Goal: Communication & Community: Answer question/provide support

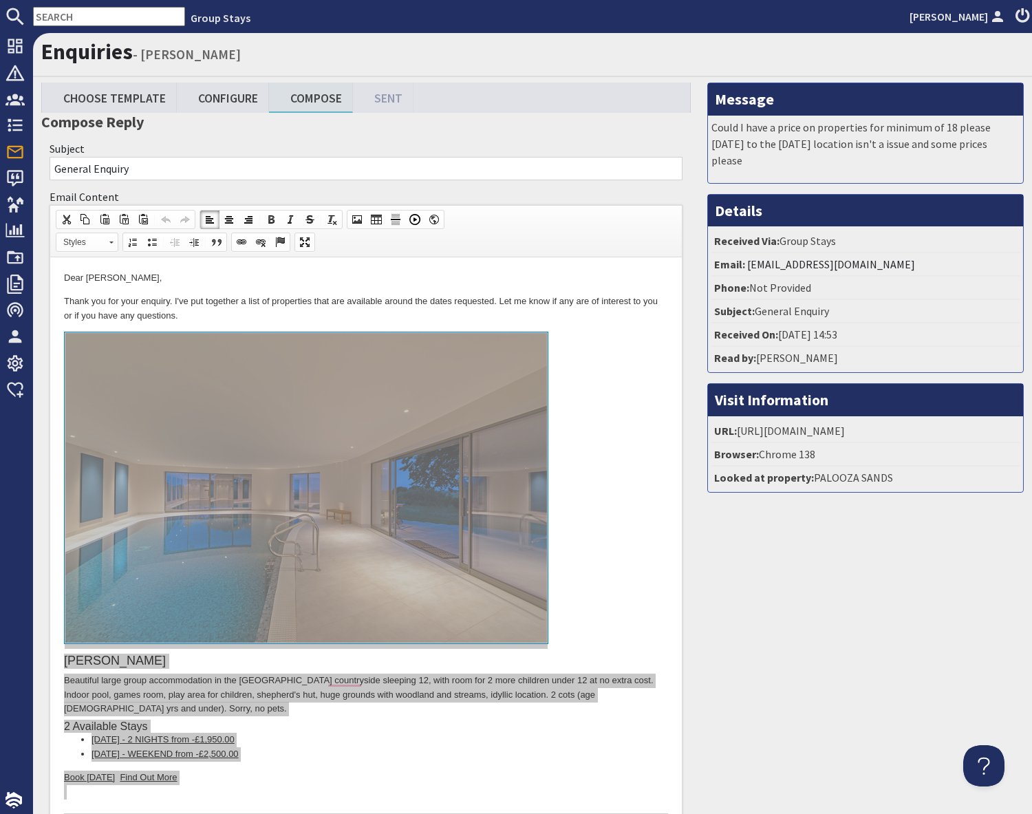
click at [96, 5] on nav "Group Stays [PERSON_NAME]" at bounding box center [516, 16] width 1032 height 33
click at [97, 14] on input "text" at bounding box center [109, 16] width 152 height 19
paste input "[EMAIL_ADDRESS][DOMAIN_NAME]"
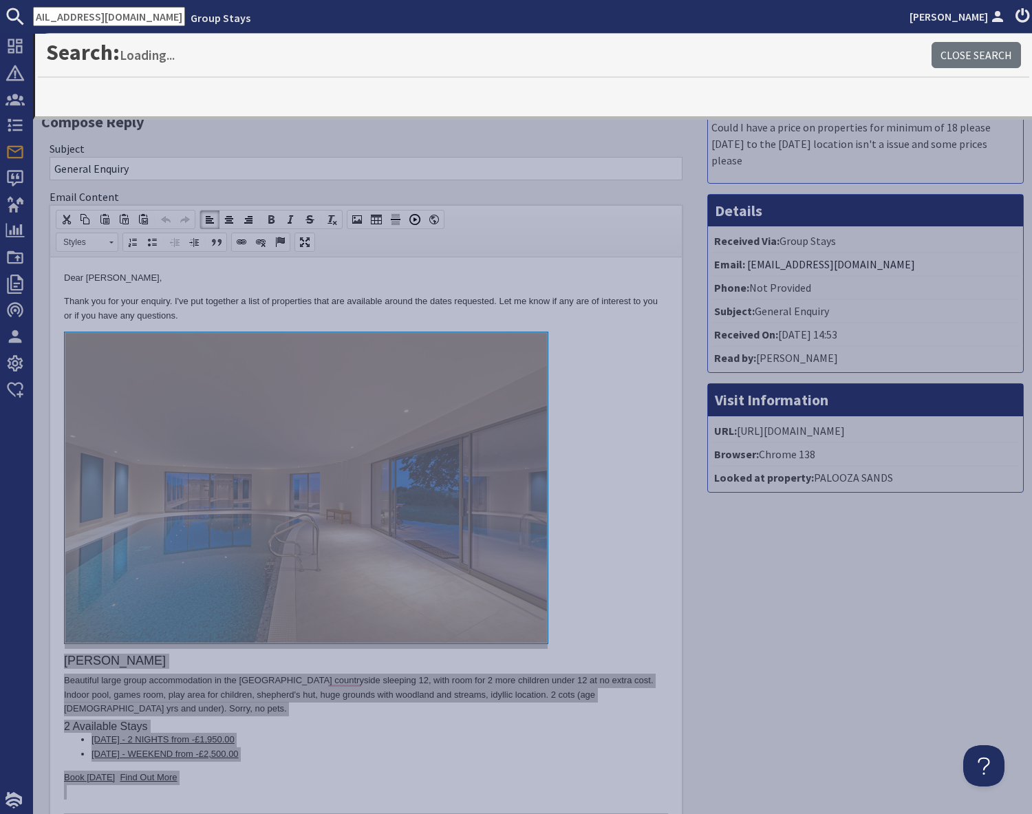
type input "[EMAIL_ADDRESS][DOMAIN_NAME]"
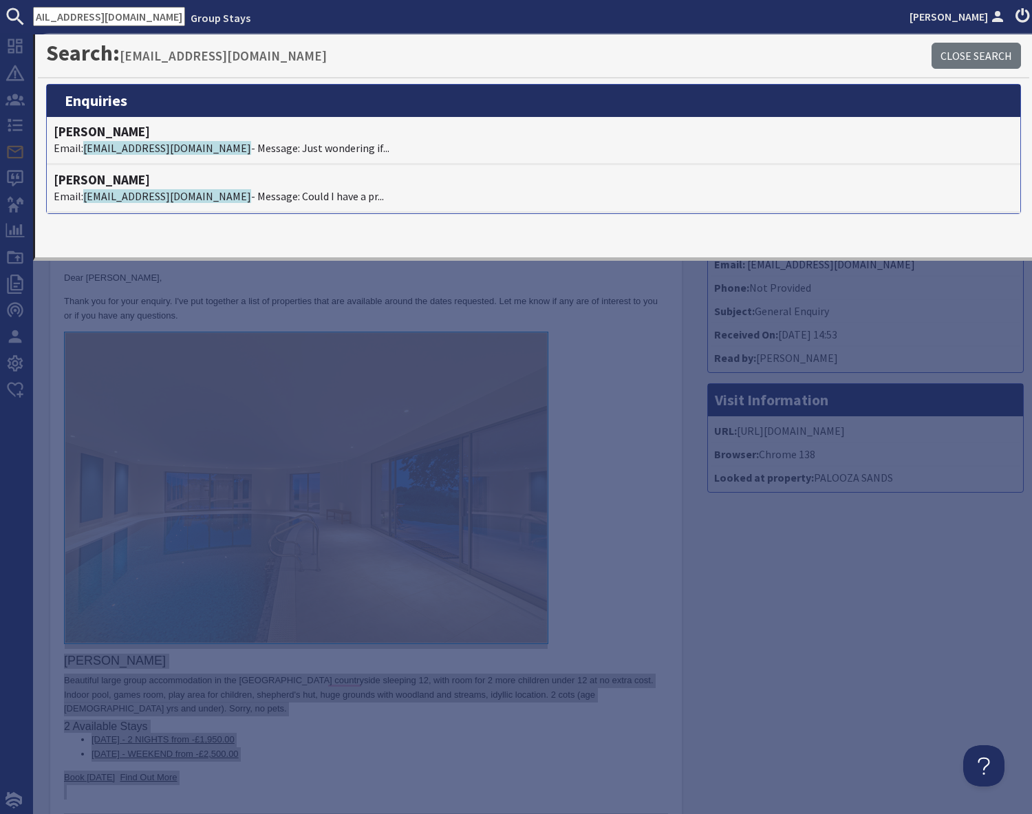
scroll to position [0, 0]
click at [197, 146] on span "[EMAIL_ADDRESS][DOMAIN_NAME]" at bounding box center [167, 148] width 168 height 14
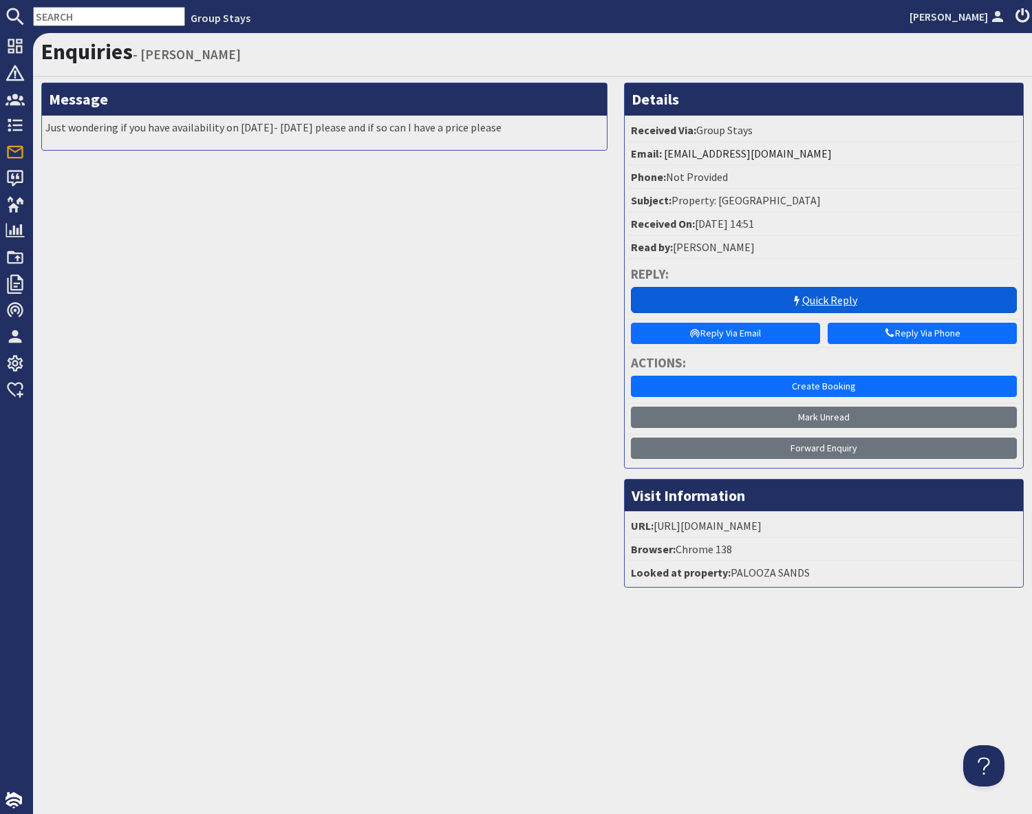
click at [854, 301] on link "Quick Reply" at bounding box center [824, 300] width 386 height 26
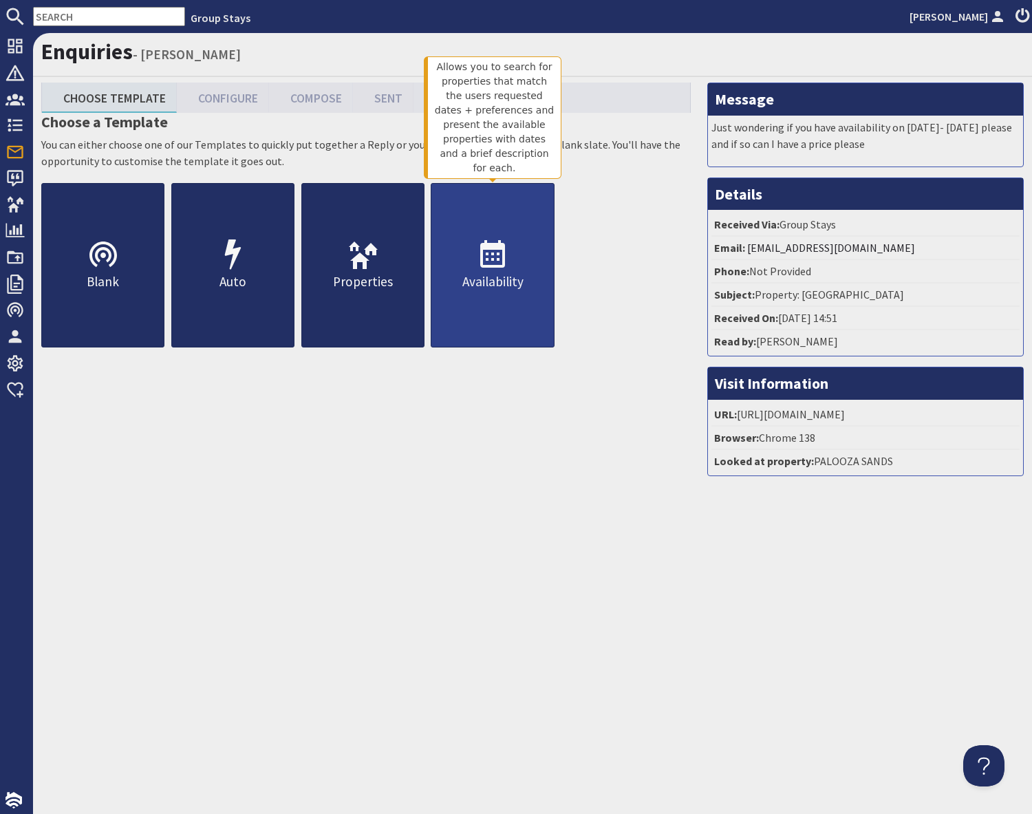
click at [502, 274] on p "Availability" at bounding box center [492, 282] width 122 height 20
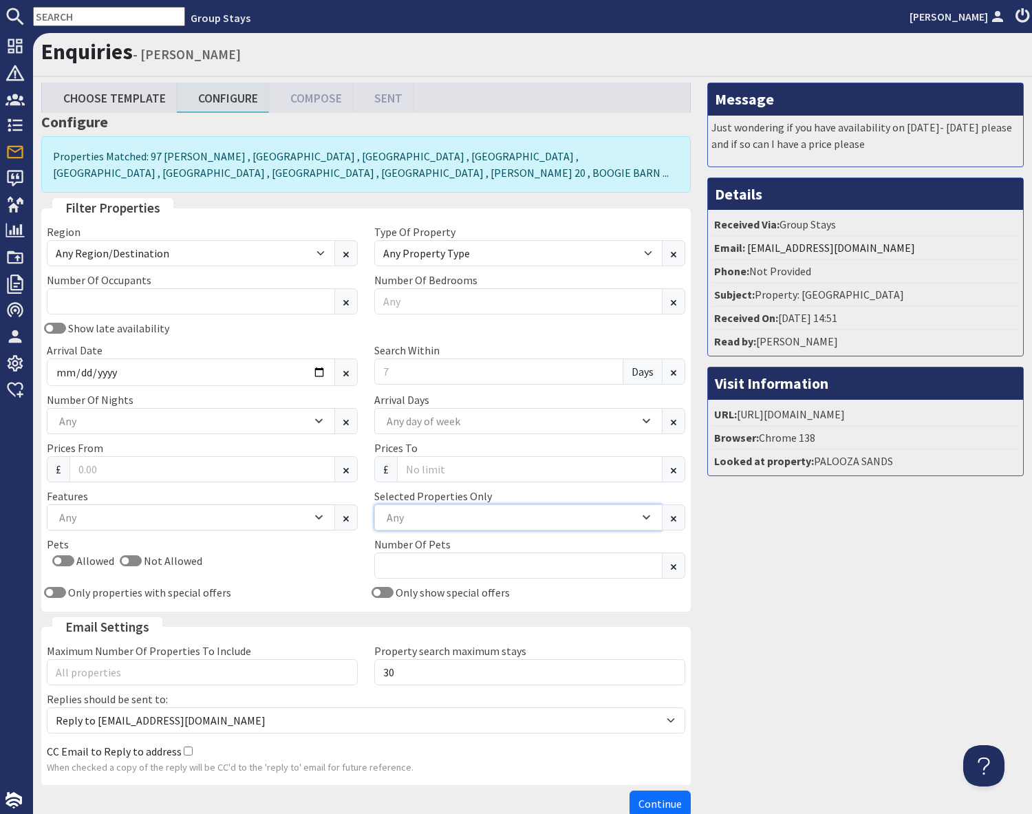
click at [466, 510] on div "Any" at bounding box center [511, 517] width 256 height 15
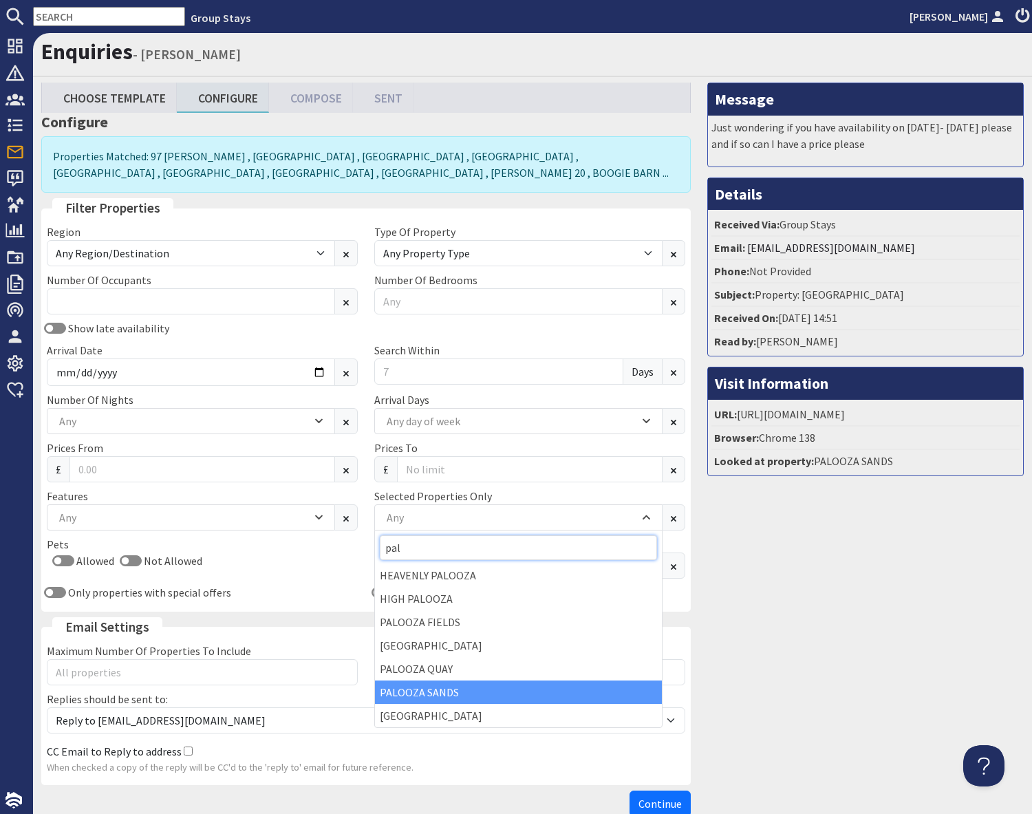
type input "pal"
click at [426, 688] on div "PALOOZA SANDS" at bounding box center [518, 691] width 287 height 23
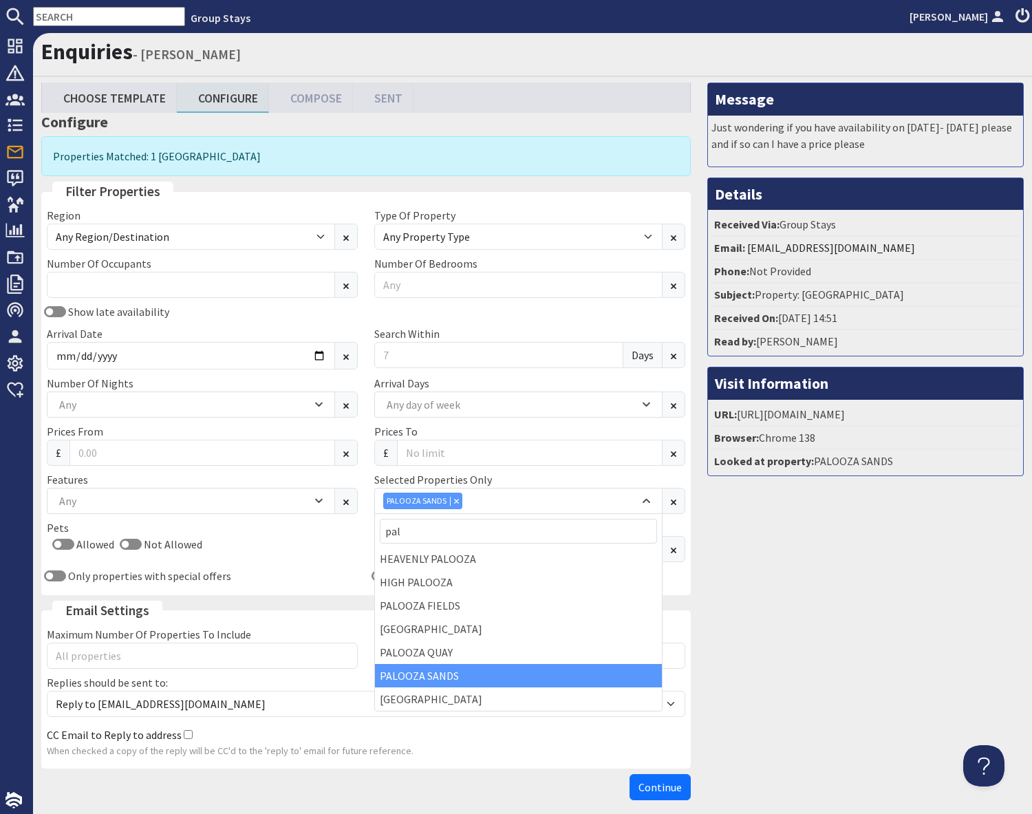
drag, startPoint x: 947, startPoint y: 660, endPoint x: 929, endPoint y: 662, distance: 18.0
click at [945, 660] on div "Message Just wondering if you have availability on [DATE]- [DATE] please and if…" at bounding box center [865, 445] width 333 height 724
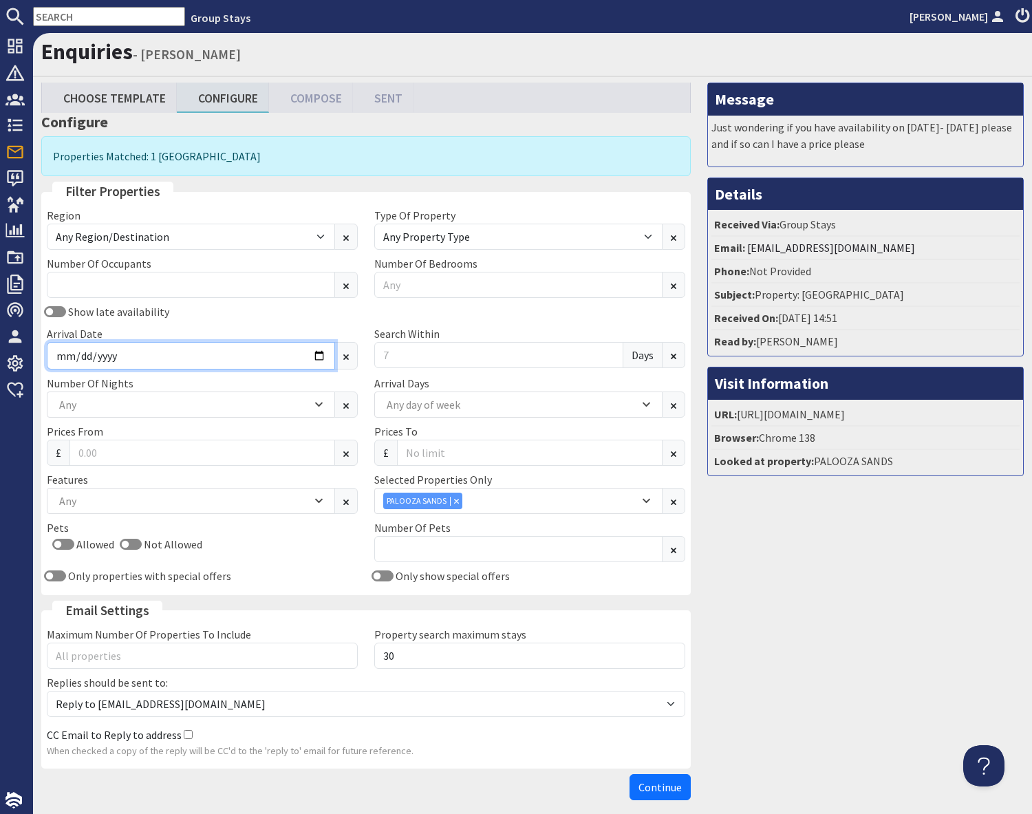
click at [316, 361] on input "Arrival Date" at bounding box center [191, 356] width 288 height 28
type input "[DATE]"
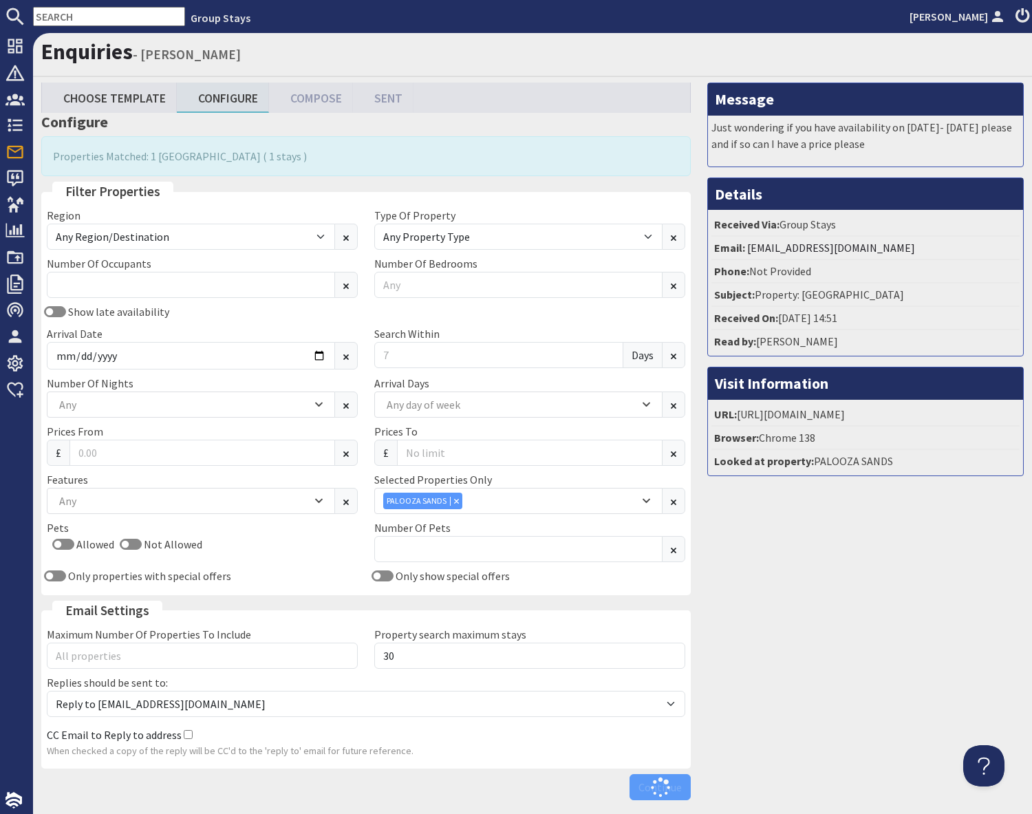
click at [873, 613] on div "Message Just wondering if you have availability on [DATE]- [DATE] please and if…" at bounding box center [865, 445] width 333 height 724
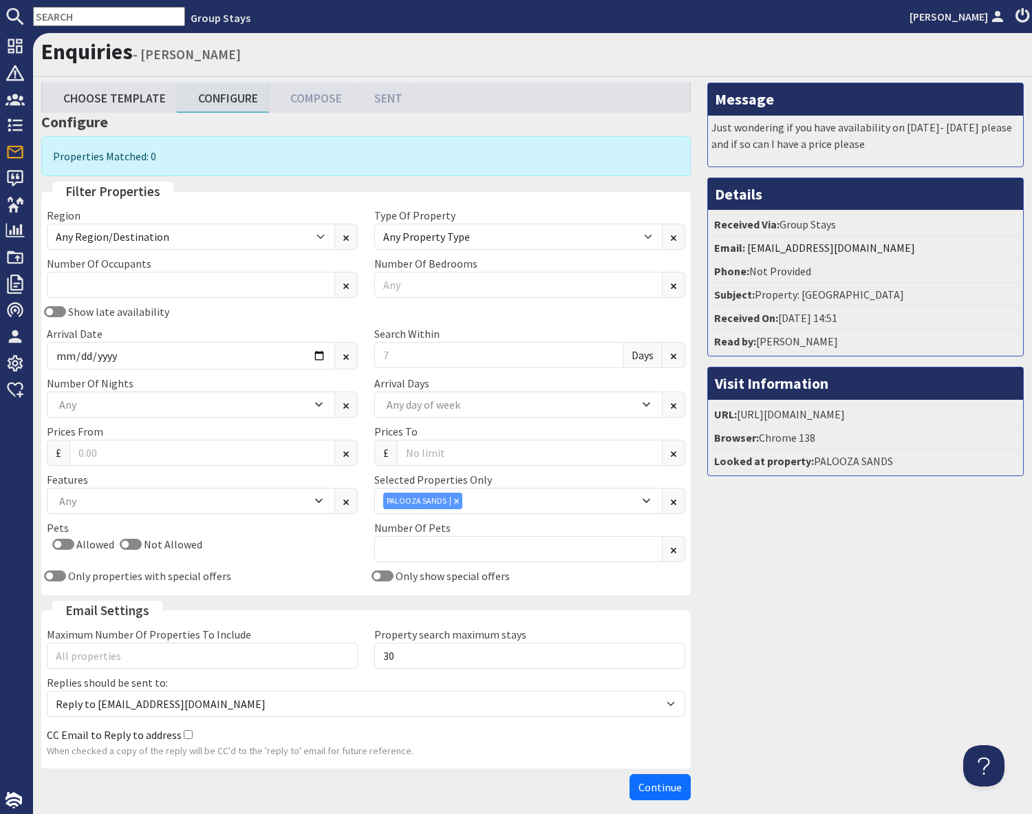
click at [68, 12] on input "text" at bounding box center [109, 16] width 152 height 19
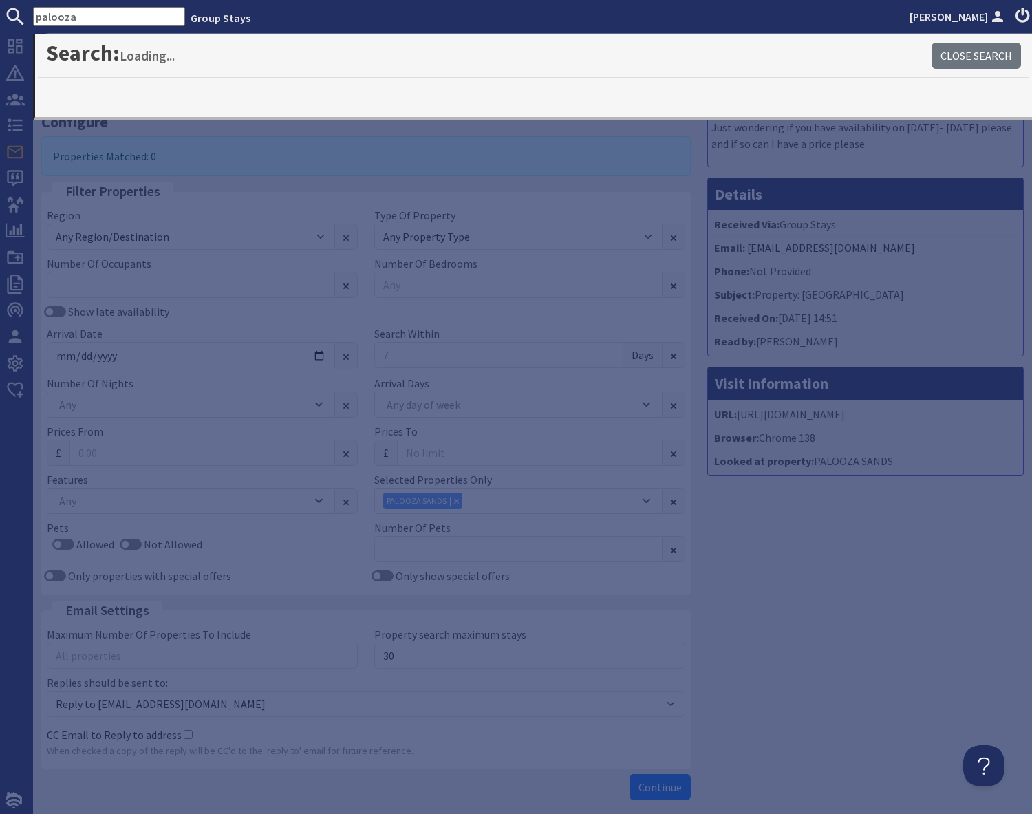
type input "palooza"
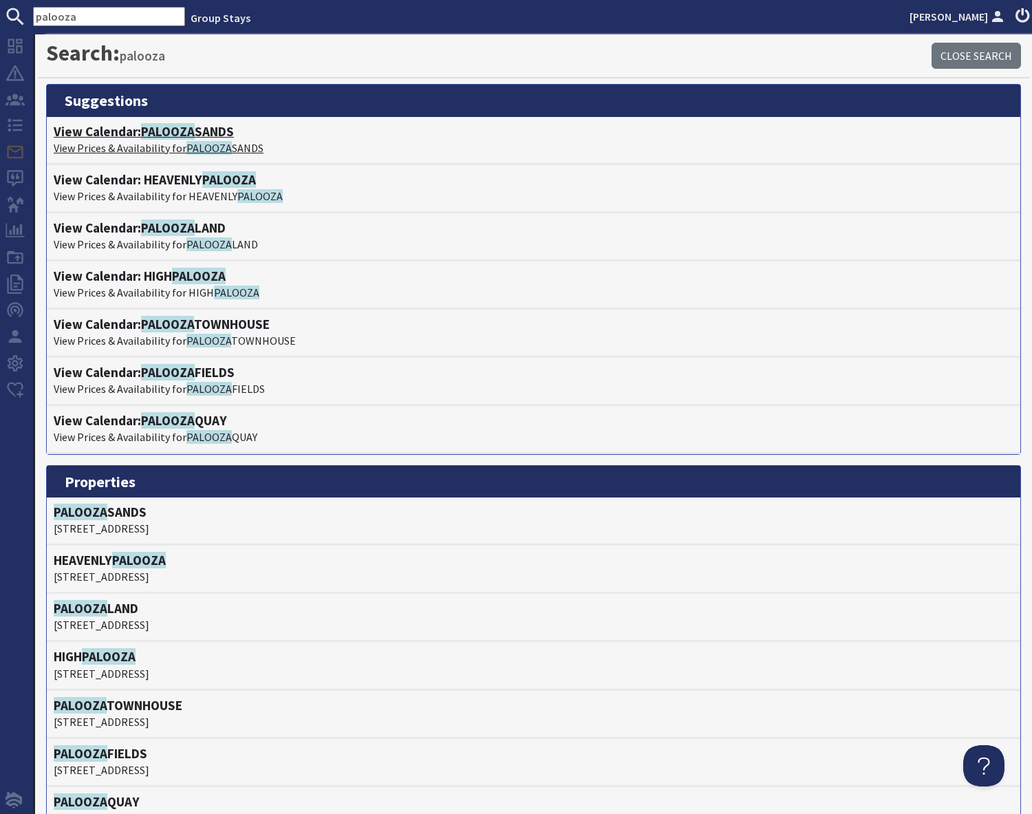
click at [143, 140] on p "View Prices & Availability for [GEOGRAPHIC_DATA]" at bounding box center [534, 148] width 960 height 17
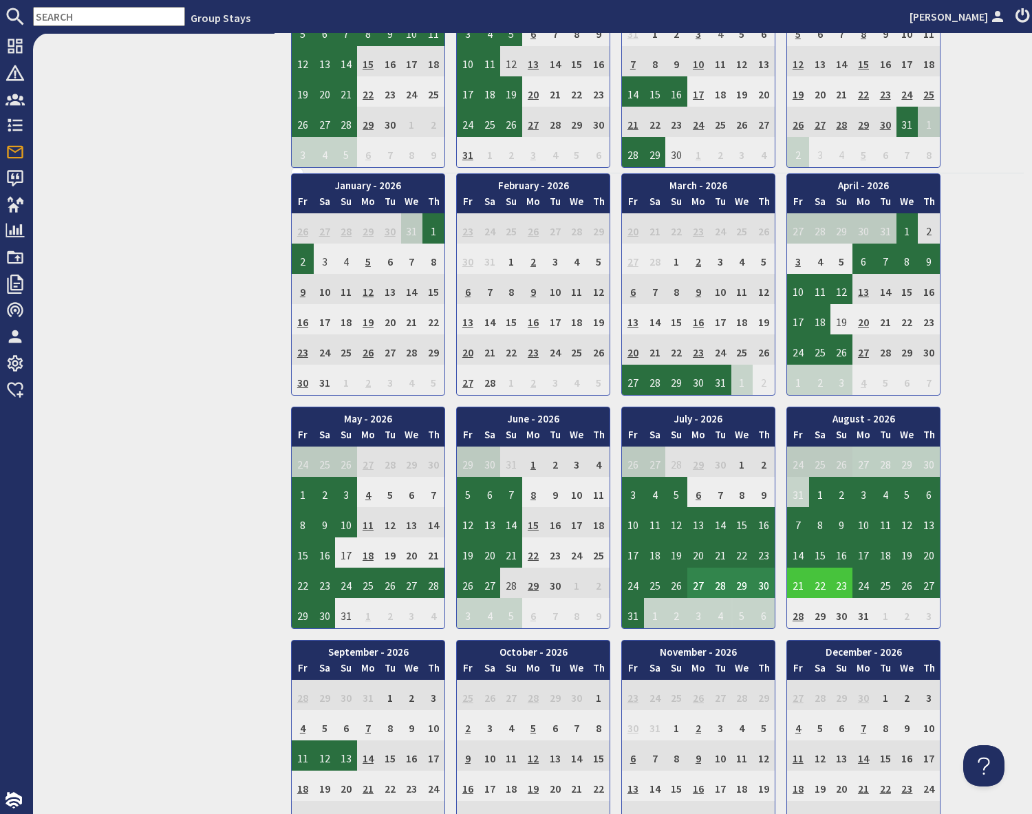
scroll to position [684, 0]
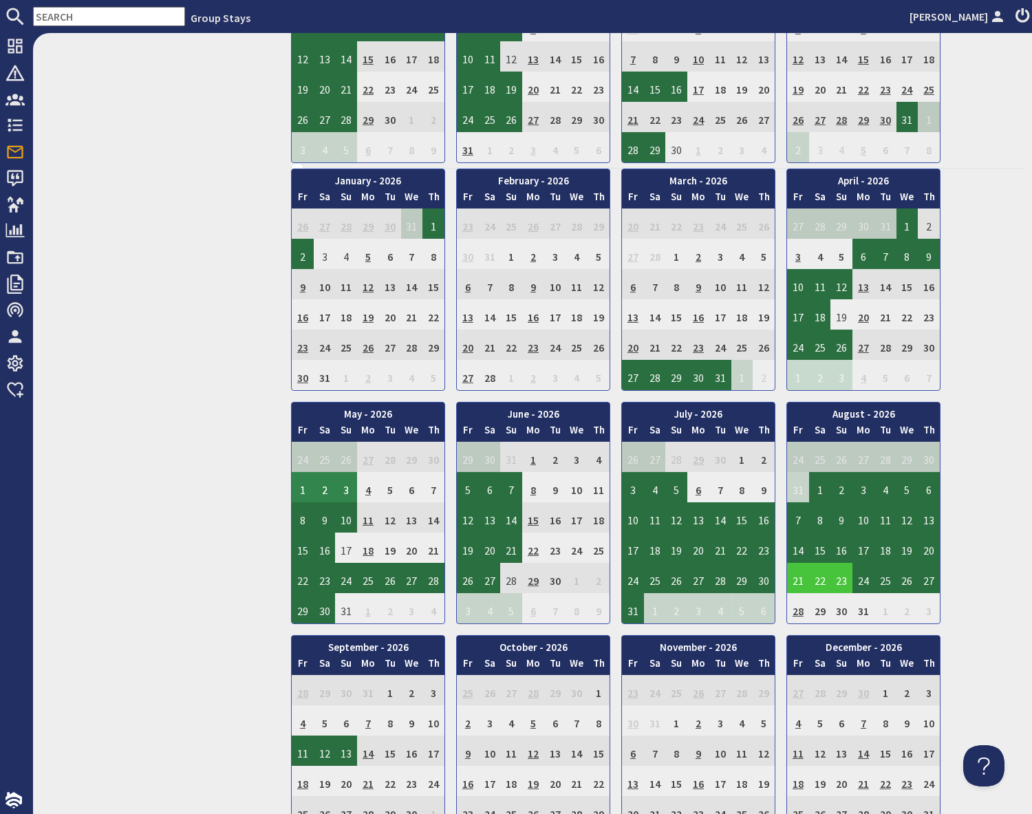
click at [306, 490] on td "1" at bounding box center [303, 487] width 22 height 30
click at [294, 557] on link "View booking" at bounding box center [295, 550] width 72 height 14
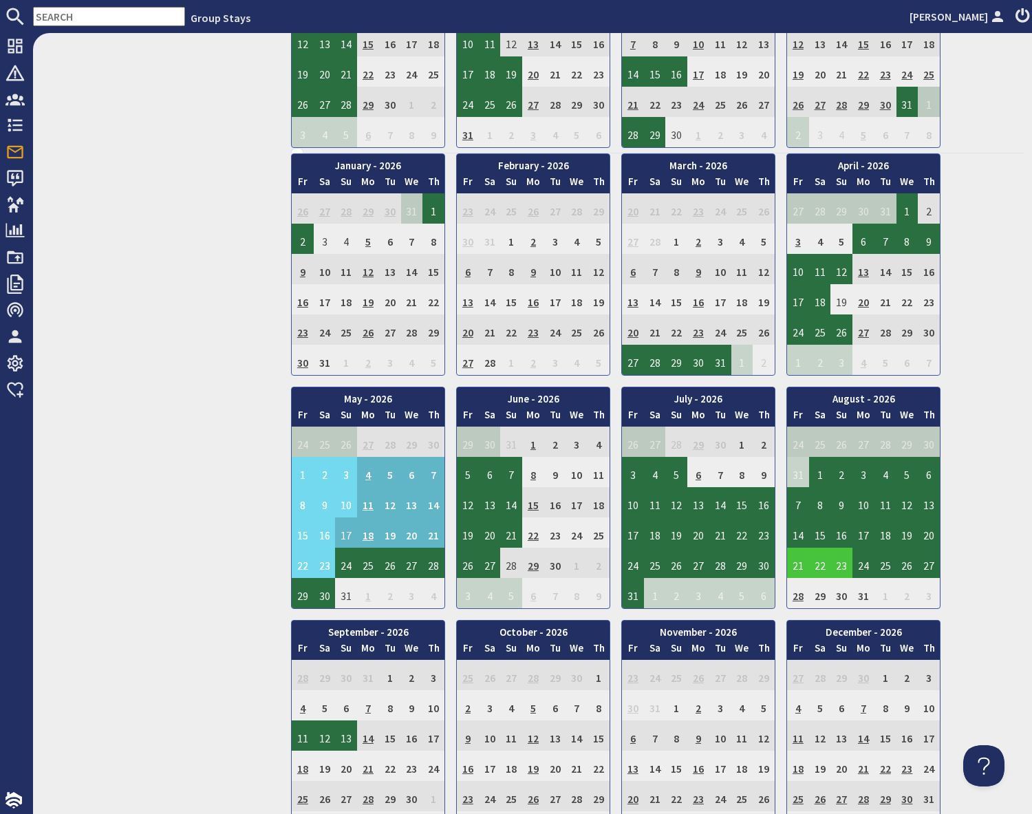
scroll to position [702, 0]
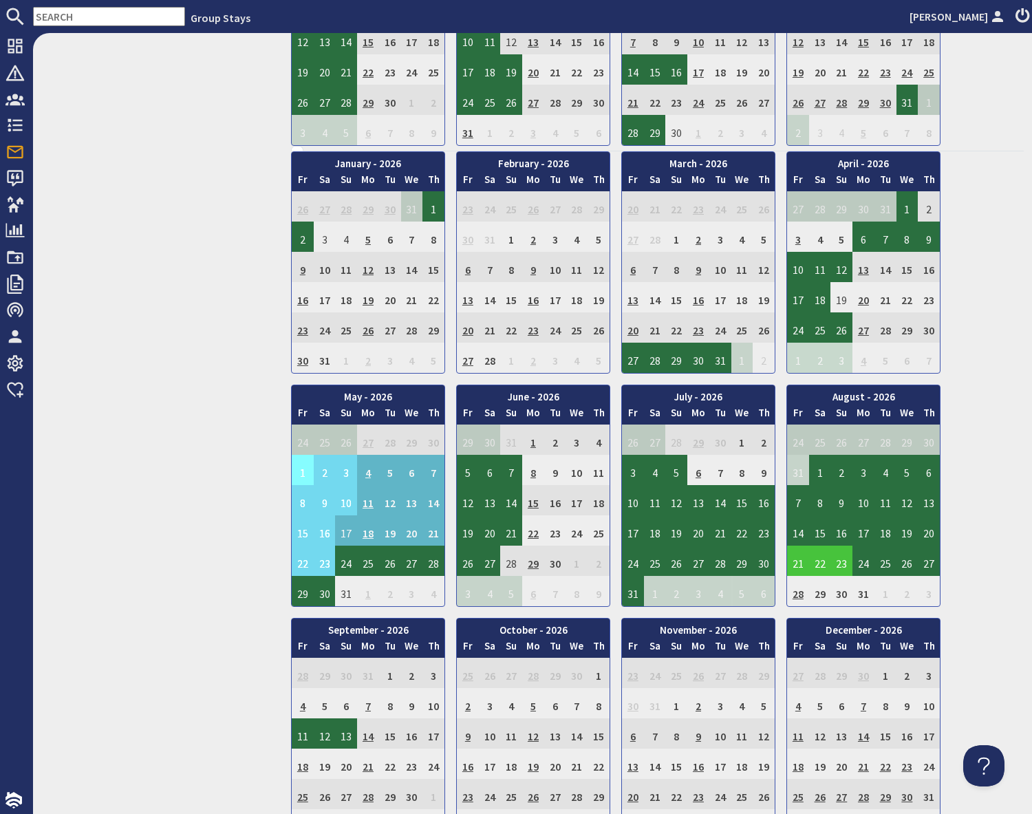
click at [303, 472] on td "1" at bounding box center [303, 470] width 22 height 30
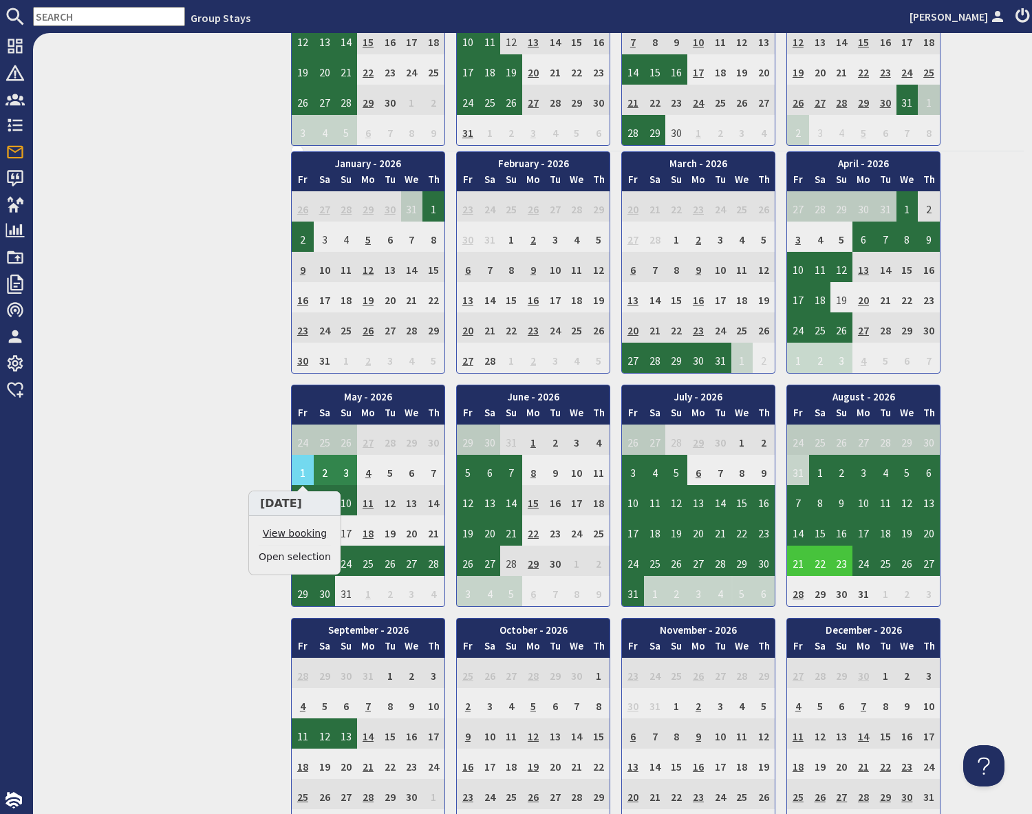
click at [303, 532] on link "View booking" at bounding box center [295, 533] width 72 height 14
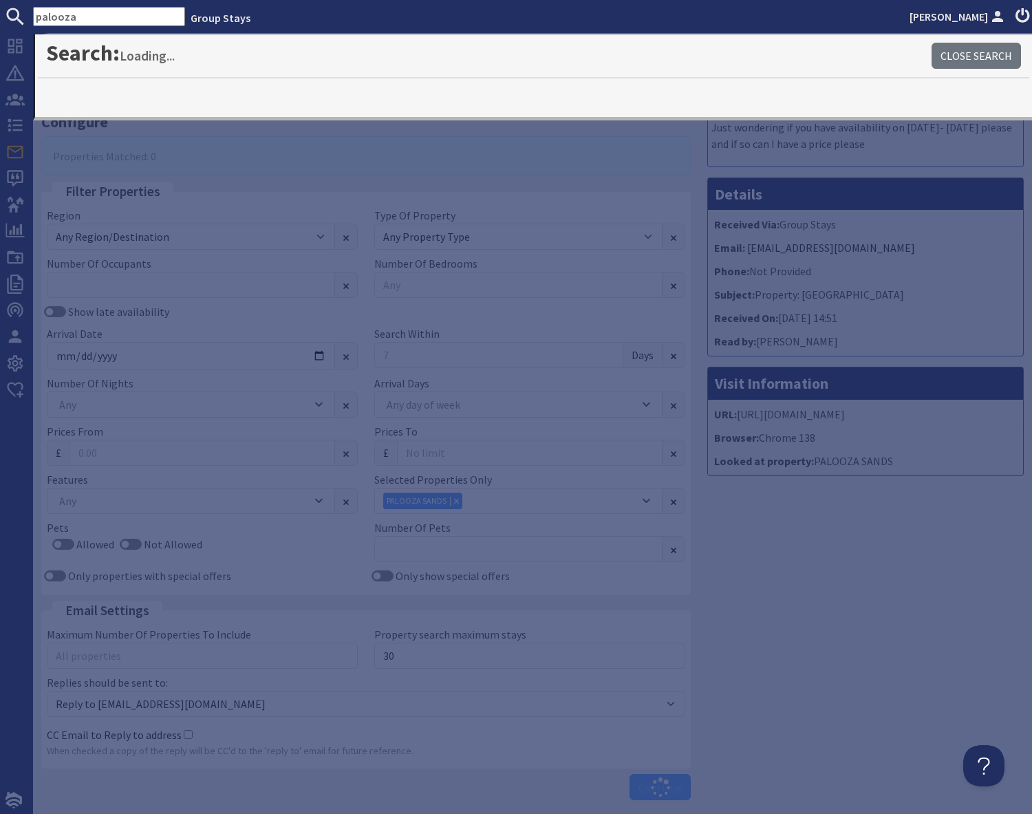
click at [809, 618] on div "Message Just wondering if you have availability on [DATE]- [DATE] please and if…" at bounding box center [865, 445] width 333 height 724
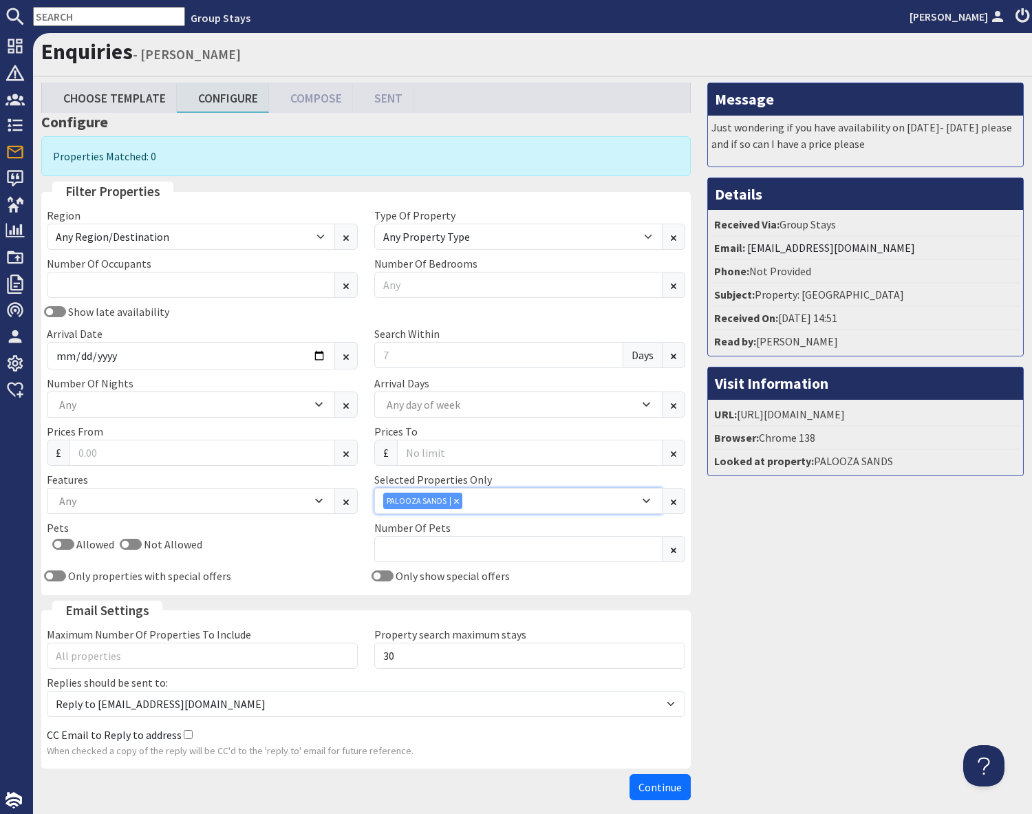
click at [455, 501] on icon "Combobox" at bounding box center [456, 500] width 5 height 5
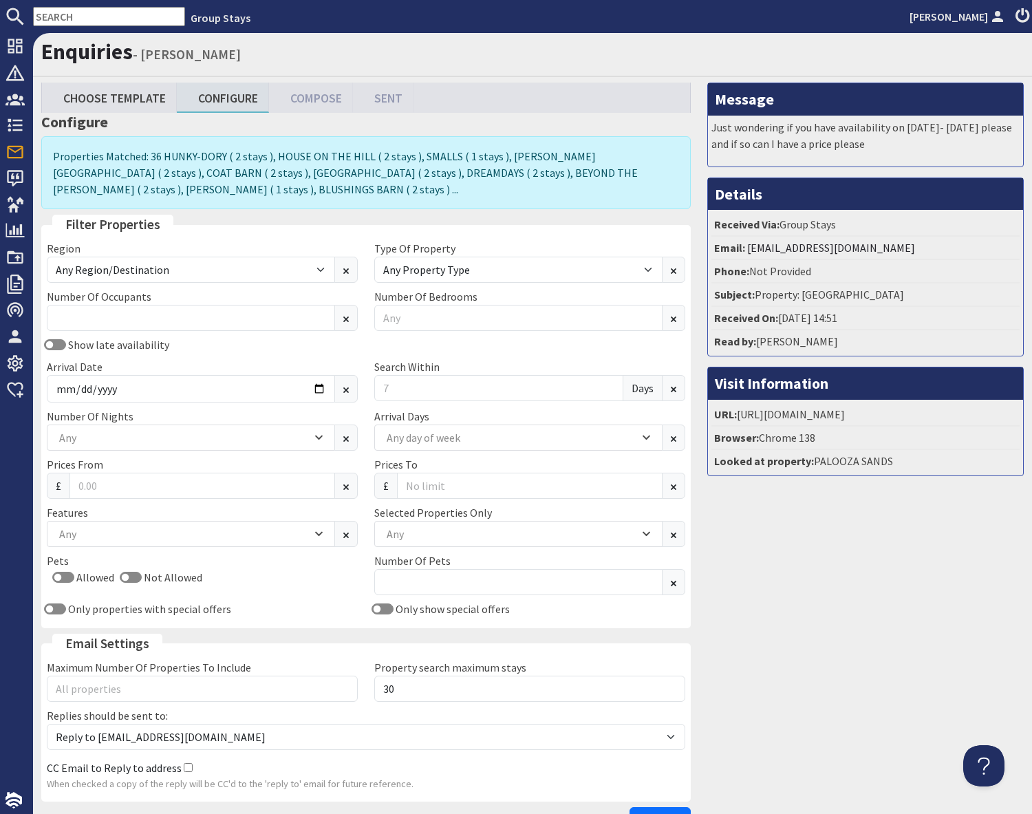
click at [83, 17] on input "text" at bounding box center [109, 16] width 152 height 19
paste input "G1300"
type input "G1300"
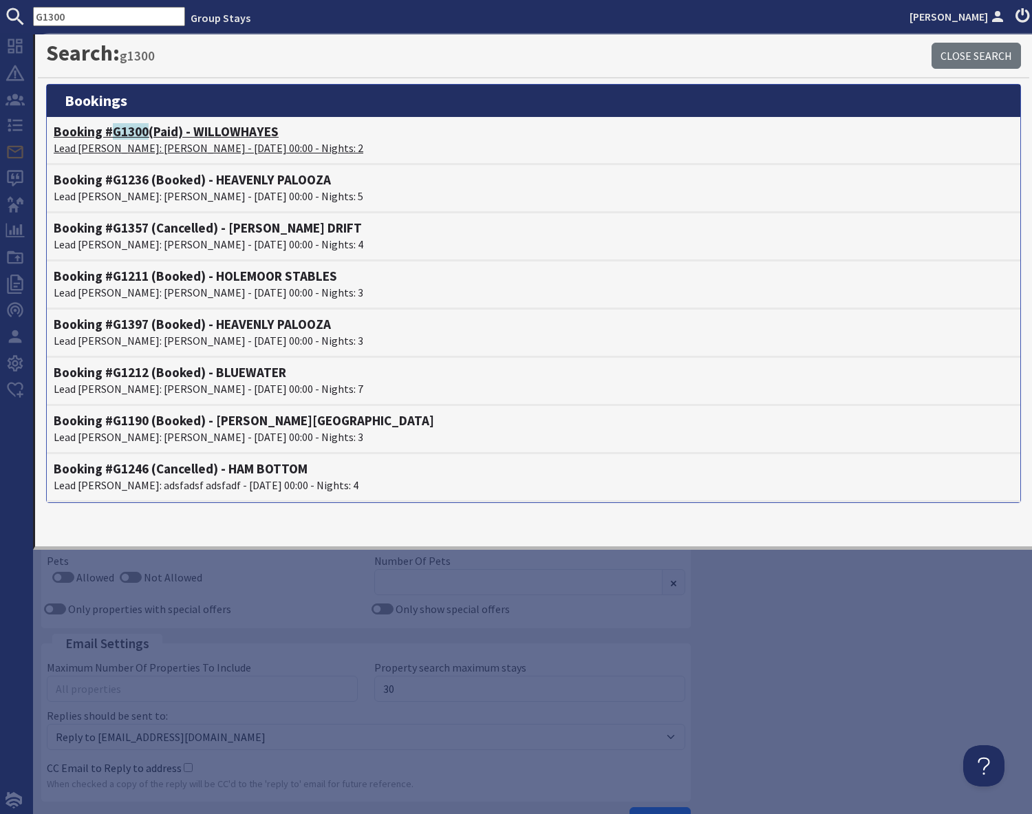
click at [144, 142] on p "Lead [PERSON_NAME]: [PERSON_NAME] - [DATE] 00:00 - Nights: 2" at bounding box center [534, 148] width 960 height 17
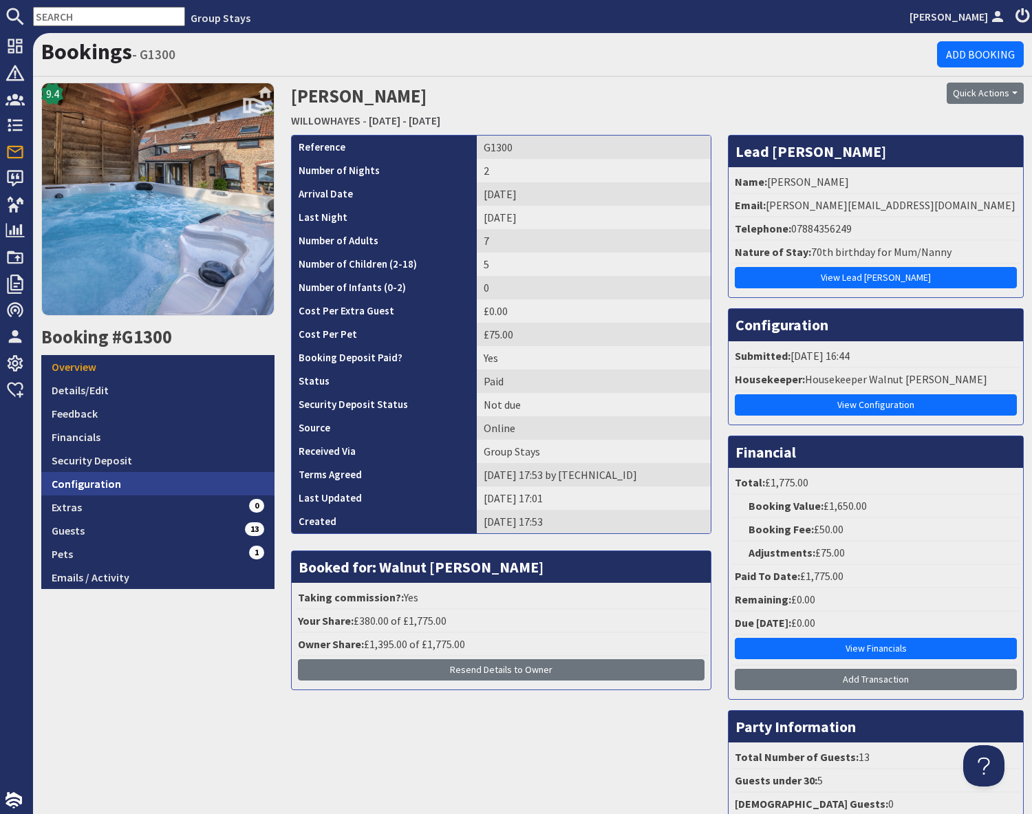
click at [133, 487] on link "Configuration" at bounding box center [157, 483] width 233 height 23
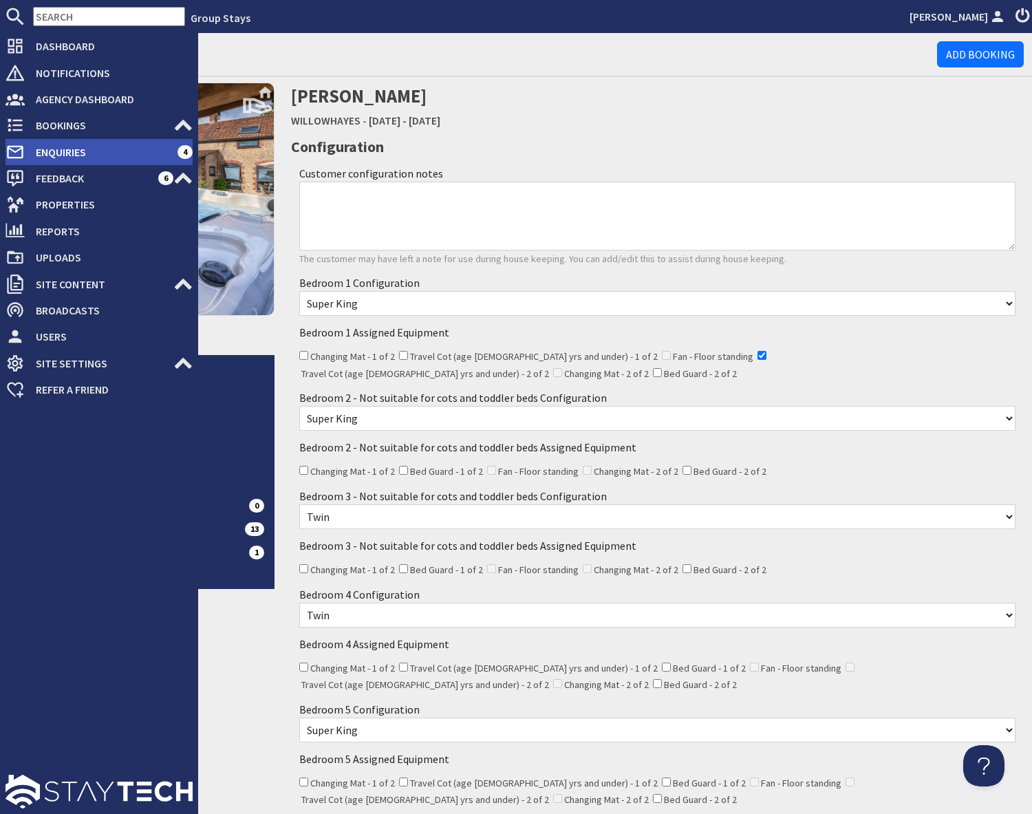
click at [63, 155] on span "Enquiries" at bounding box center [101, 152] width 153 height 22
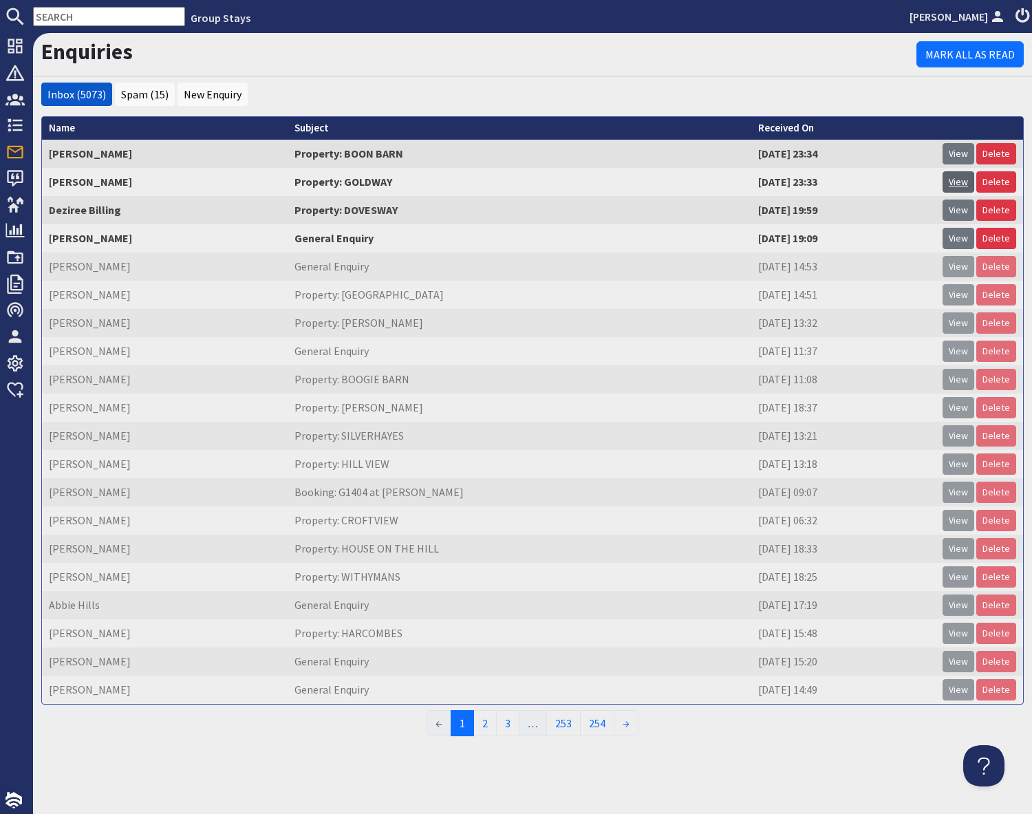
click at [958, 186] on link "View" at bounding box center [958, 181] width 32 height 21
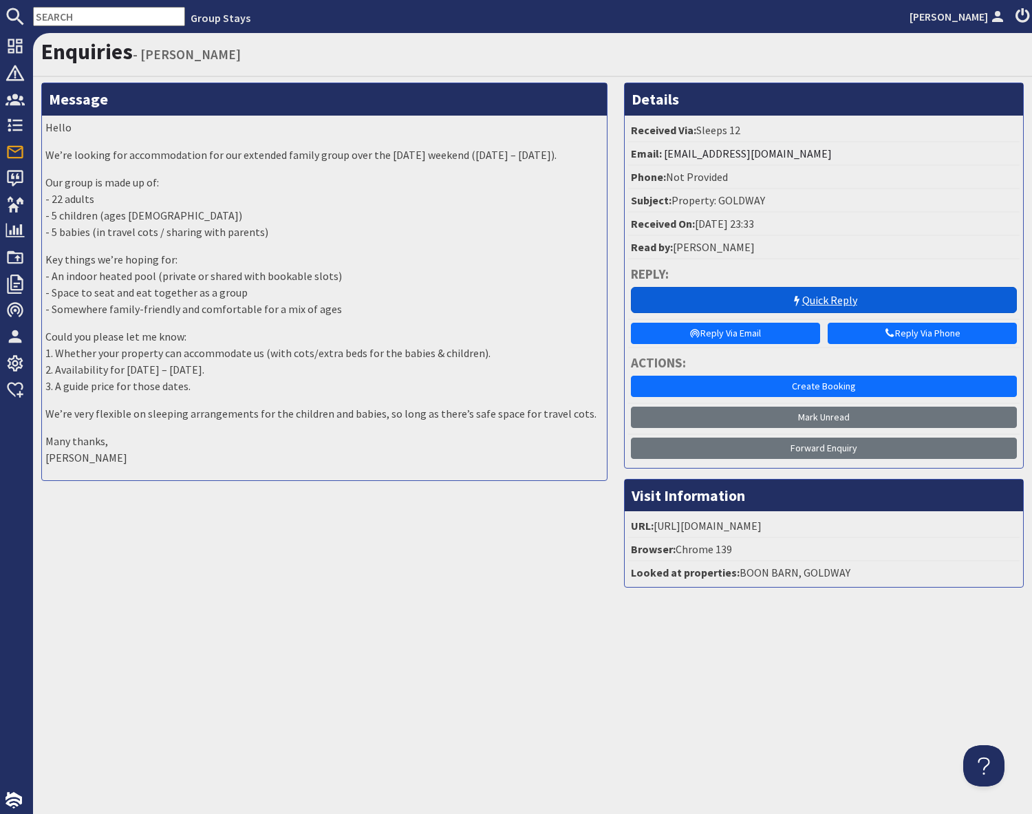
click at [823, 301] on link "Quick Reply" at bounding box center [824, 300] width 386 height 26
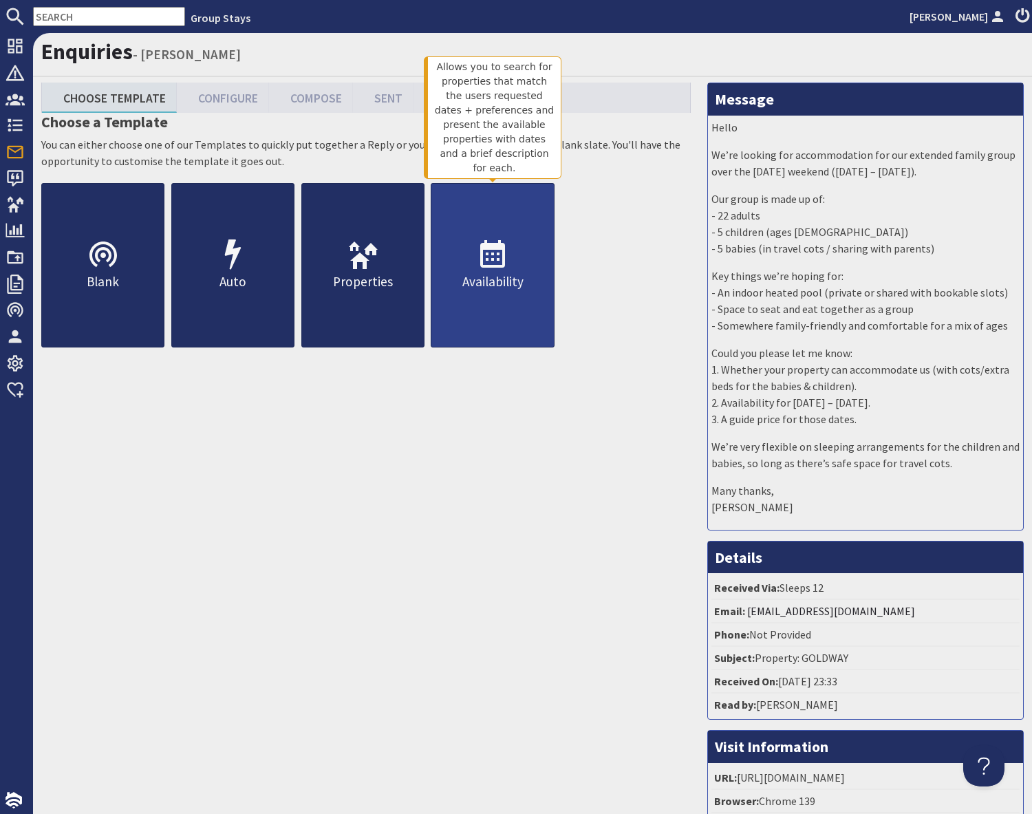
click at [497, 303] on link "Availability" at bounding box center [492, 265] width 123 height 164
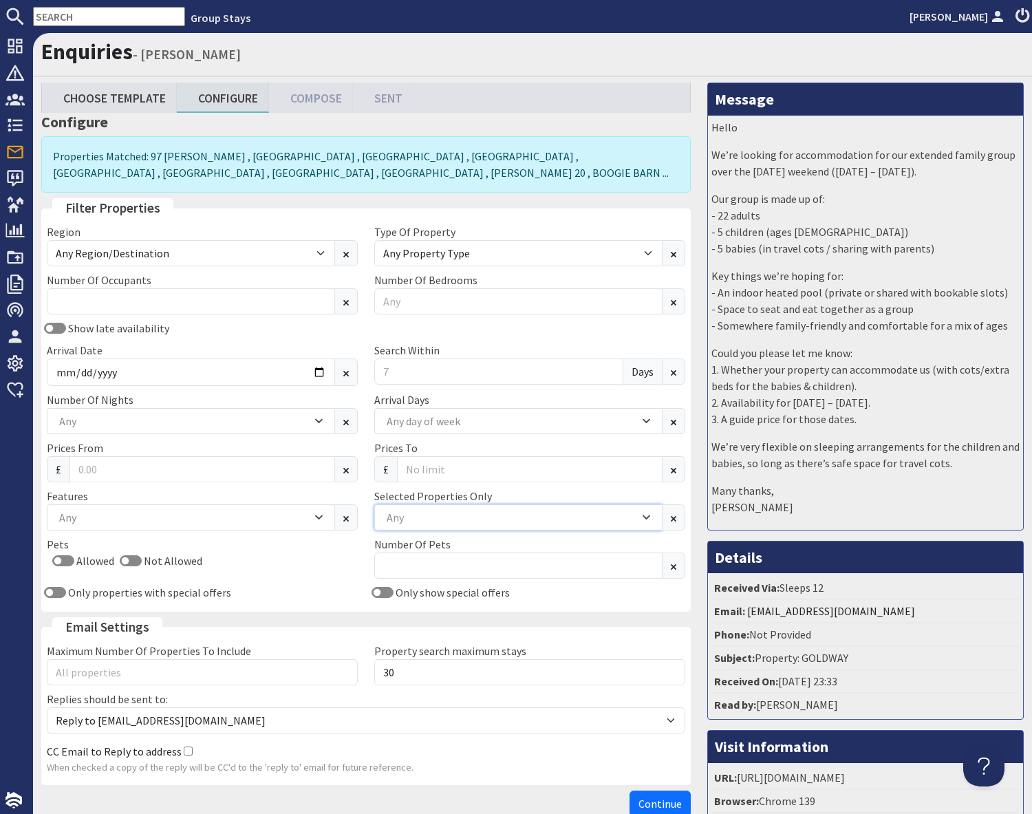
click at [451, 524] on div "Any" at bounding box center [511, 517] width 256 height 17
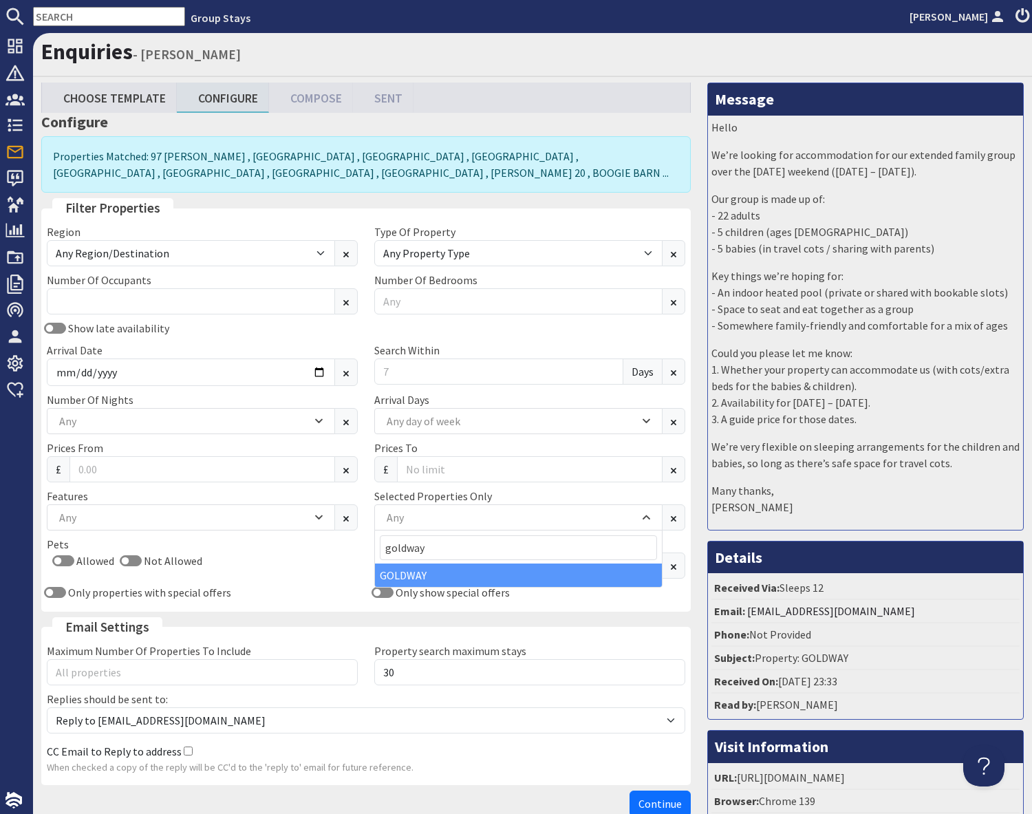
click at [420, 578] on div "GOLDWAY" at bounding box center [518, 574] width 287 height 23
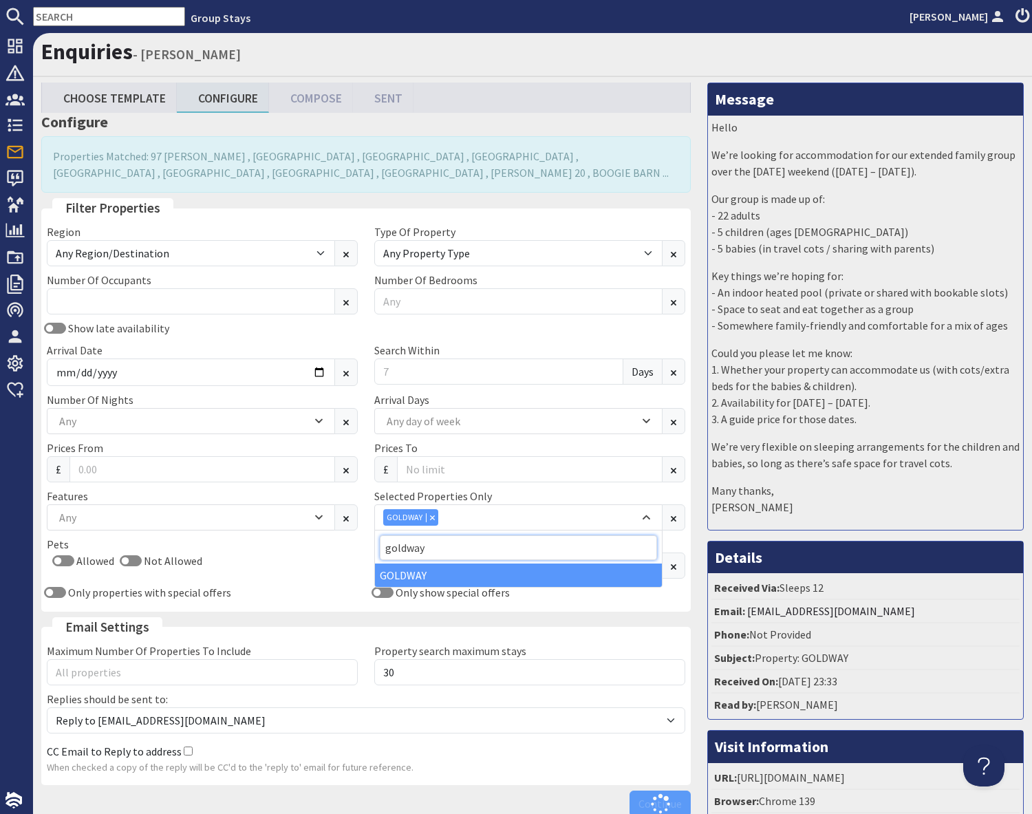
click at [461, 548] on input "goldway" at bounding box center [518, 547] width 277 height 25
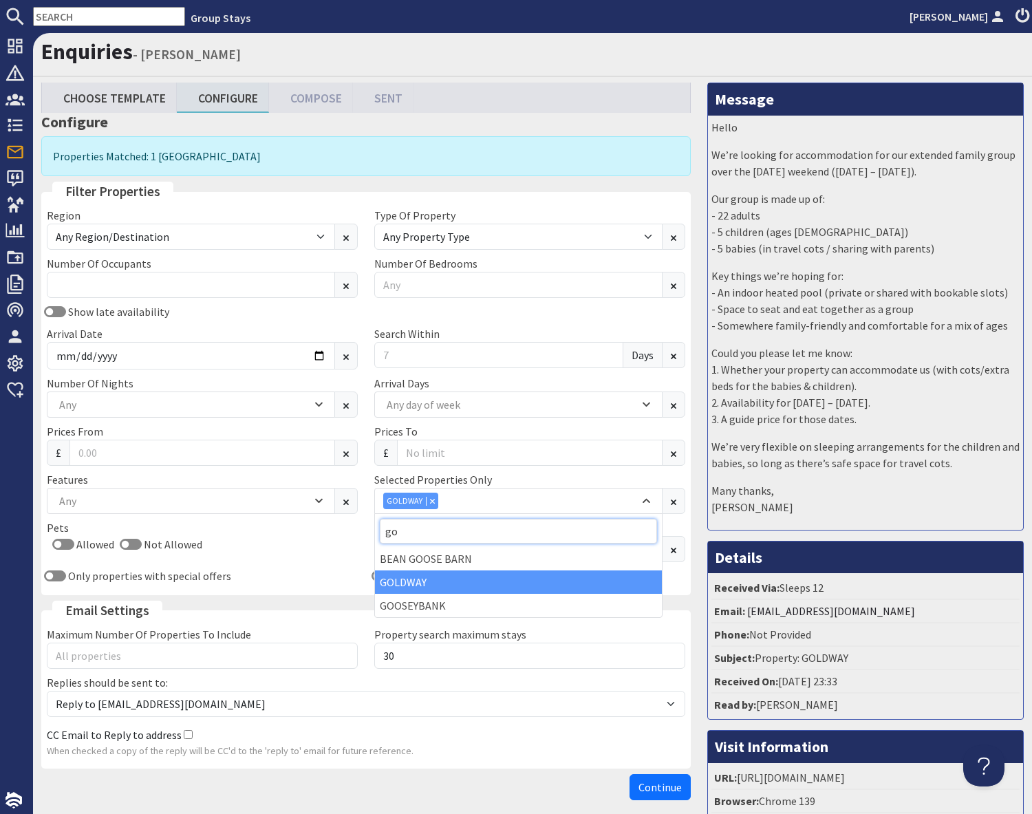
type input "g"
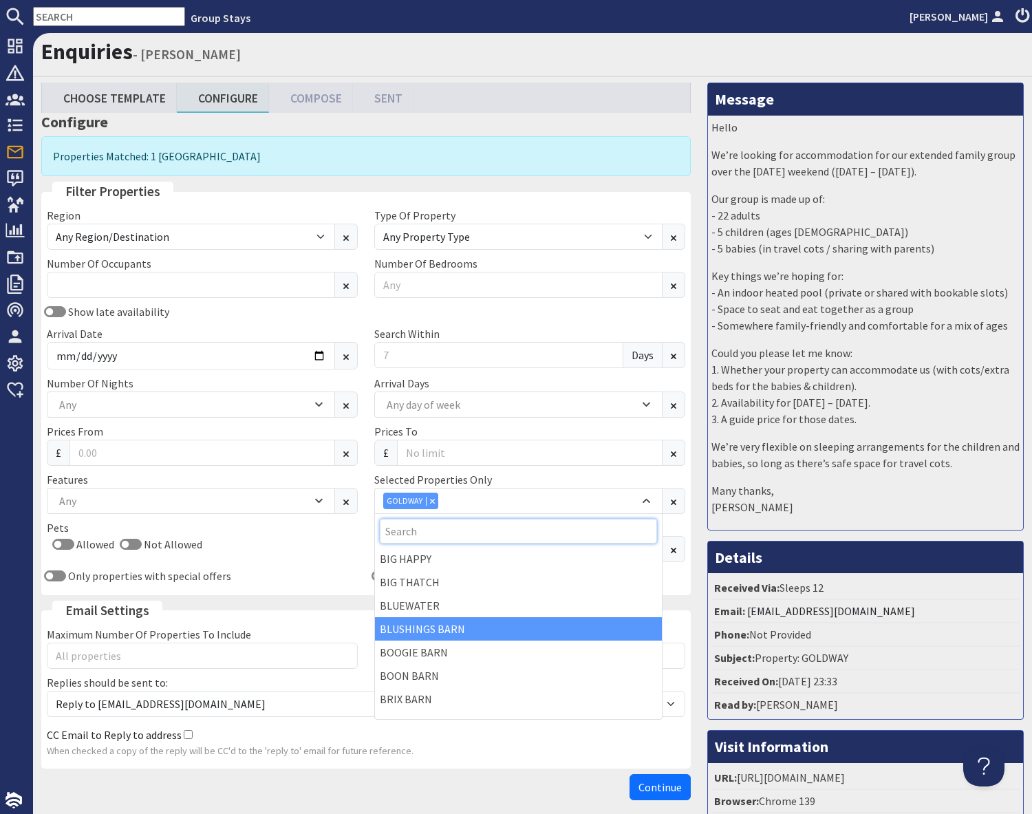
scroll to position [166, 0]
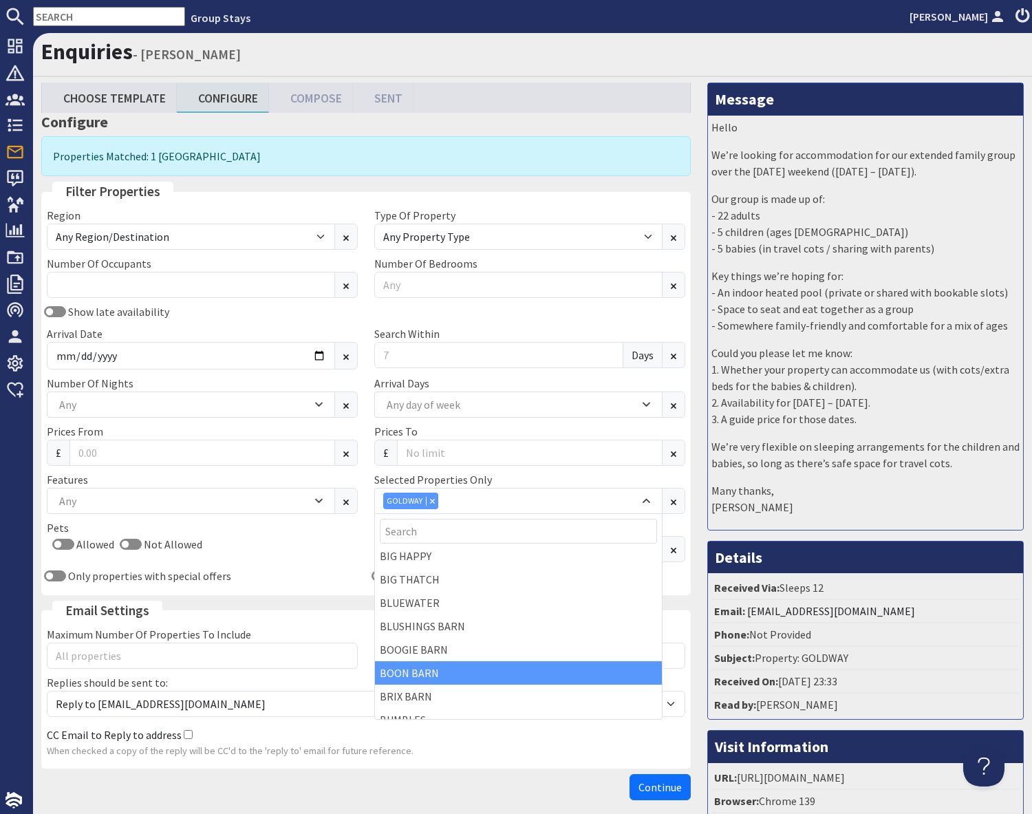
click at [423, 673] on div "BOON BARN" at bounding box center [518, 672] width 287 height 23
drag, startPoint x: 605, startPoint y: 199, endPoint x: 612, endPoint y: 201, distance: 7.7
click at [605, 199] on fieldset "Filter Properties Region Any Region/Destination [GEOGRAPHIC_DATA] [GEOGRAPHIC_D…" at bounding box center [365, 388] width 649 height 413
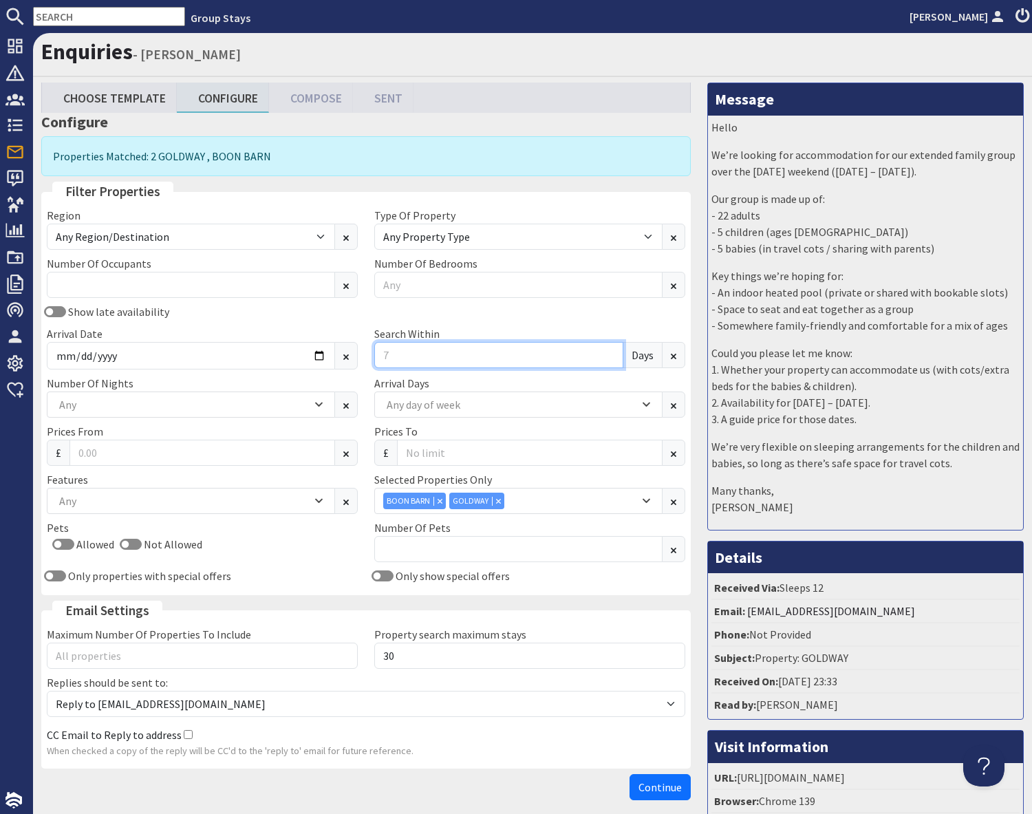
drag, startPoint x: 391, startPoint y: 357, endPoint x: 413, endPoint y: 357, distance: 21.3
click at [397, 357] on input "Search Within" at bounding box center [498, 355] width 249 height 26
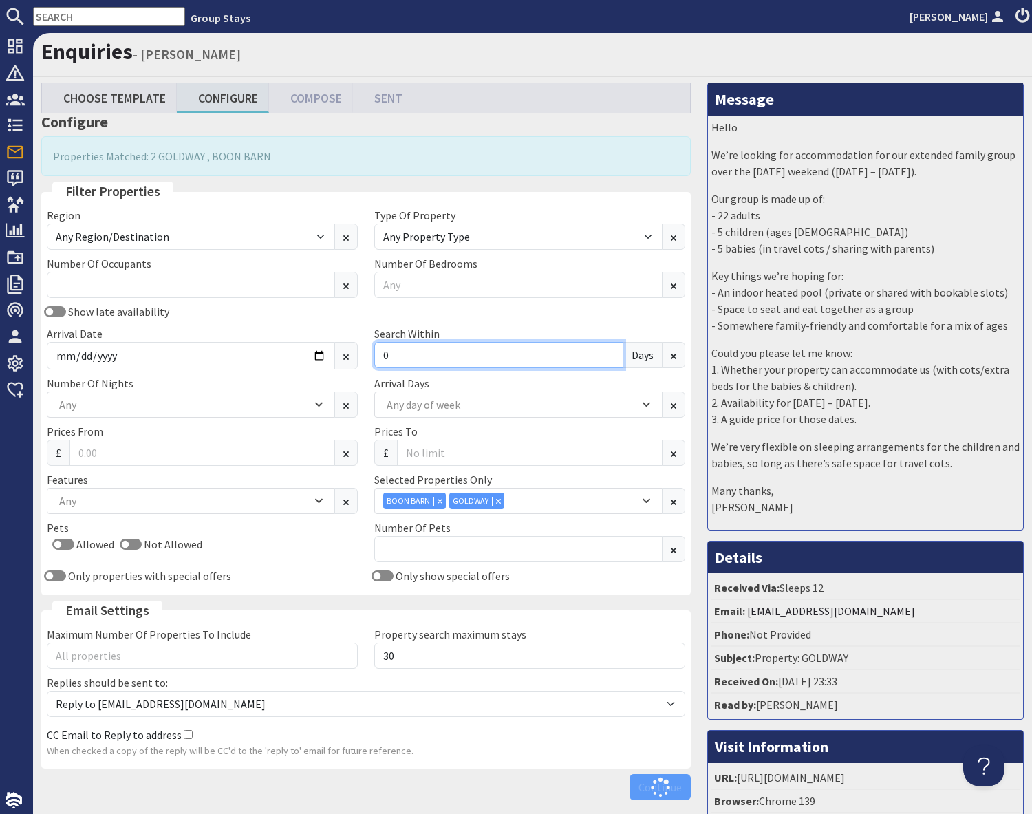
type input "0"
click at [426, 310] on div "Show late availability Arrival Date Search [DATE]" at bounding box center [366, 339] width 655 height 72
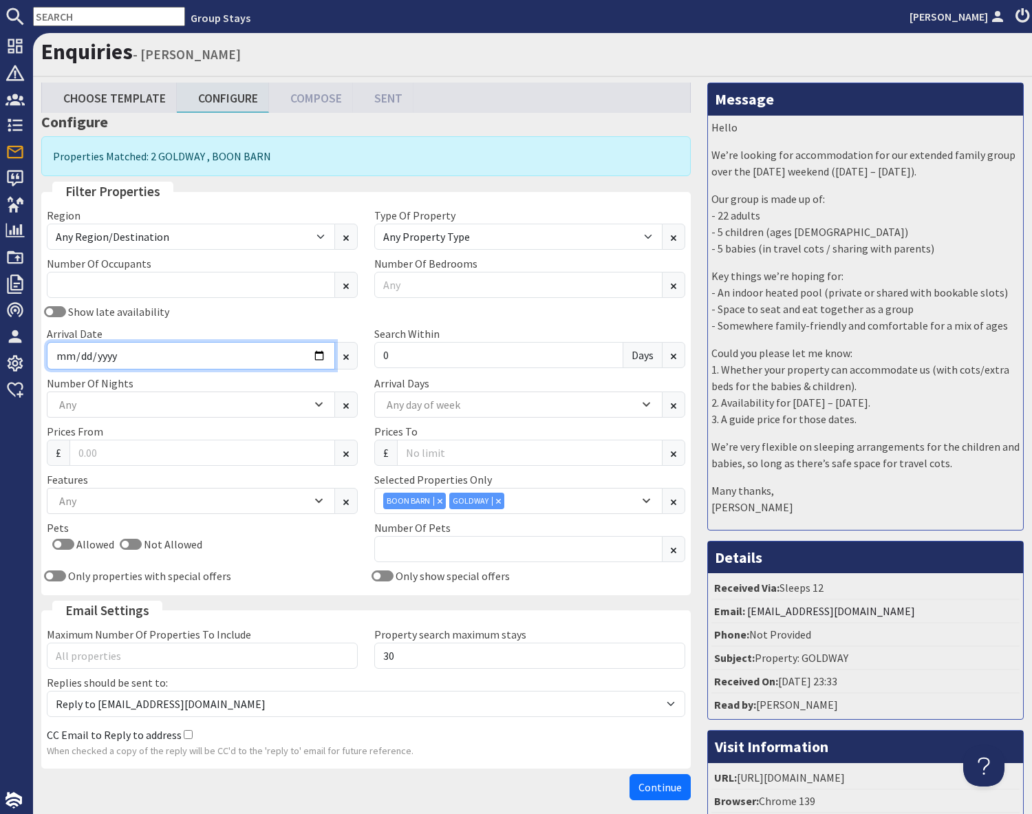
click at [317, 358] on input "Arrival Date" at bounding box center [191, 356] width 288 height 28
type input "[DATE]"
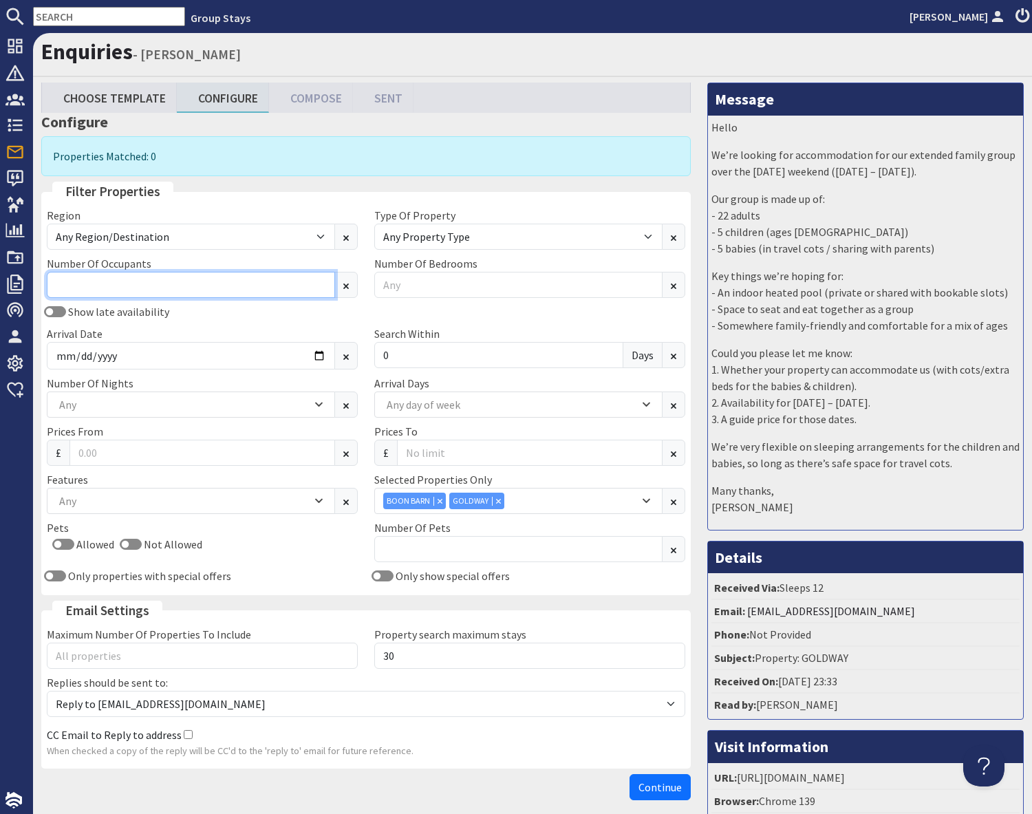
click at [146, 286] on input "Number Of Occupants" at bounding box center [191, 285] width 288 height 26
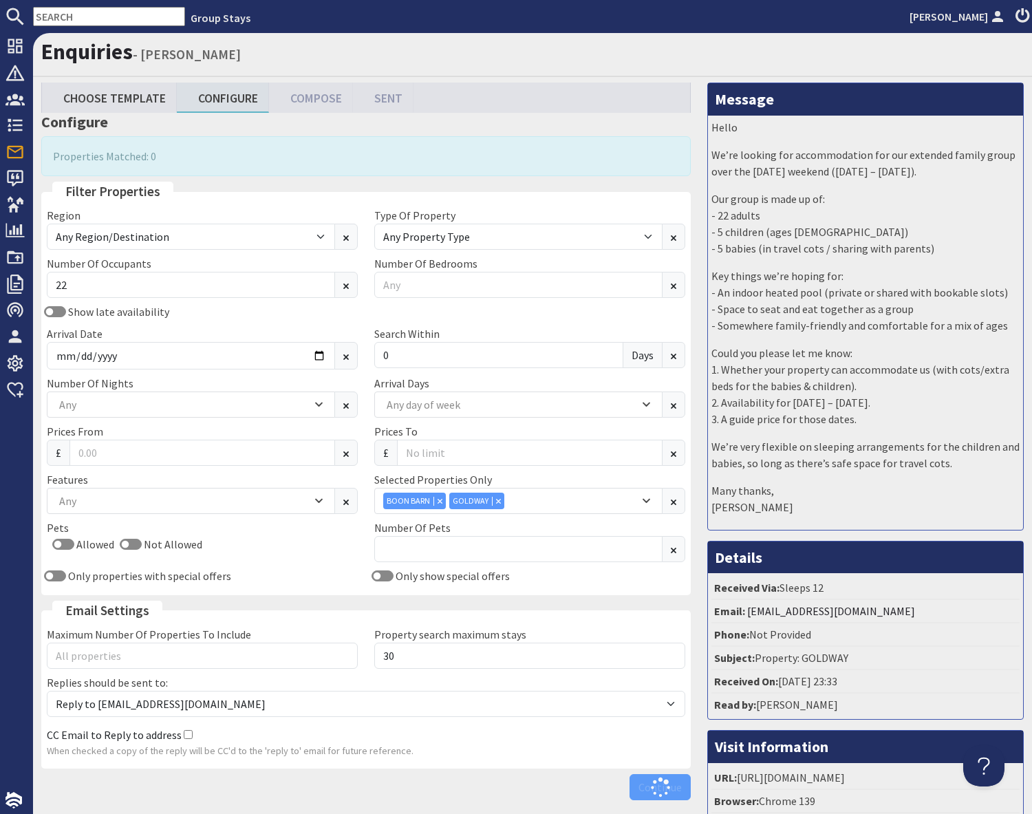
click at [311, 335] on div "Arrival Date [DATE]" at bounding box center [202, 347] width 327 height 44
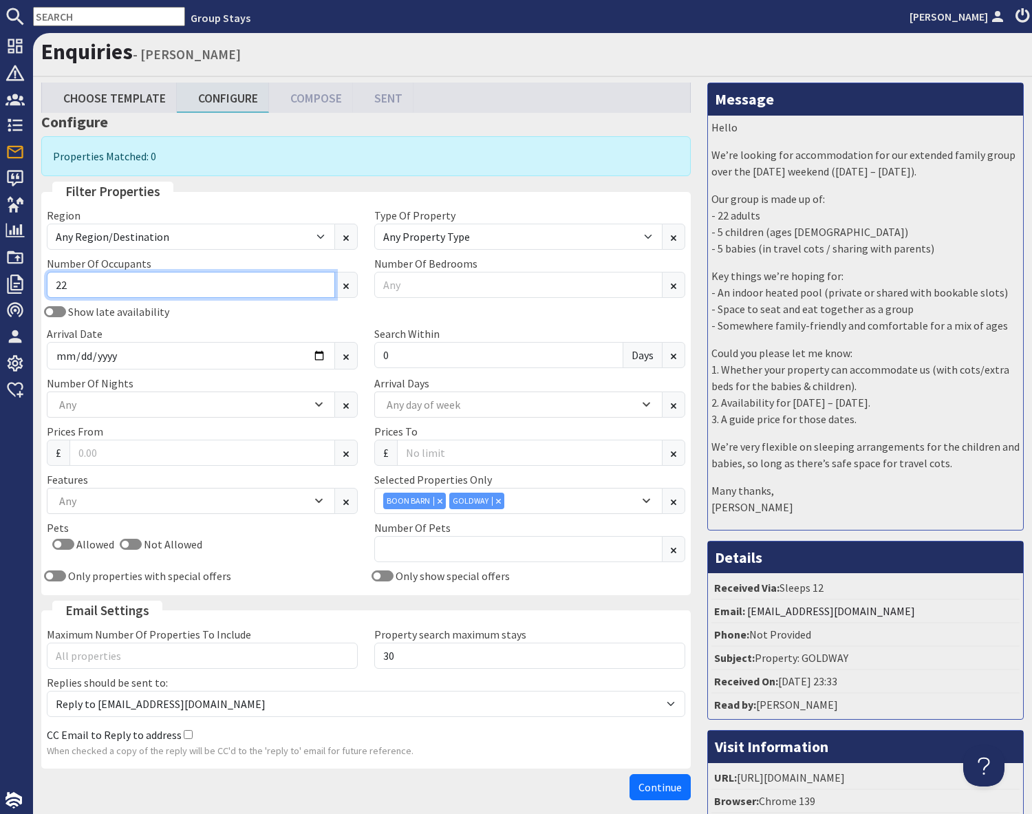
click at [207, 289] on input "22" at bounding box center [191, 285] width 288 height 26
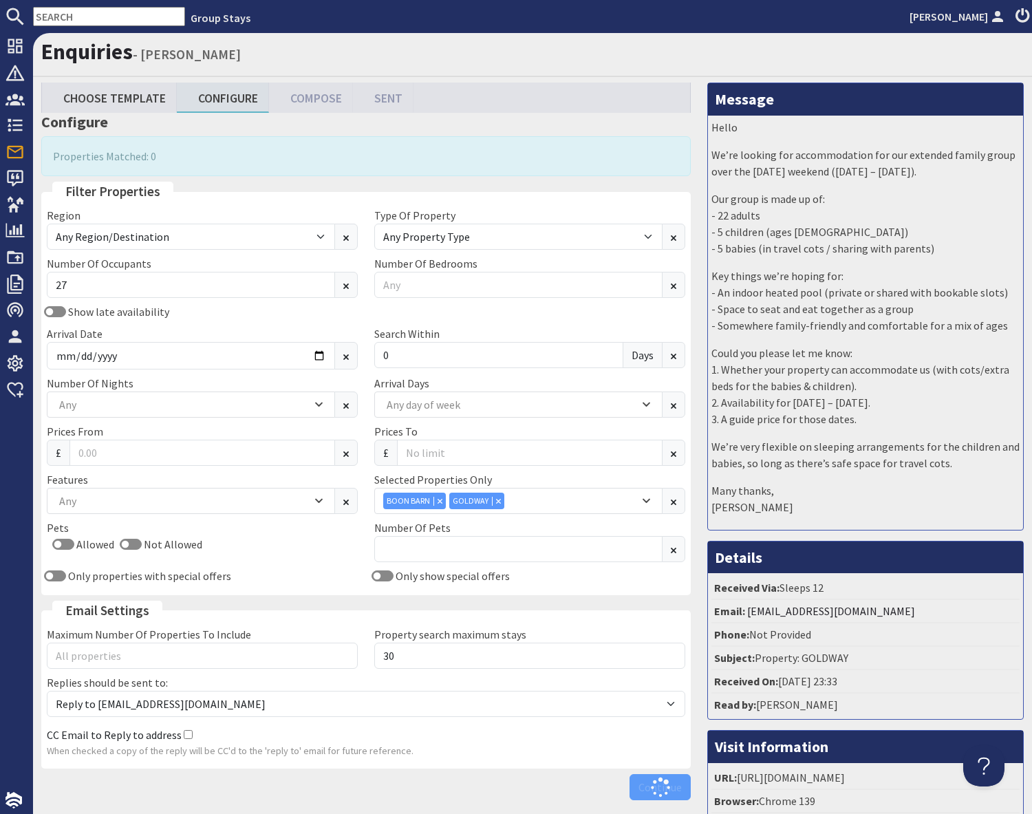
click at [275, 323] on div "Show late availability Arrival Date [DATE] Search [DATE]" at bounding box center [366, 339] width 655 height 72
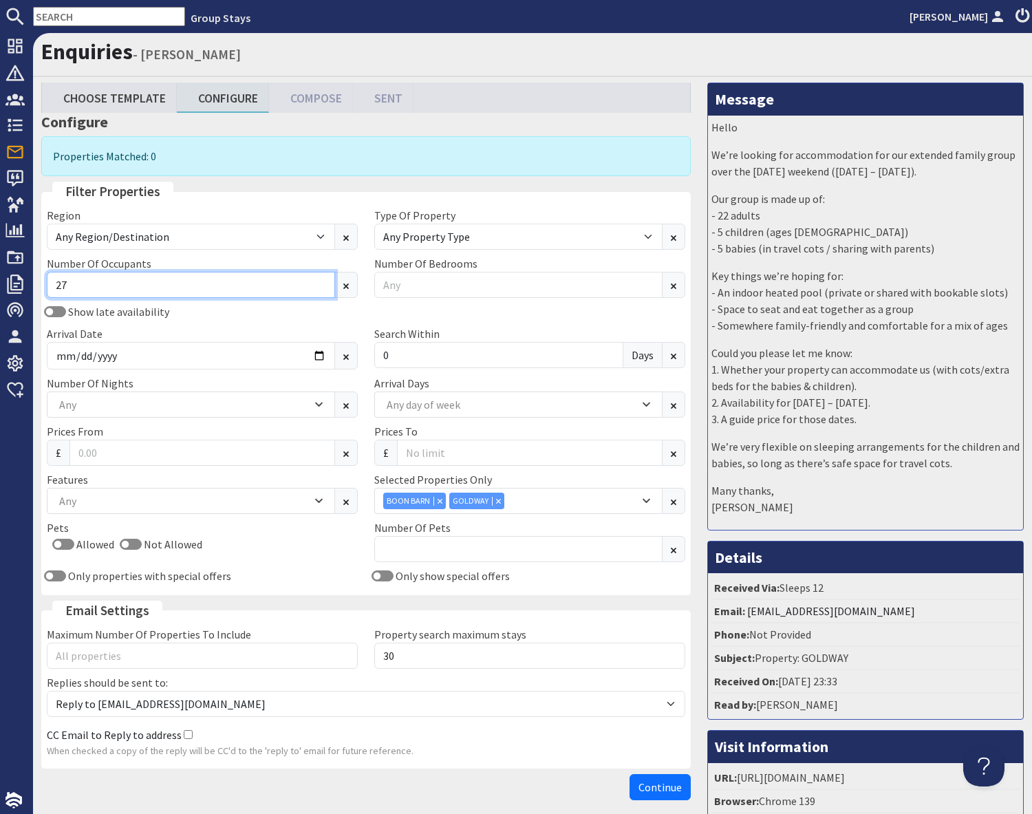
click at [117, 279] on input "27" at bounding box center [191, 285] width 288 height 26
click at [225, 325] on div "Arrival Date [DATE]" at bounding box center [202, 347] width 327 height 44
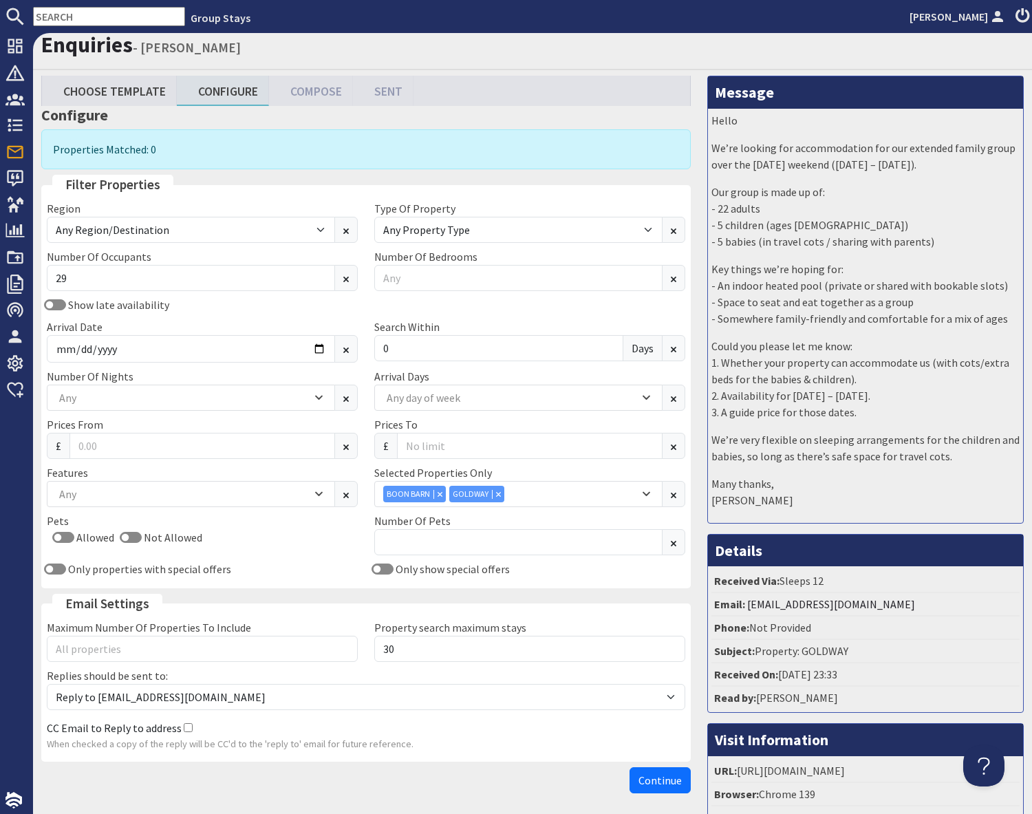
scroll to position [4, 0]
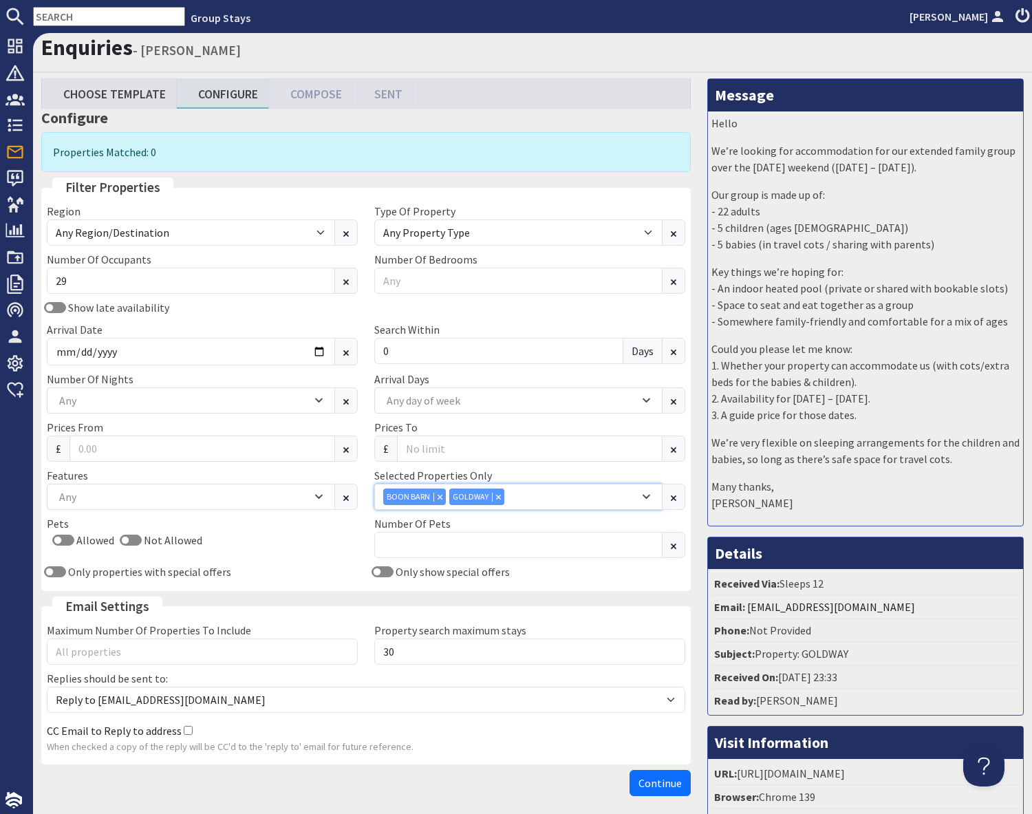
drag, startPoint x: 438, startPoint y: 498, endPoint x: 446, endPoint y: 499, distance: 7.6
click at [438, 498] on icon "Combobox" at bounding box center [439, 496] width 5 height 5
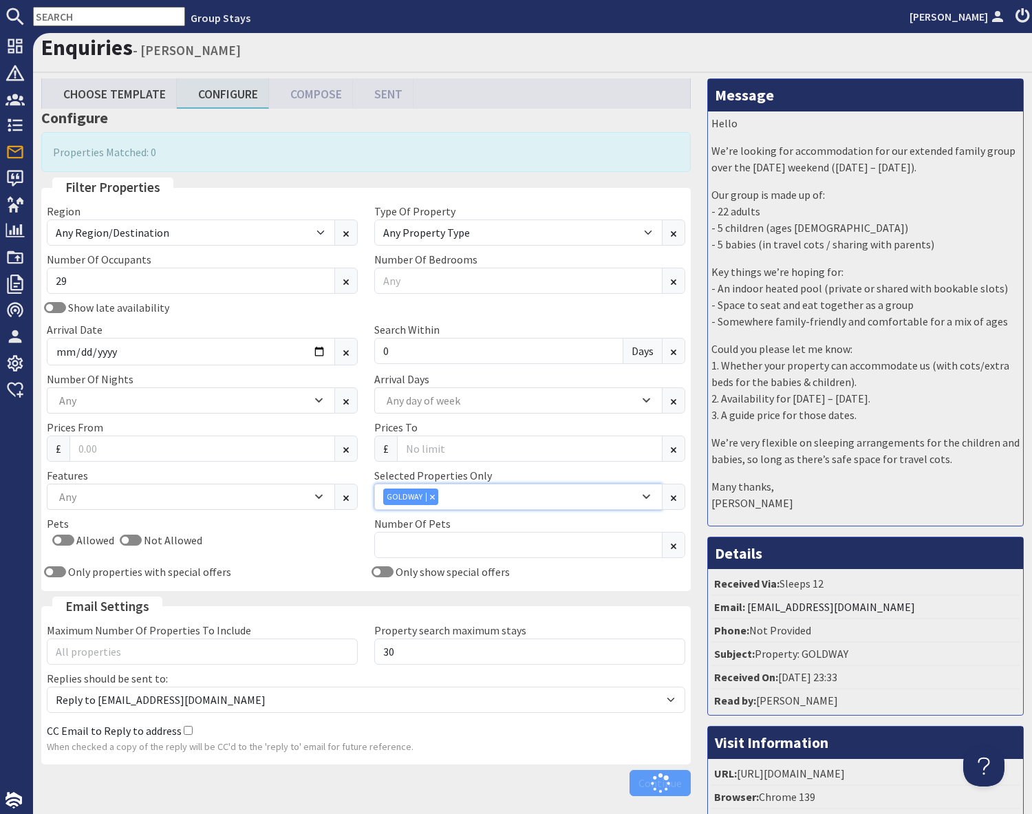
click at [435, 498] on div "Combobox" at bounding box center [432, 496] width 12 height 9
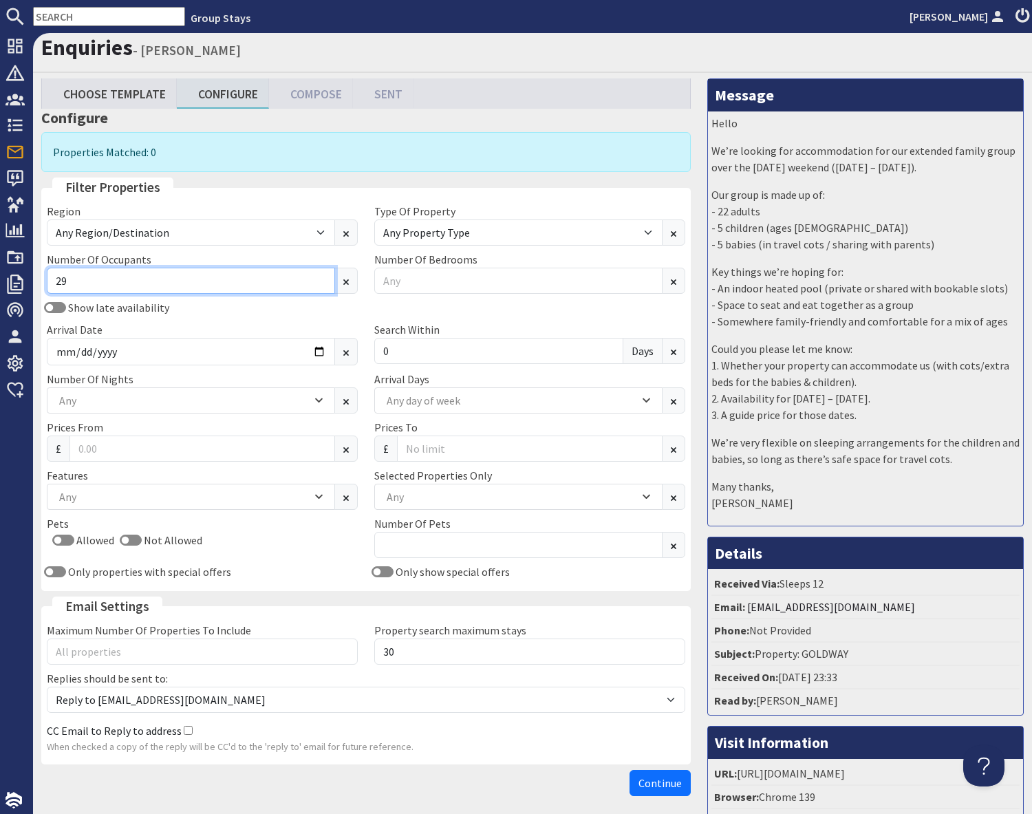
click at [91, 280] on input "29" at bounding box center [191, 281] width 288 height 26
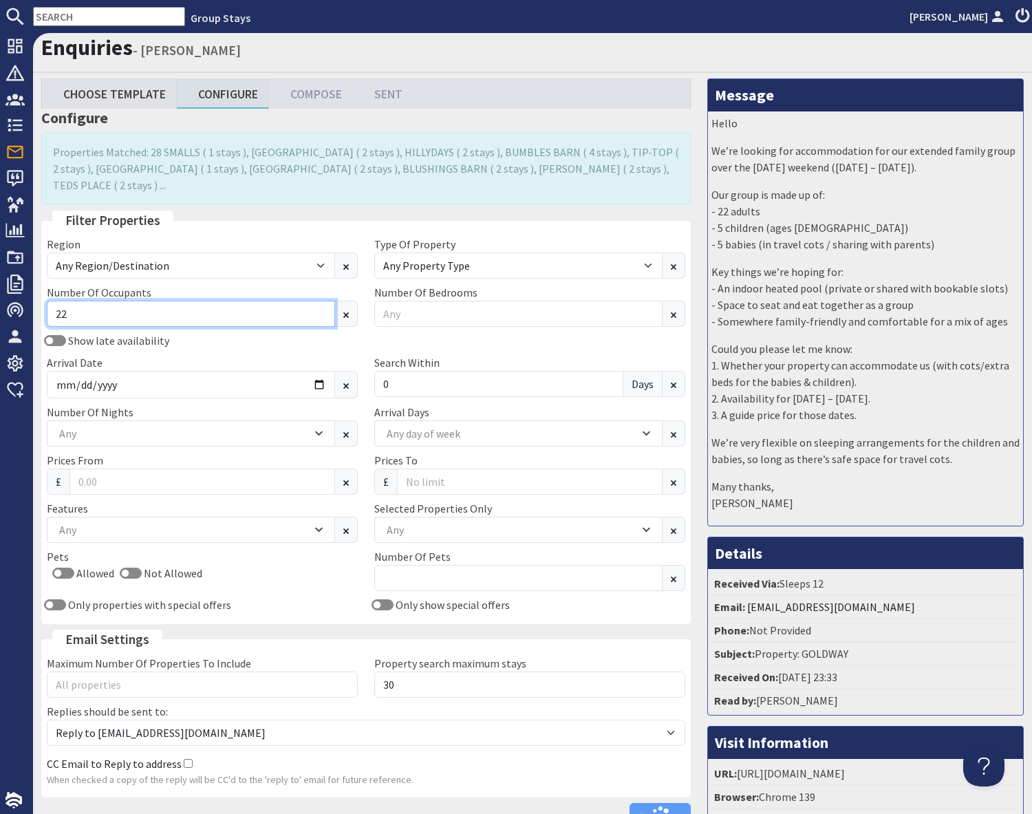
type input "2"
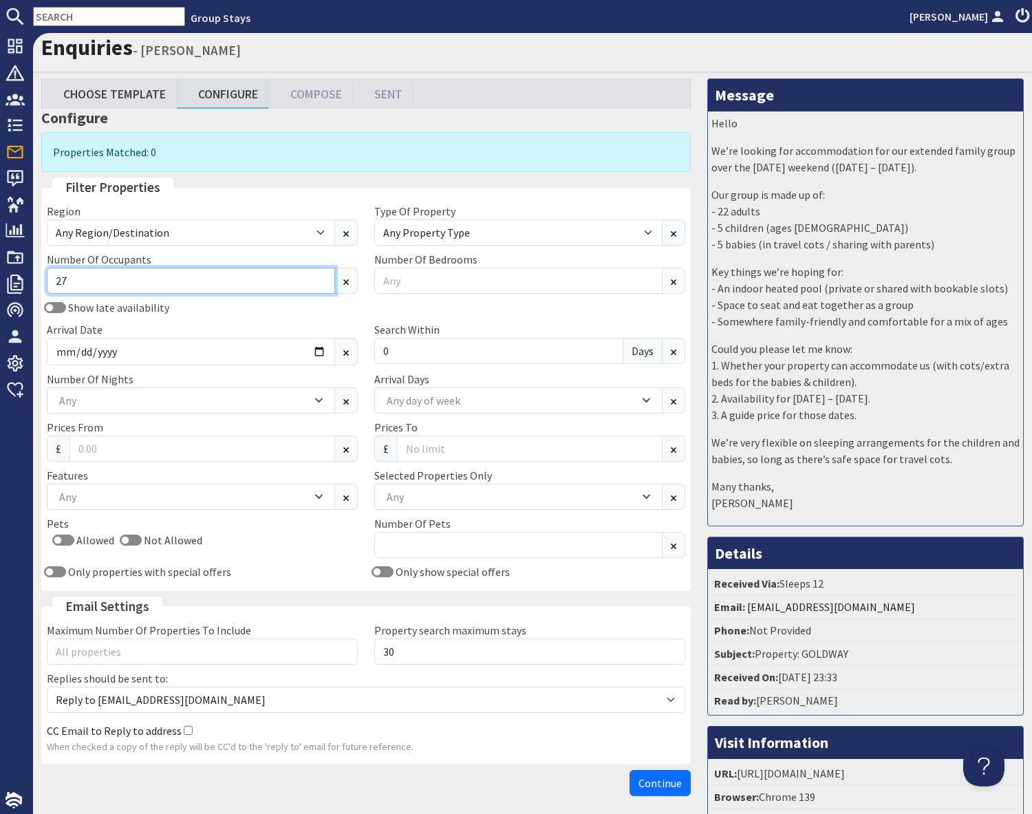
type input "27"
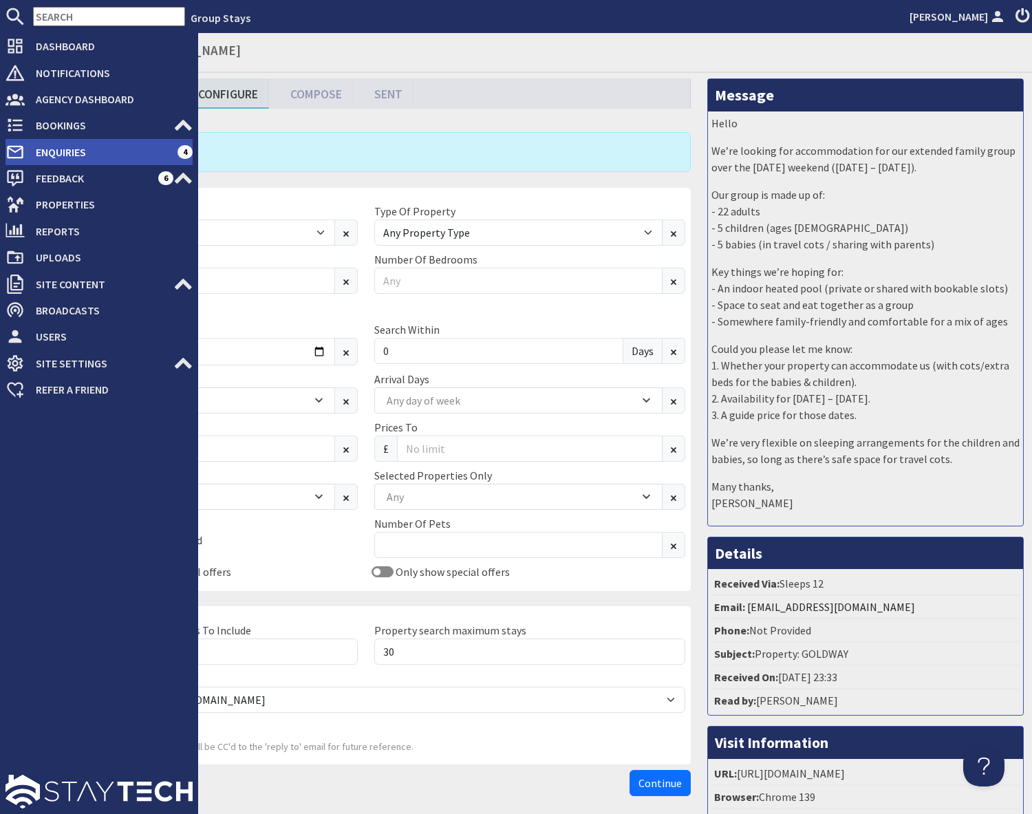
drag, startPoint x: 69, startPoint y: 154, endPoint x: 80, endPoint y: 153, distance: 11.1
click at [69, 154] on span "Enquiries" at bounding box center [101, 152] width 153 height 22
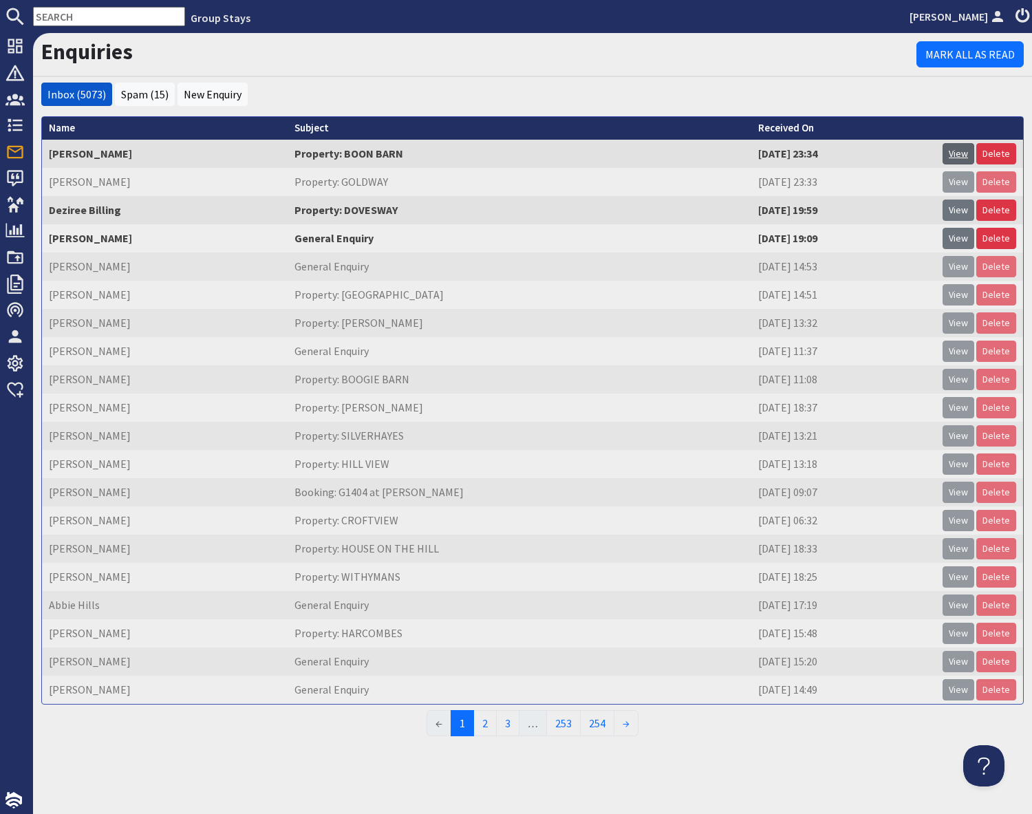
click at [960, 156] on link "View" at bounding box center [958, 153] width 32 height 21
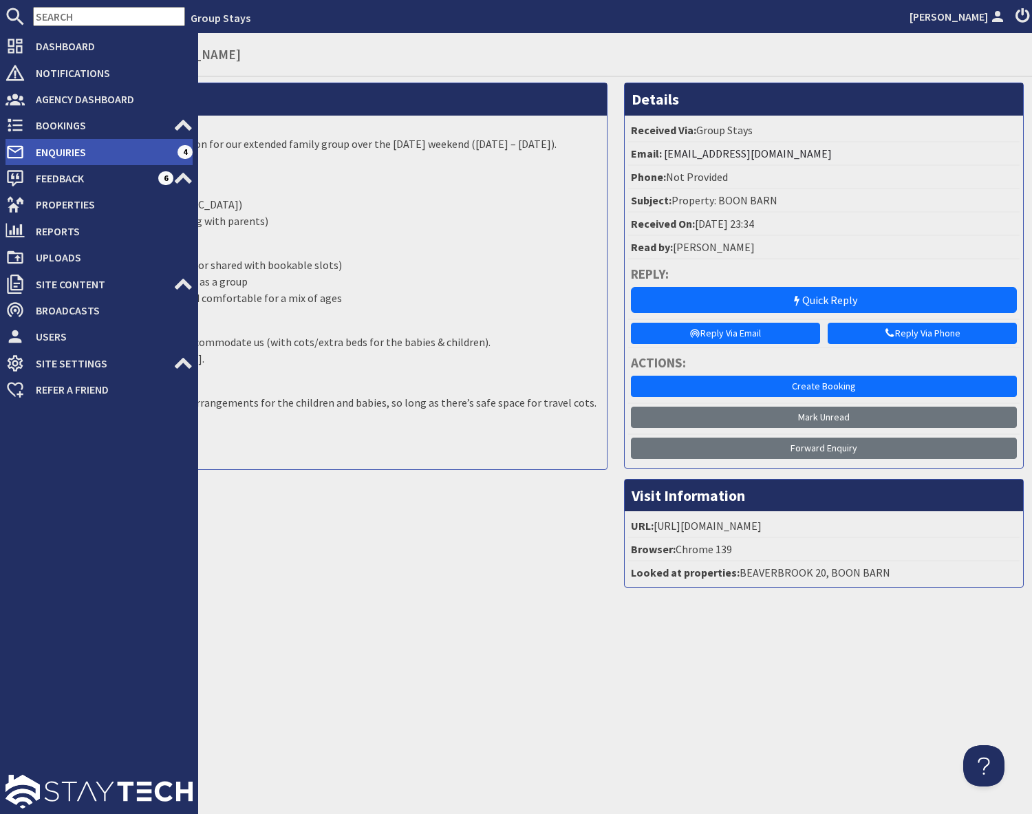
click at [50, 151] on span "Enquiries" at bounding box center [101, 152] width 153 height 22
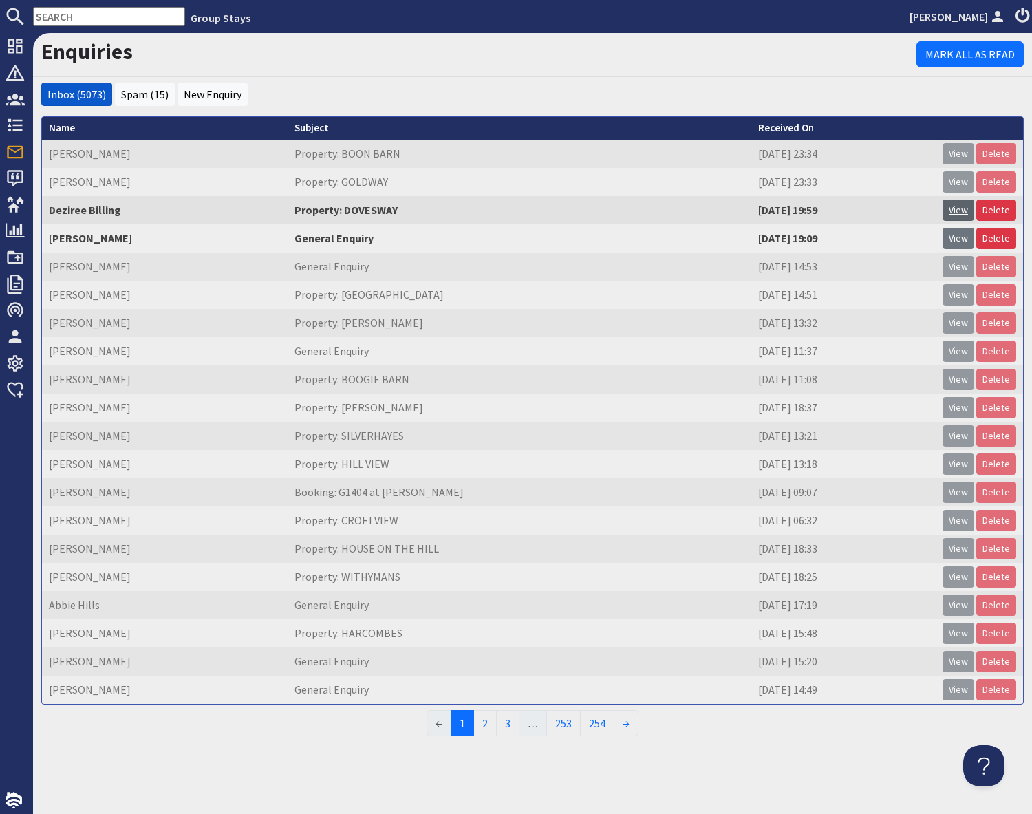
click at [959, 210] on link "View" at bounding box center [958, 209] width 32 height 21
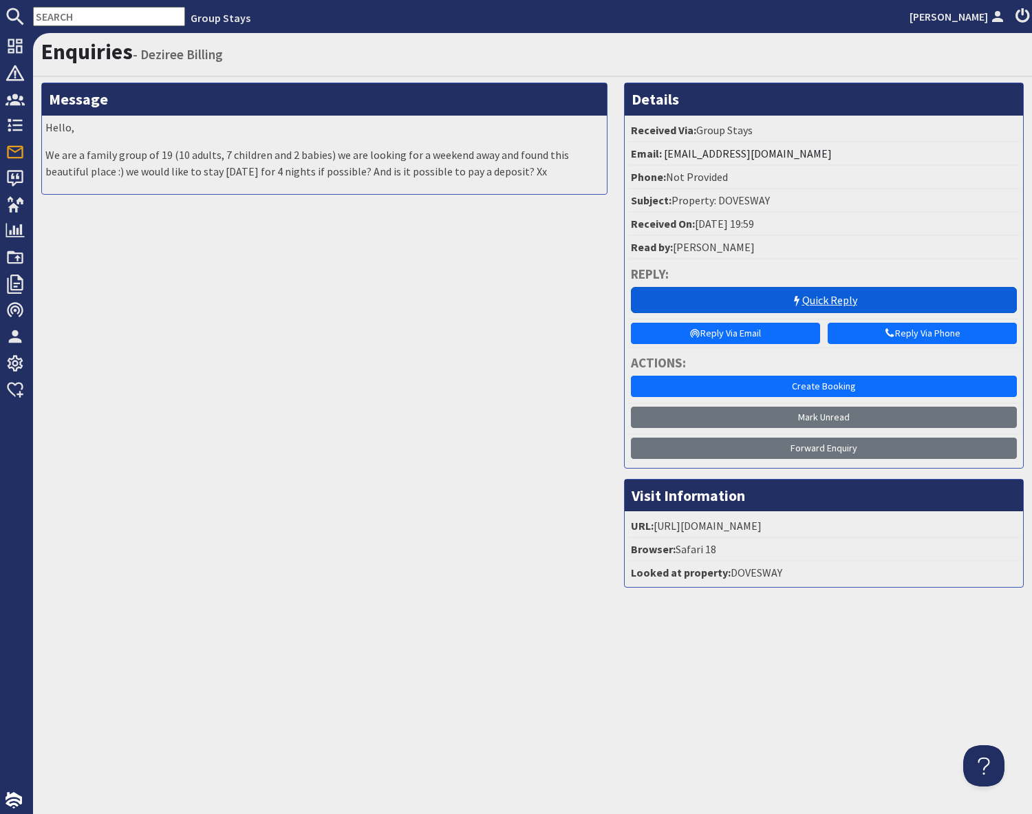
drag, startPoint x: 824, startPoint y: 305, endPoint x: 811, endPoint y: 305, distance: 13.1
click at [823, 305] on link "Quick Reply" at bounding box center [824, 300] width 386 height 26
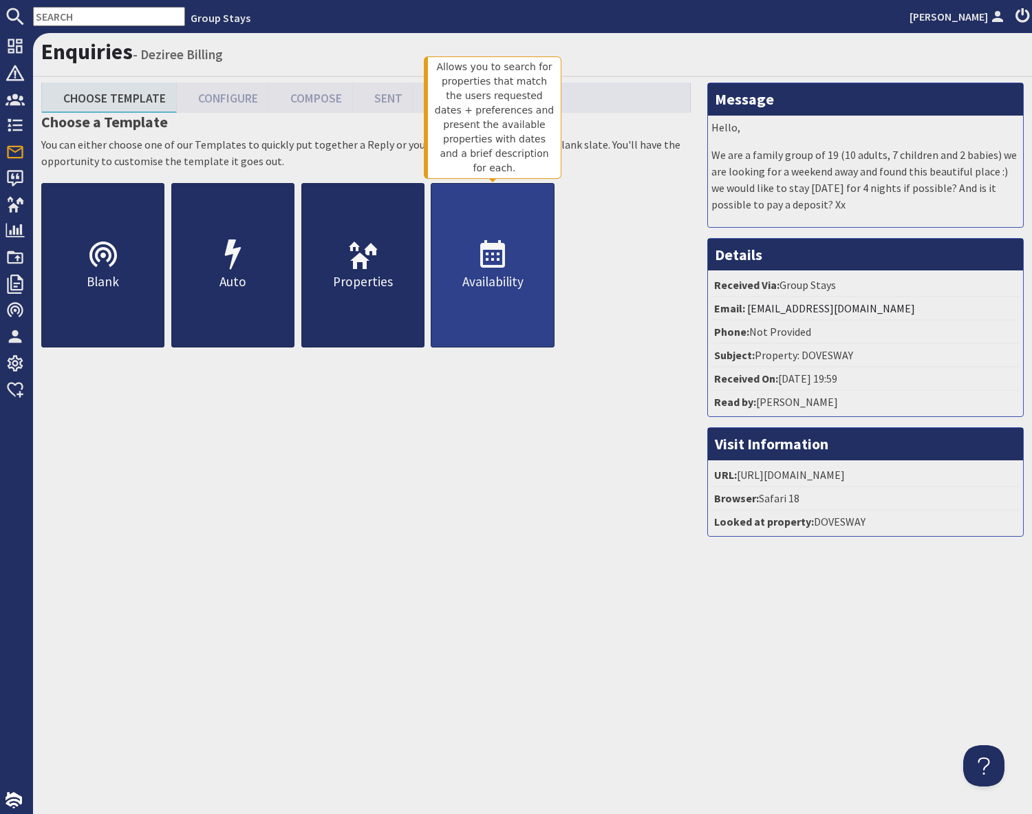
drag, startPoint x: 520, startPoint y: 279, endPoint x: 656, endPoint y: 292, distance: 136.1
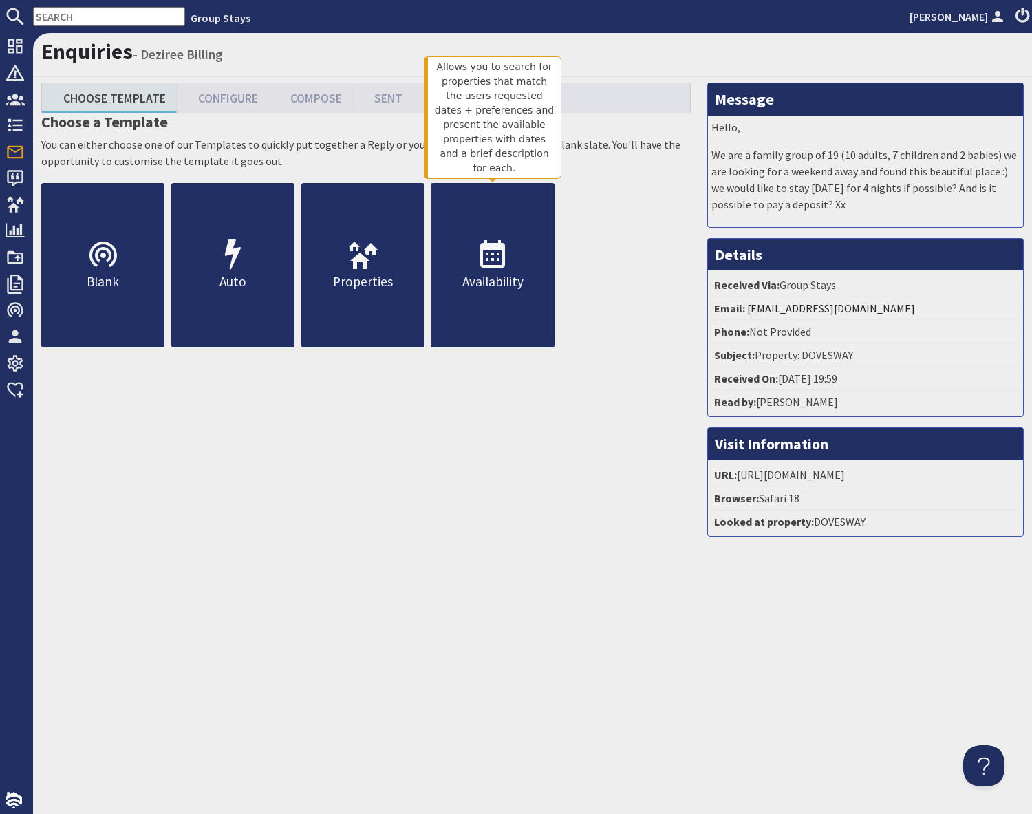
click at [520, 279] on p "Availability" at bounding box center [492, 282] width 122 height 20
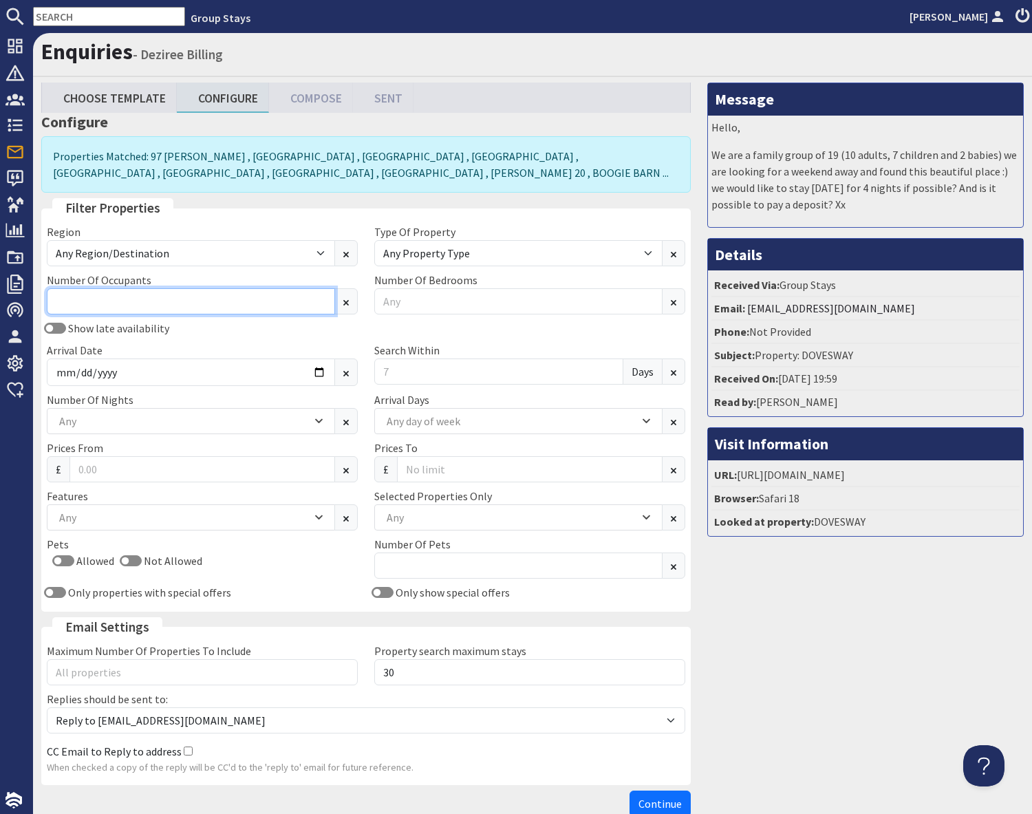
click at [143, 304] on input "Number Of Occupants" at bounding box center [191, 301] width 288 height 26
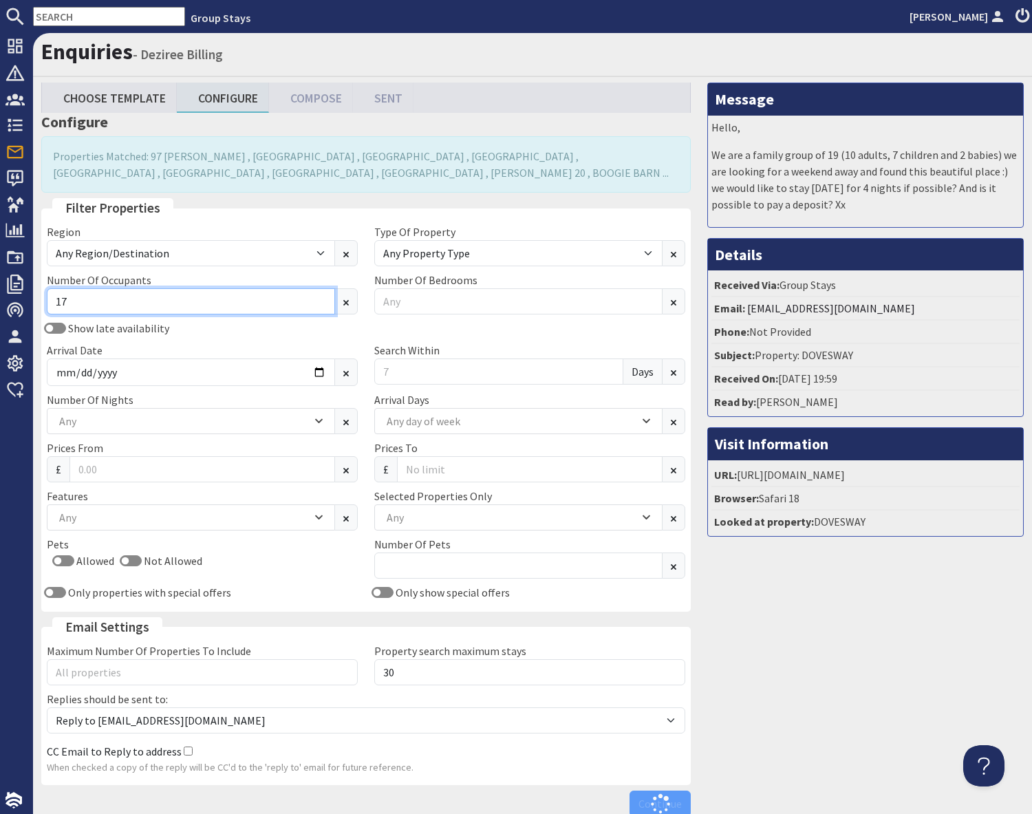
type input "17"
click at [213, 347] on div "Arrival Date" at bounding box center [202, 364] width 327 height 44
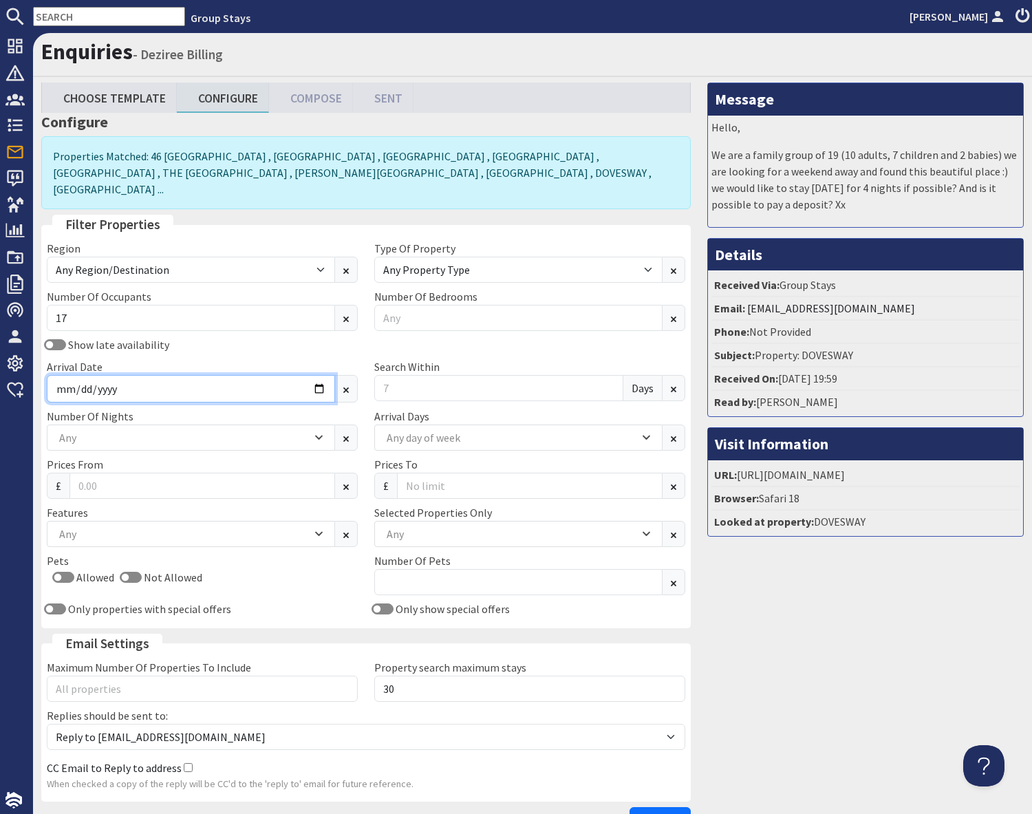
click at [326, 375] on input "Arrival Date" at bounding box center [191, 389] width 288 height 28
click at [318, 376] on input "Arrival Date" at bounding box center [191, 389] width 288 height 28
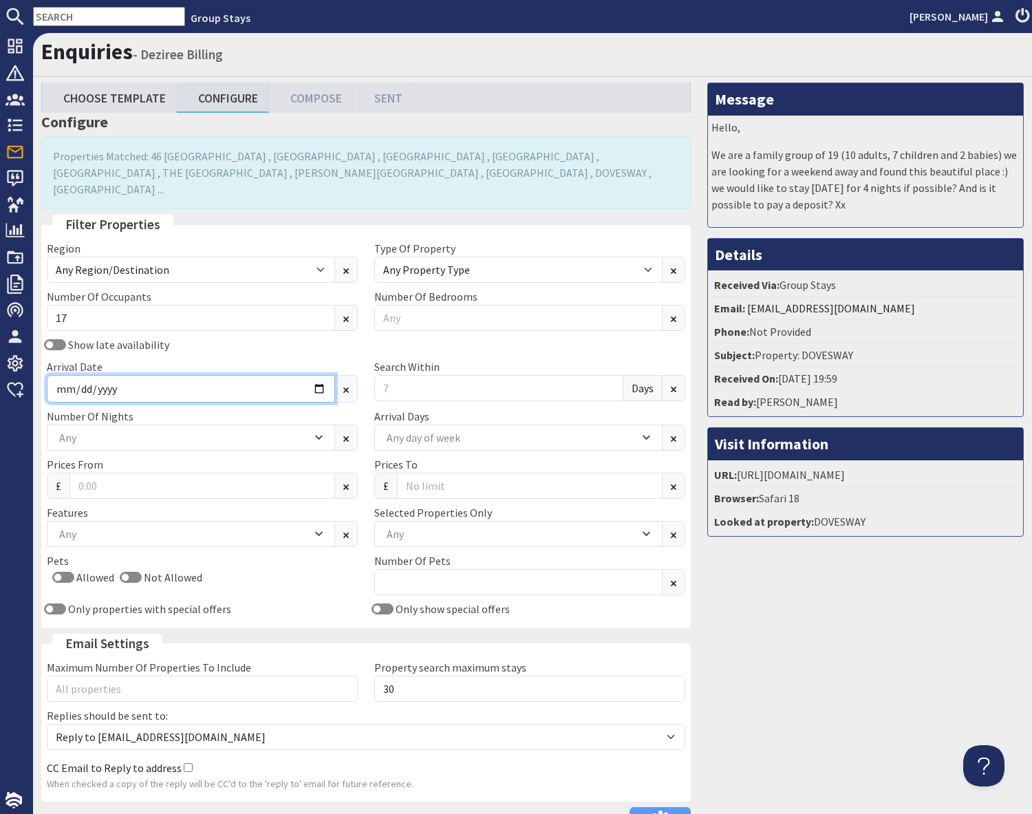
type input "[DATE]"
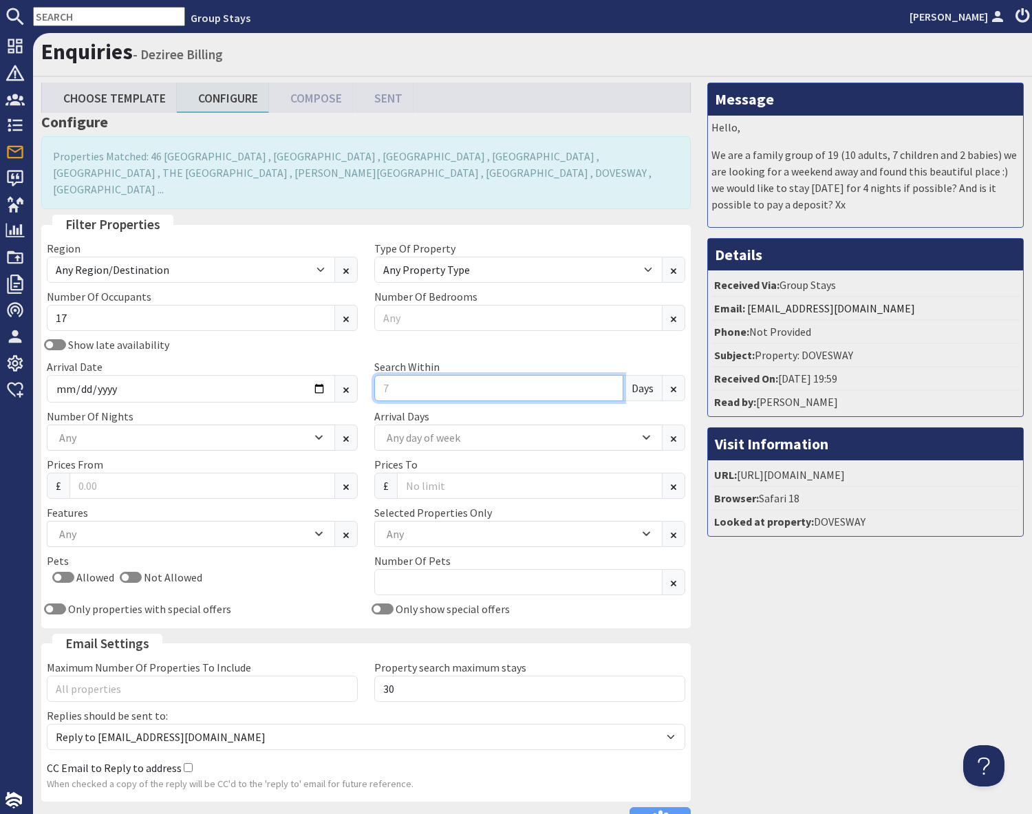
click at [402, 375] on input "Search Within" at bounding box center [498, 388] width 249 height 26
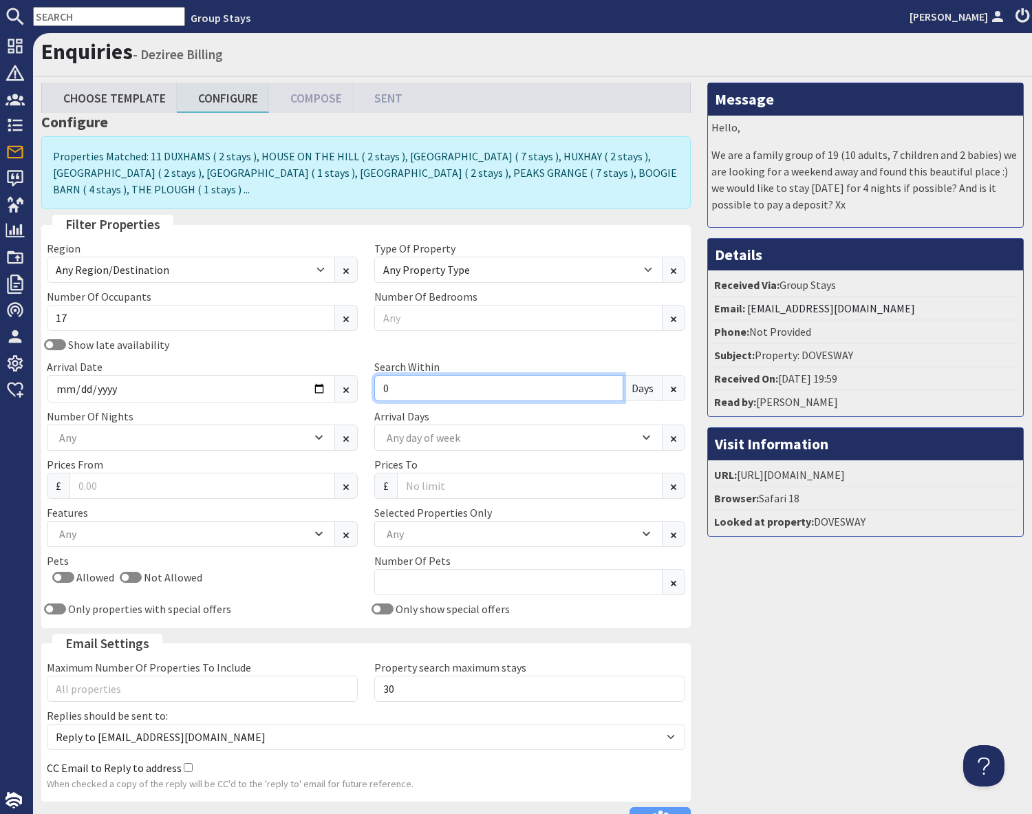
type input "0"
click at [789, 584] on div "Message Hello, We are a family group of 19 (10 adults, 7 children and 2 babies)…" at bounding box center [865, 461] width 333 height 757
click at [148, 441] on div "Any" at bounding box center [184, 437] width 256 height 15
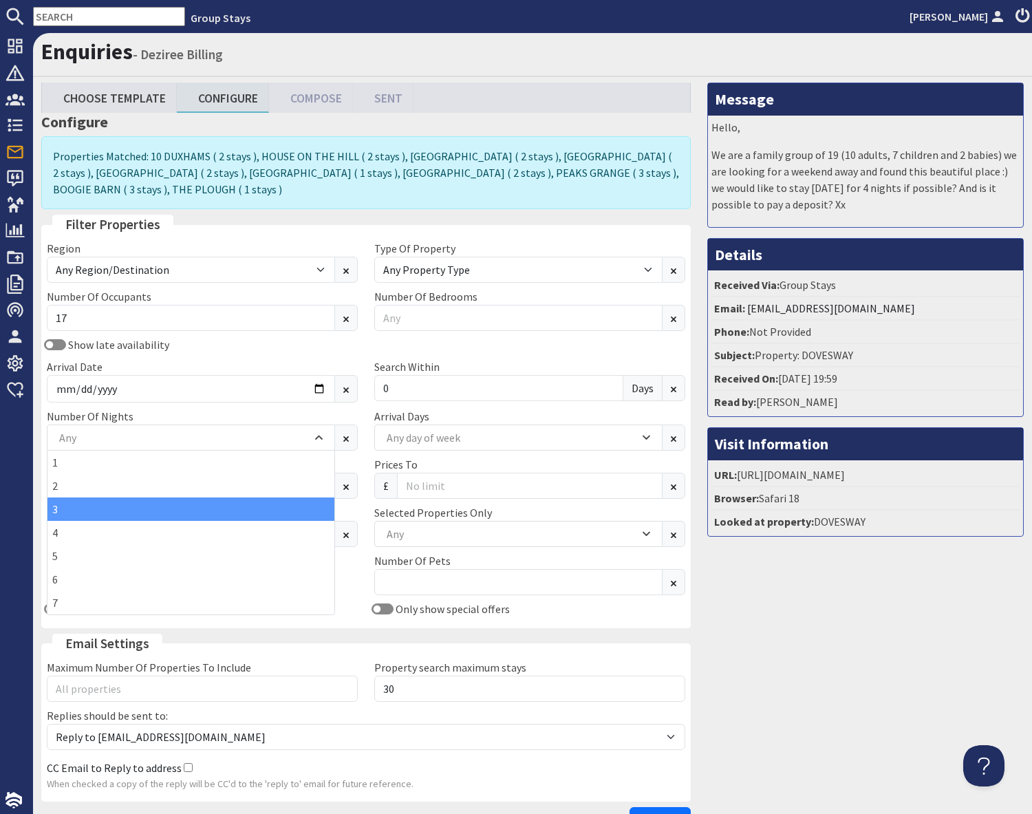
click at [55, 515] on div "3" at bounding box center [190, 508] width 287 height 23
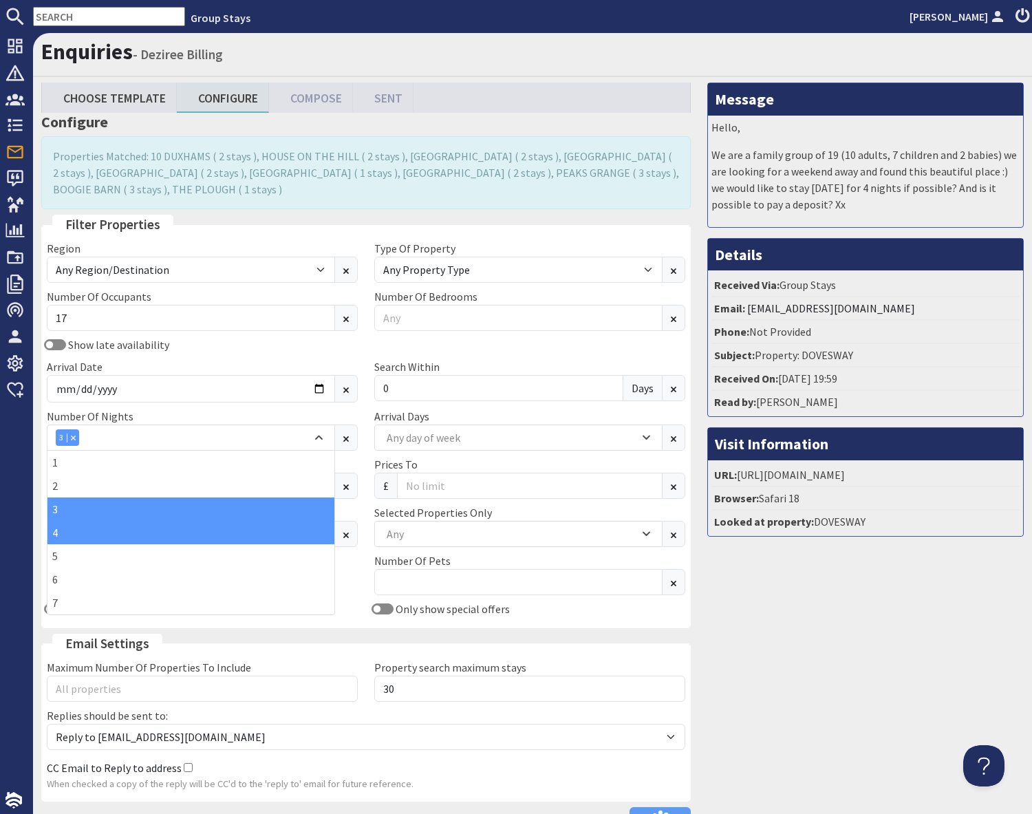
click at [59, 534] on div "4" at bounding box center [190, 532] width 287 height 23
click at [875, 657] on div "Message Hello, We are a family group of 19 (10 adults, 7 children and 2 babies)…" at bounding box center [865, 461] width 333 height 757
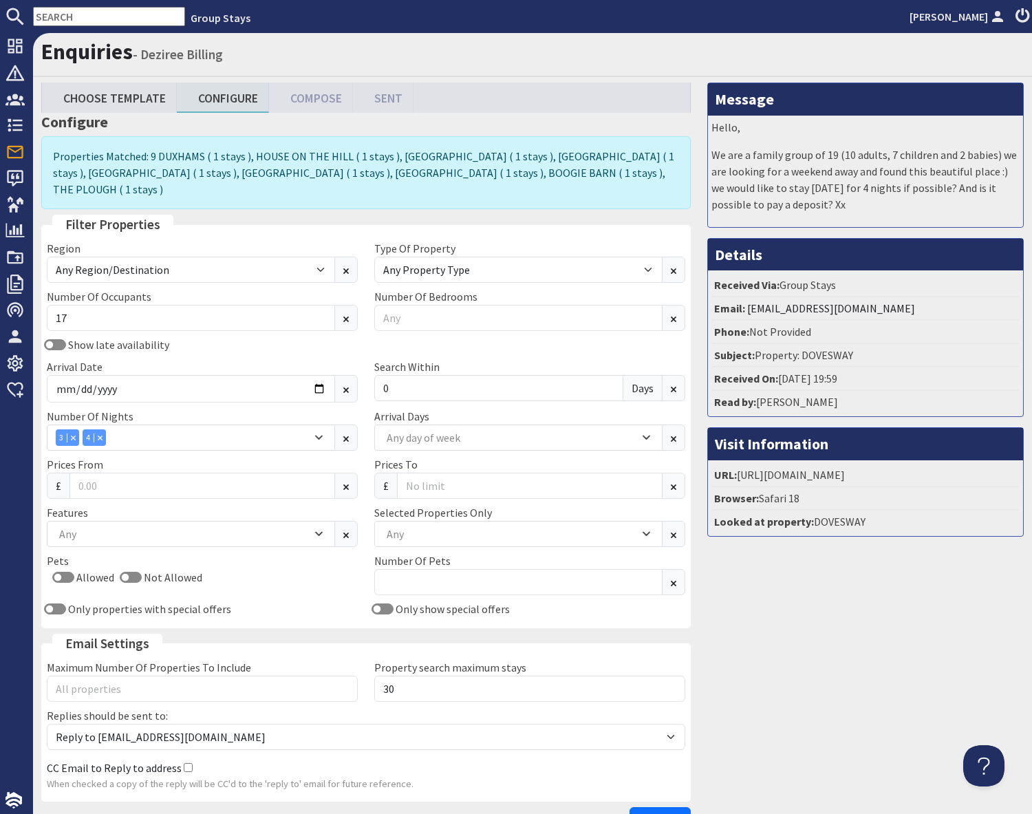
drag, startPoint x: 866, startPoint y: 719, endPoint x: 858, endPoint y: 718, distance: 7.6
click at [865, 718] on div "Message Hello, We are a family group of 19 (10 adults, 7 children and 2 babies)…" at bounding box center [865, 461] width 333 height 757
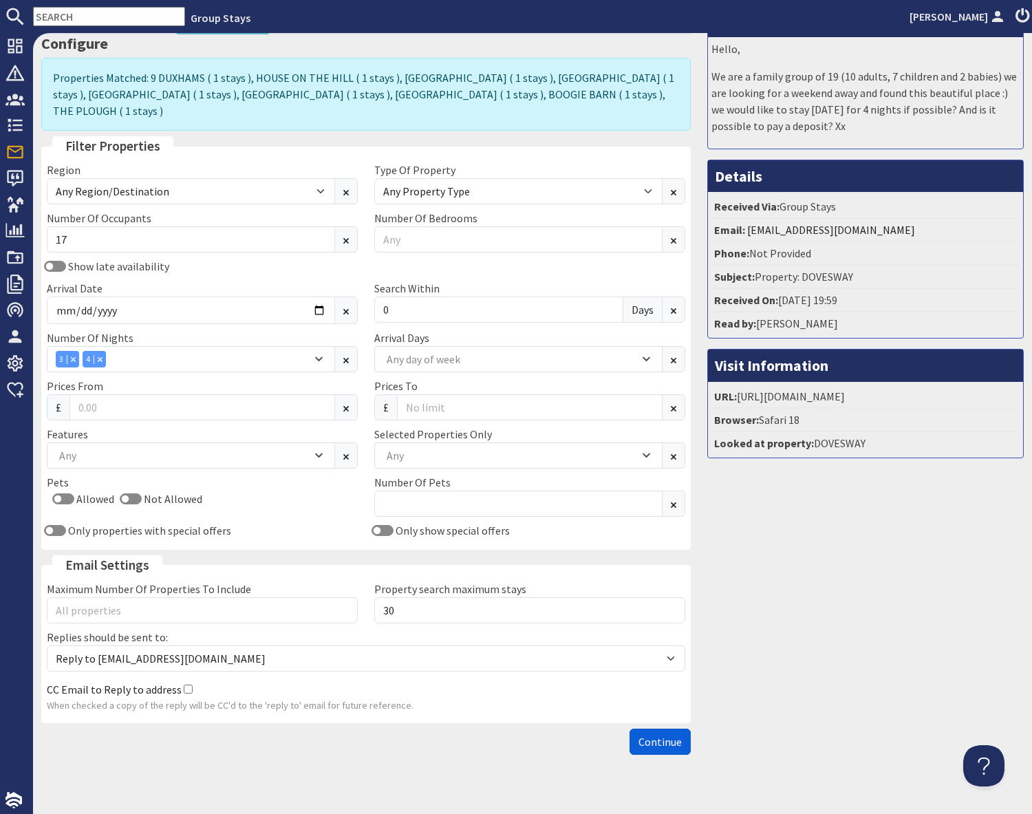
click at [657, 735] on span "Continue" at bounding box center [659, 742] width 43 height 14
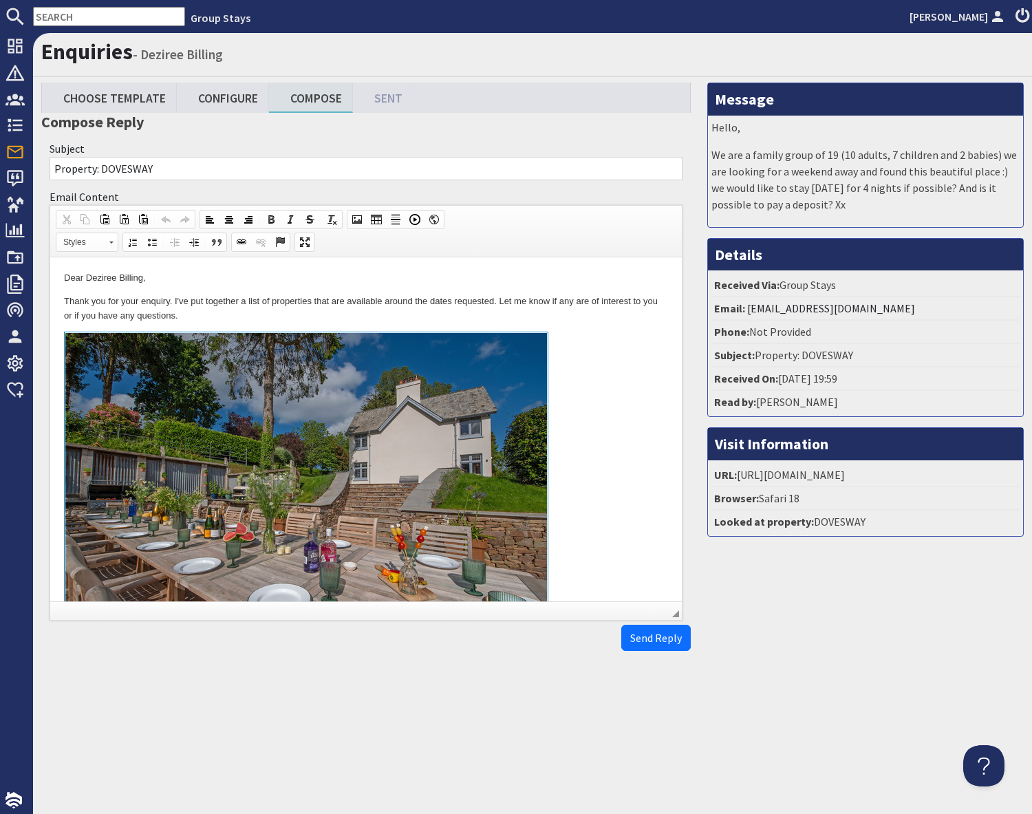
drag, startPoint x: 587, startPoint y: 468, endPoint x: 596, endPoint y: 479, distance: 13.8
click at [587, 468] on link at bounding box center [366, 490] width 604 height 317
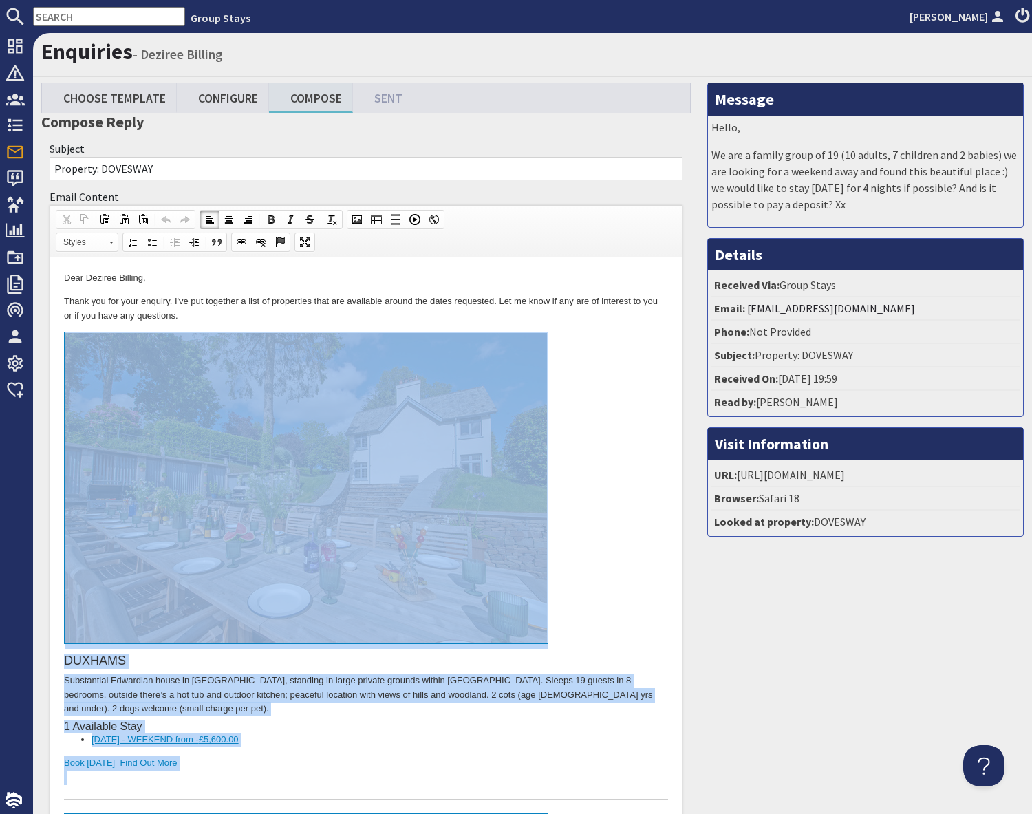
drag, startPoint x: 268, startPoint y: 4580, endPoint x: 216, endPoint y: 347, distance: 4233.4
copy body "LOREMIP Dolorsitame Consectet adipi el Seddoeiu, temporin ut labor etdolor magn…"
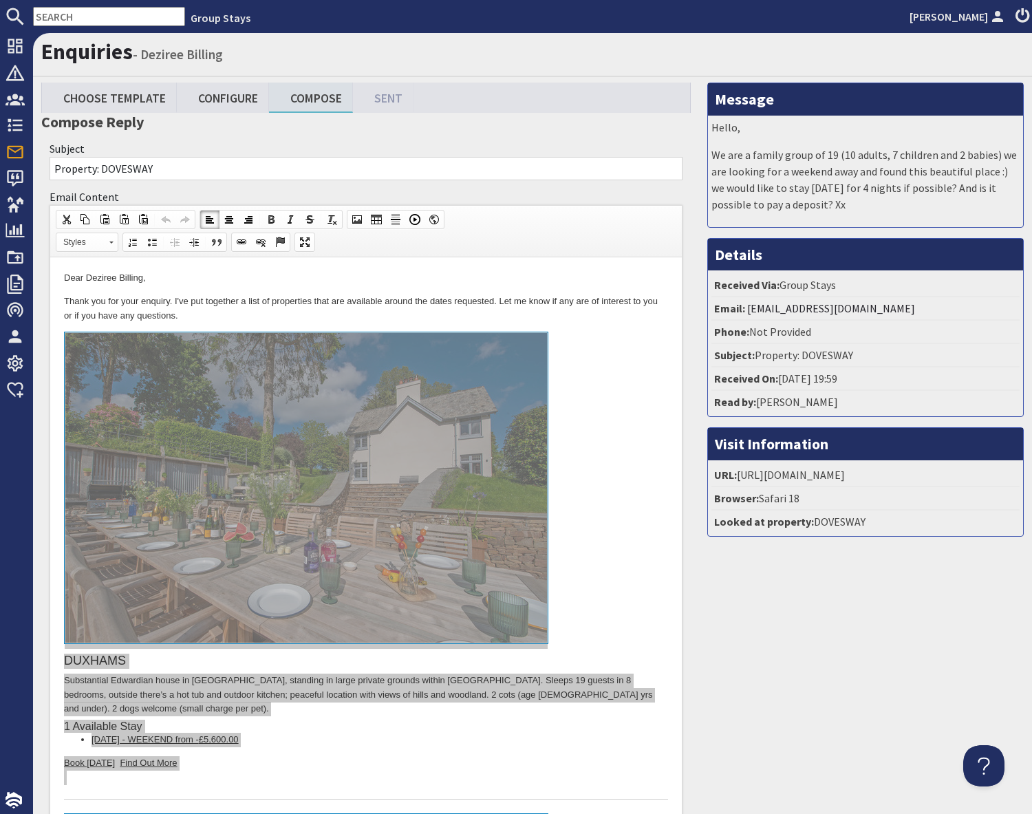
drag, startPoint x: 384, startPoint y: 141, endPoint x: 281, endPoint y: 138, distance: 103.2
click at [380, 141] on div "Subject Property: DOVESWAY" at bounding box center [365, 160] width 649 height 48
click at [227, 96] on link "Configure" at bounding box center [223, 98] width 92 height 30
type textarea "<p>Dear [PERSON_NAME],</p> <p>Thank you for your enquiry. I&#39;ve put together…"
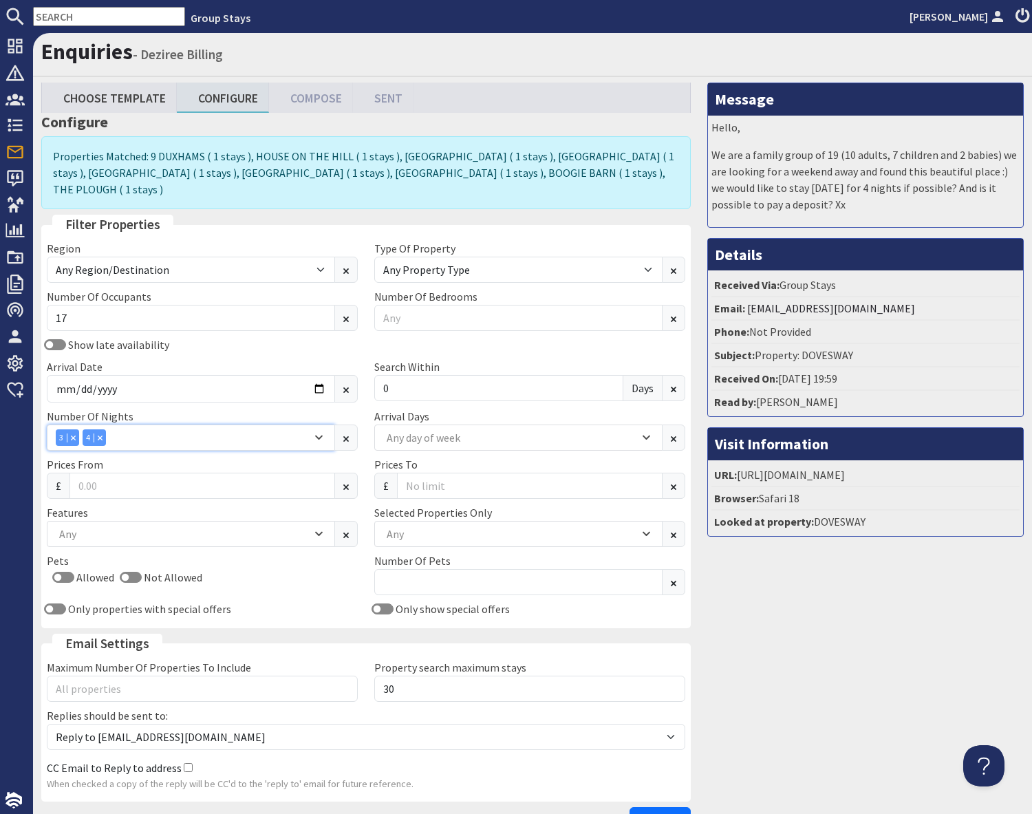
click at [96, 358] on div "Region Any Region/Destination [GEOGRAPHIC_DATA] [GEOGRAPHIC_DATA] / [GEOGRAPHIC…" at bounding box center [366, 431] width 655 height 382
drag, startPoint x: 98, startPoint y: 422, endPoint x: 82, endPoint y: 424, distance: 16.1
click at [98, 435] on icon "Combobox" at bounding box center [100, 437] width 5 height 5
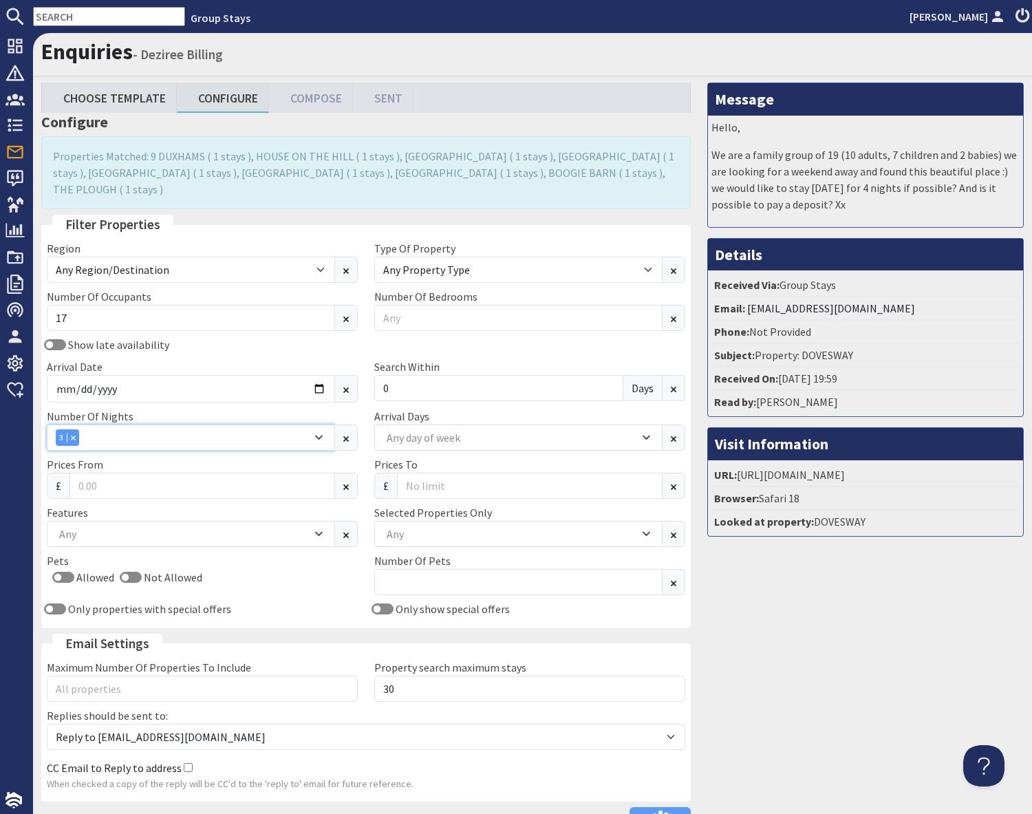
click at [74, 433] on div "Combobox" at bounding box center [73, 437] width 12 height 9
drag, startPoint x: 344, startPoint y: 378, endPoint x: 310, endPoint y: 404, distance: 43.2
click at [344, 378] on button at bounding box center [345, 389] width 23 height 28
click at [87, 305] on input "17" at bounding box center [191, 318] width 288 height 26
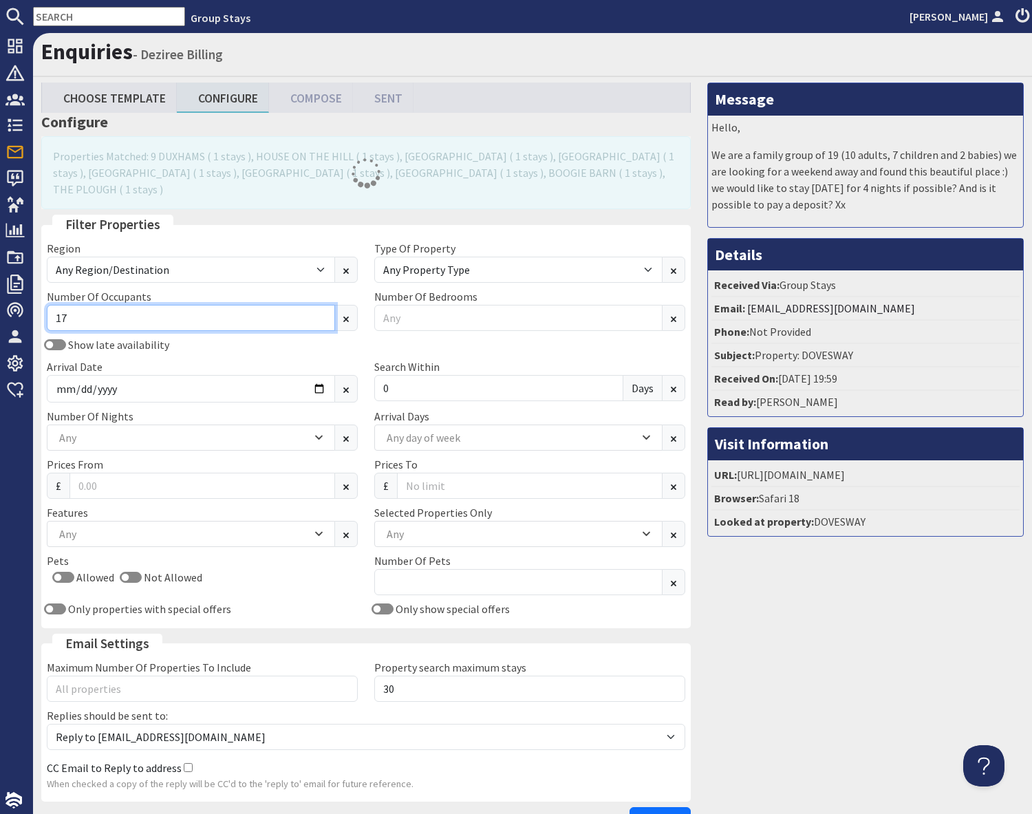
type input "1"
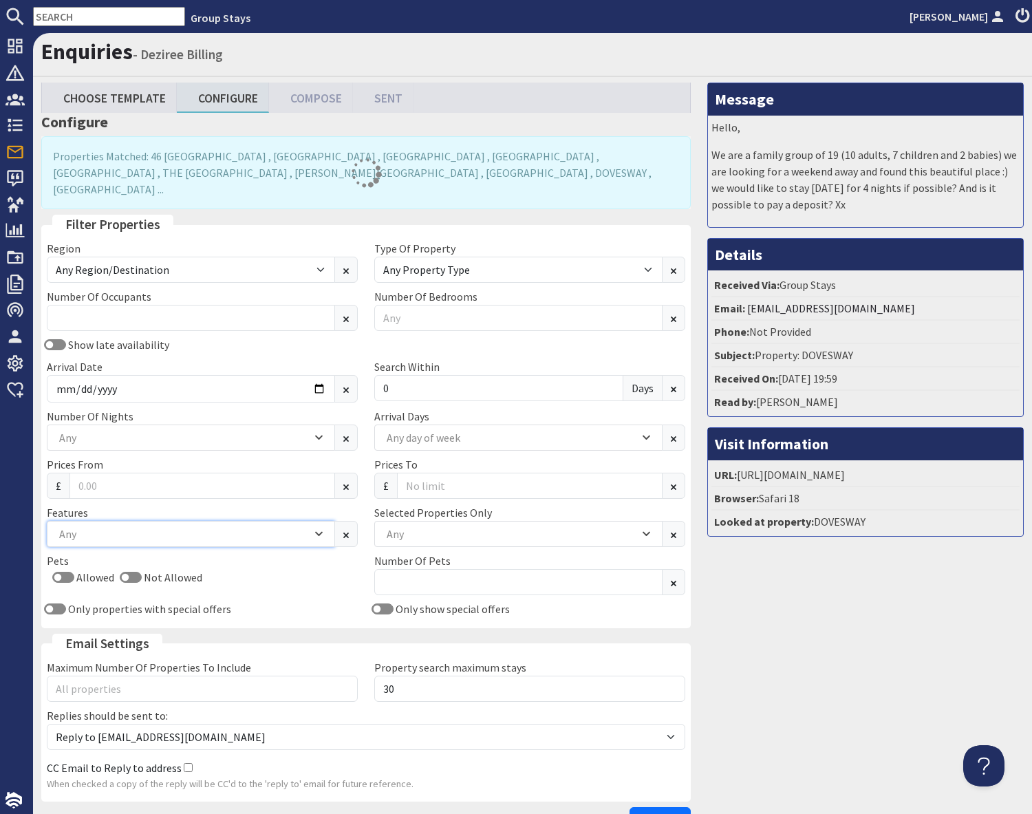
click at [133, 526] on div "Any" at bounding box center [184, 533] width 256 height 15
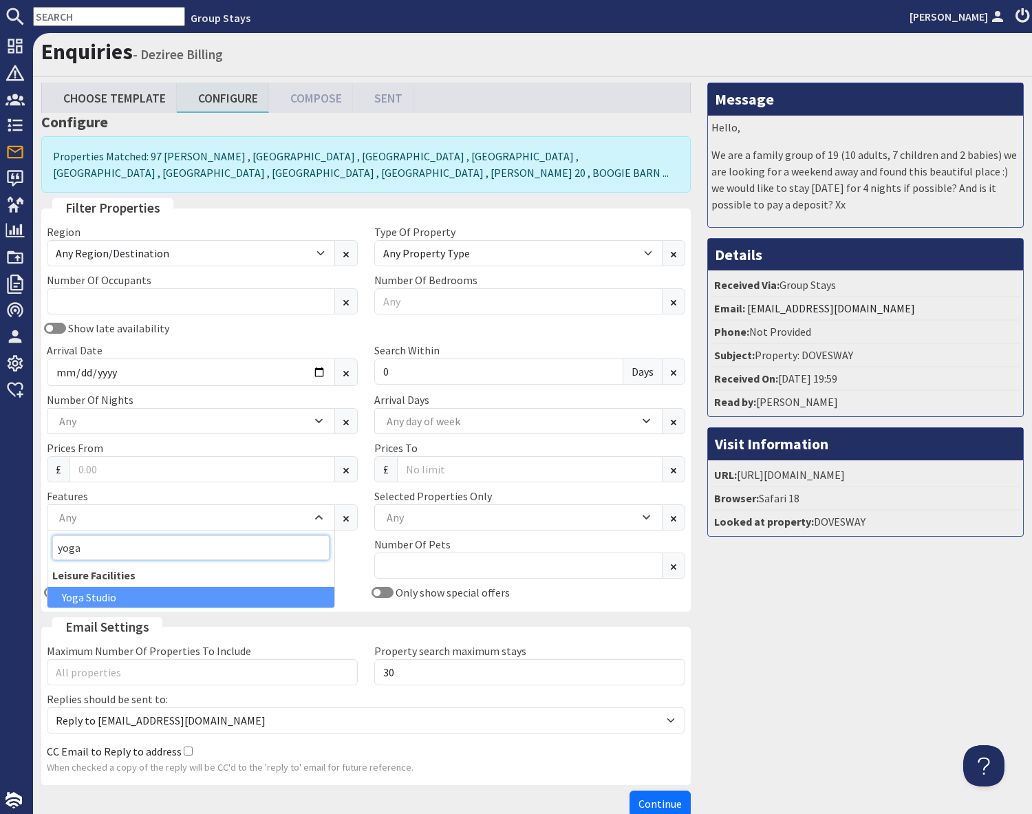
type input "yoga"
click at [106, 601] on div "Yoga Studio" at bounding box center [190, 597] width 287 height 21
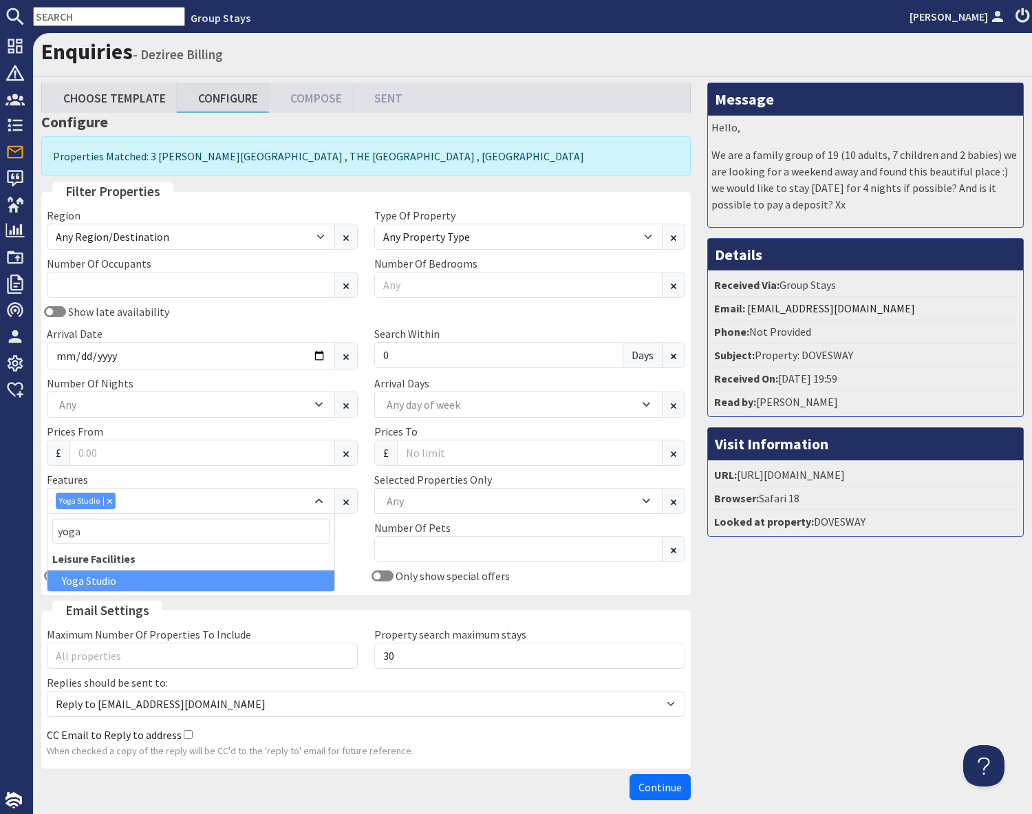
click at [794, 650] on div "Message Hello, We are a family group of 19 (10 adults, 7 children and 2 babies)…" at bounding box center [865, 445] width 333 height 724
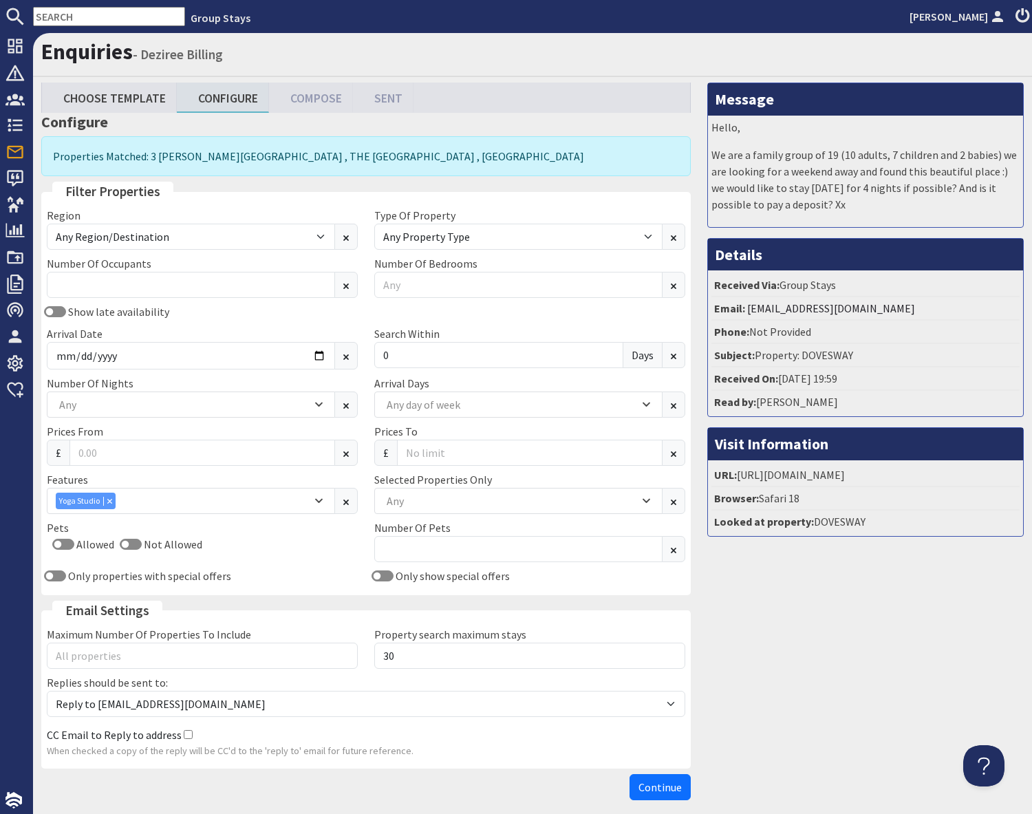
drag, startPoint x: 724, startPoint y: 767, endPoint x: 692, endPoint y: 786, distance: 37.0
click at [724, 767] on div "Message Hello, We are a family group of 19 (10 adults, 7 children and 2 babies)…" at bounding box center [865, 445] width 333 height 724
click at [657, 788] on span "Continue" at bounding box center [659, 787] width 43 height 14
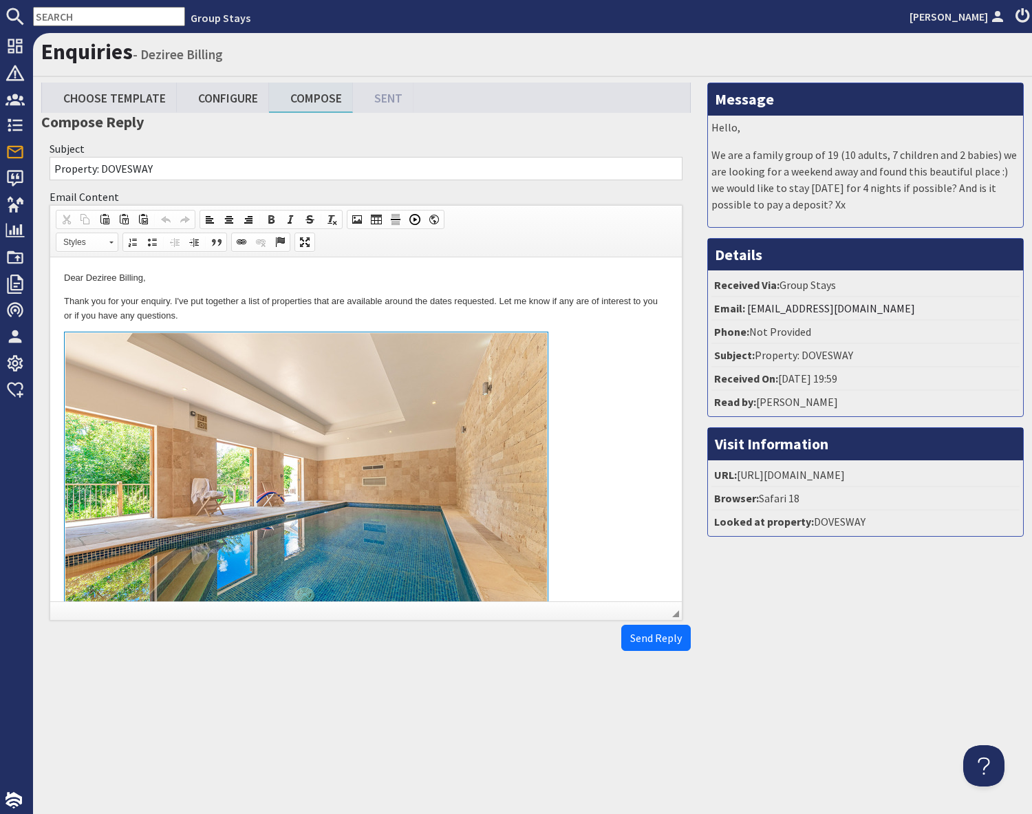
drag, startPoint x: 599, startPoint y: 440, endPoint x: 593, endPoint y: 595, distance: 154.9
click at [600, 441] on link "To enrich screen reader interactions, please activate Accessibility in Grammarl…" at bounding box center [366, 490] width 604 height 317
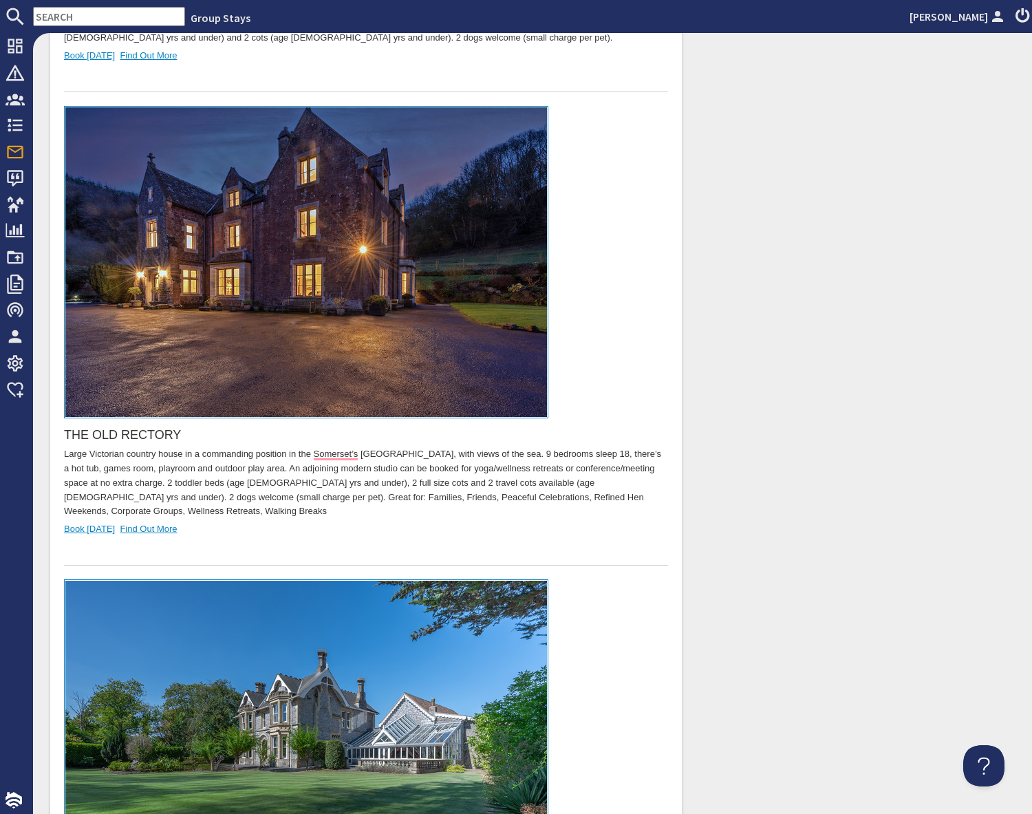
scroll to position [1035, 0]
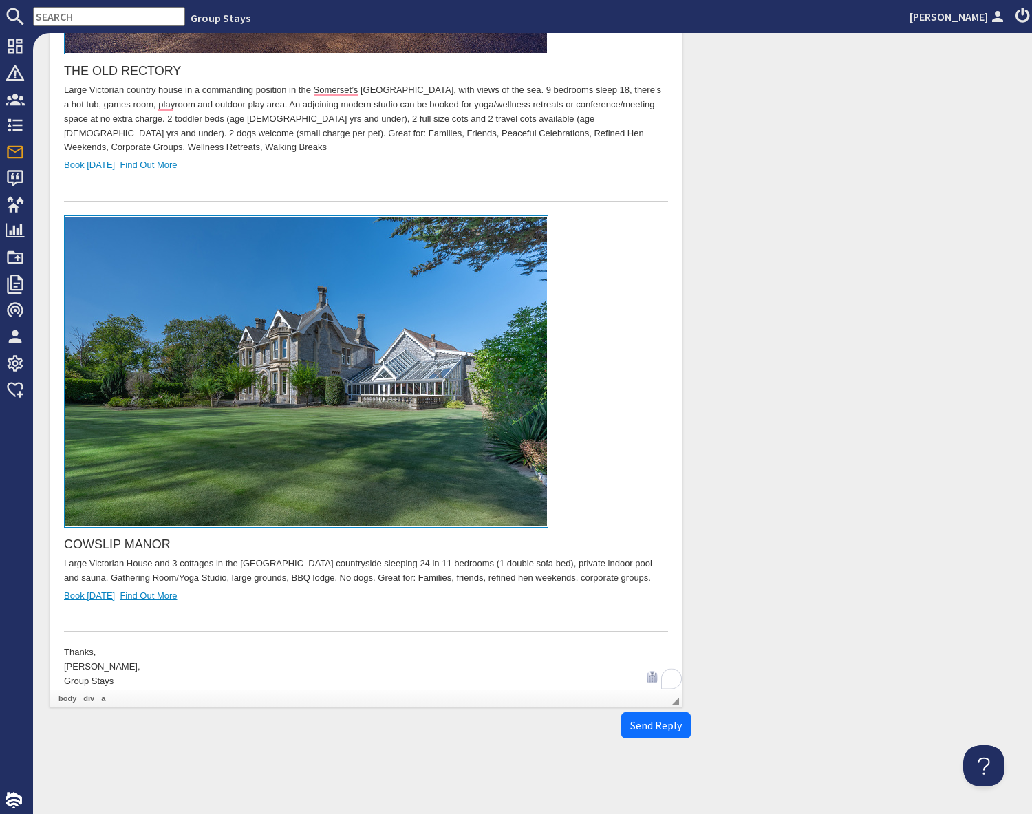
click at [259, 604] on div "To enrich screen reader interactions, please activate Accessibility in Grammarl…" at bounding box center [366, 618] width 604 height 29
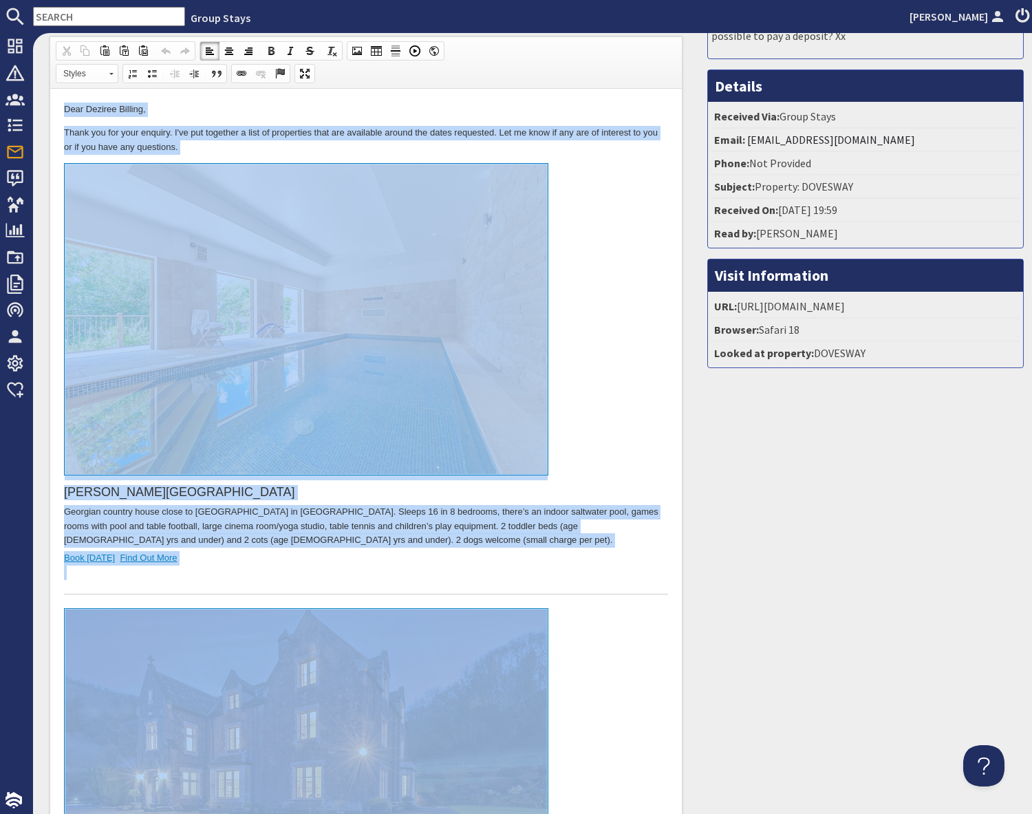
scroll to position [0, 0]
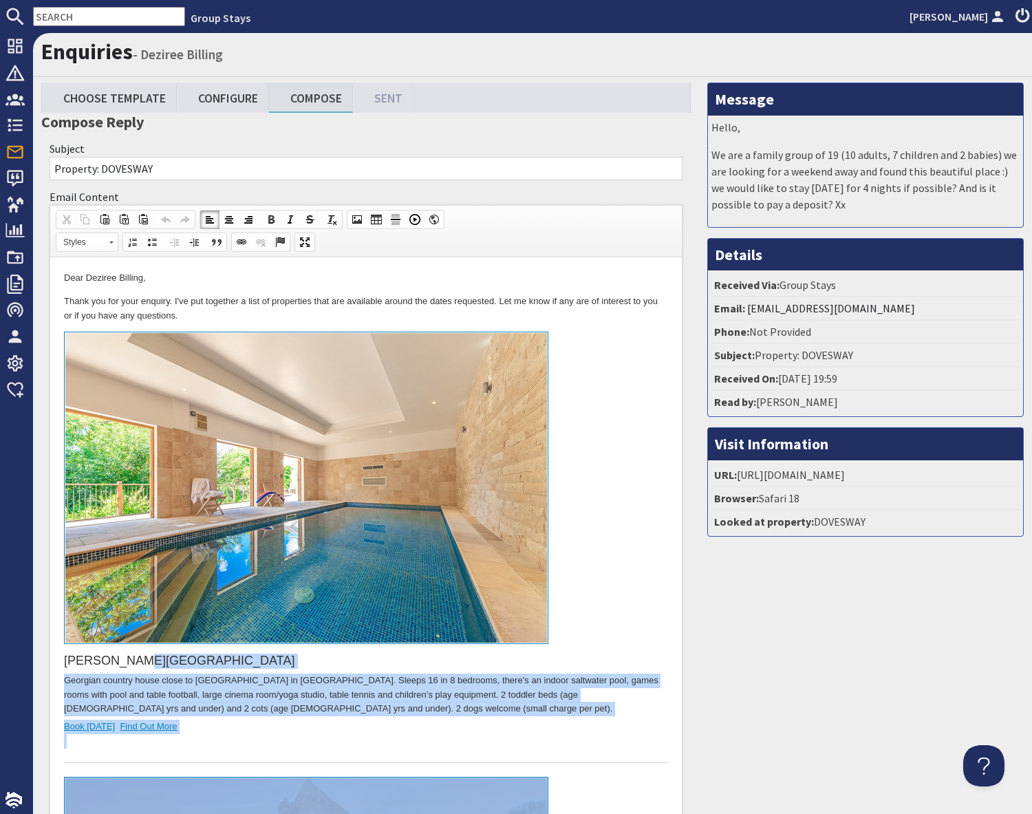
drag, startPoint x: 252, startPoint y: 1637, endPoint x: 621, endPoint y: 664, distance: 1040.8
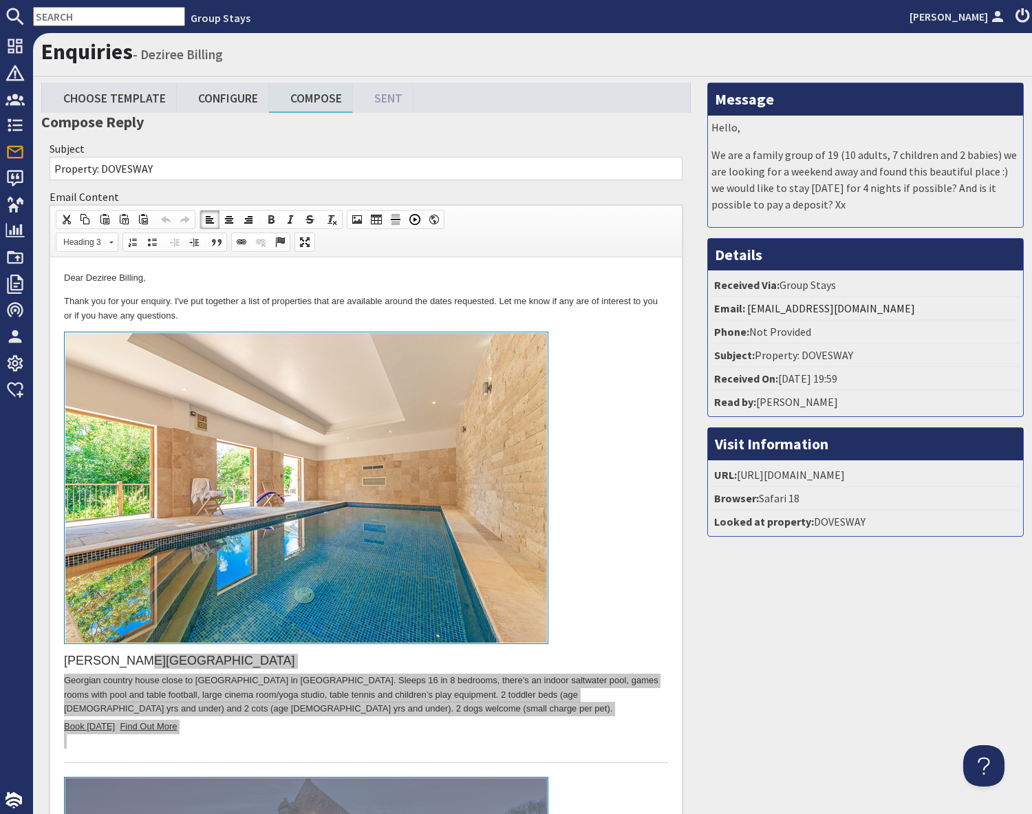
drag, startPoint x: 800, startPoint y: 704, endPoint x: 697, endPoint y: 733, distance: 106.3
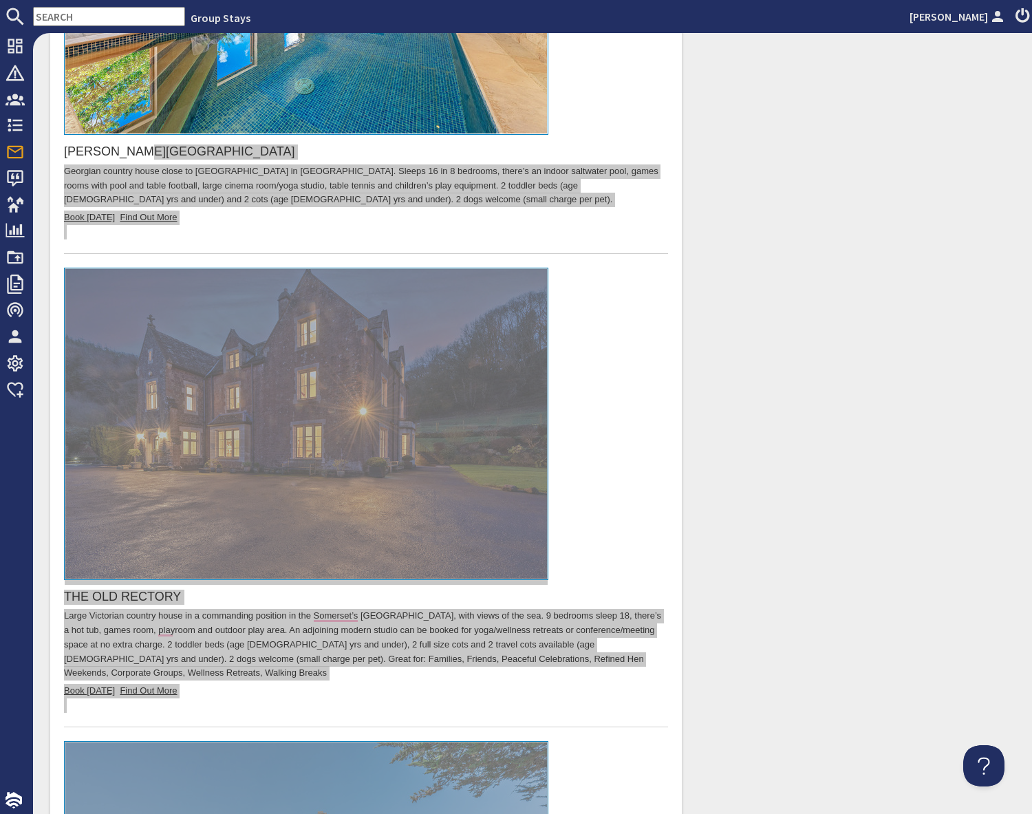
scroll to position [510, 0]
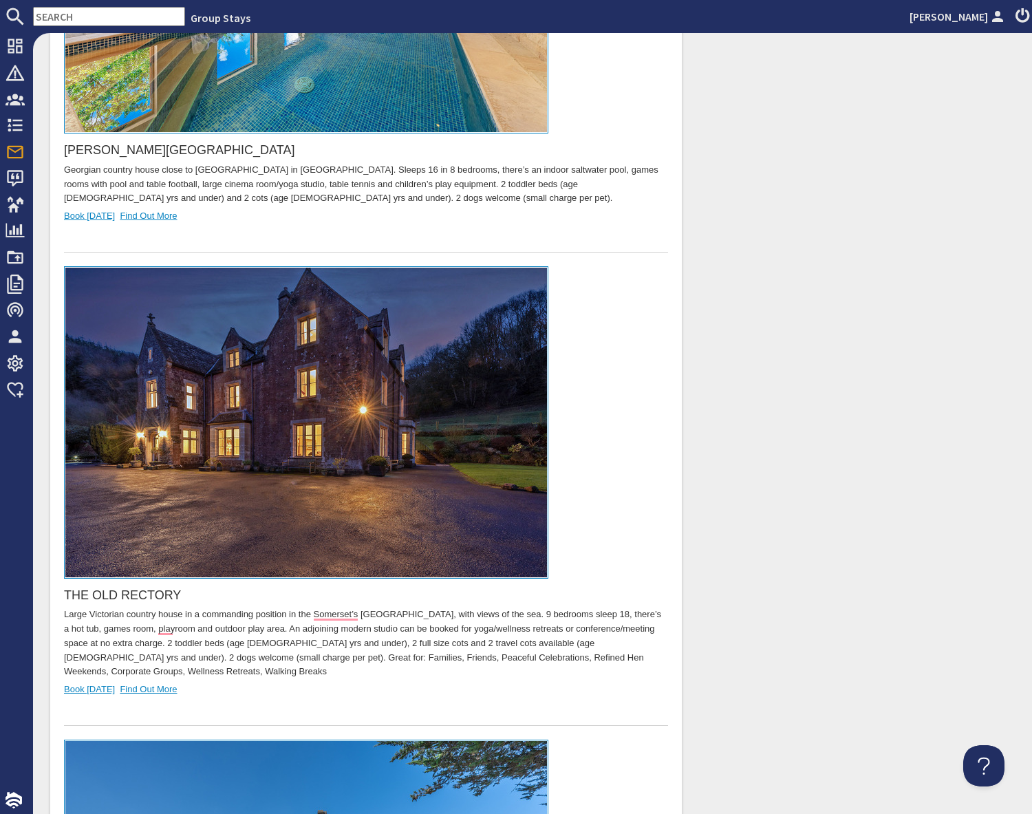
drag, startPoint x: 616, startPoint y: 706, endPoint x: 589, endPoint y: 706, distance: 26.8
click at [616, 706] on div "To enrich screen reader interactions, please activate Accessibility in Grammarl…" at bounding box center [366, 711] width 604 height 29
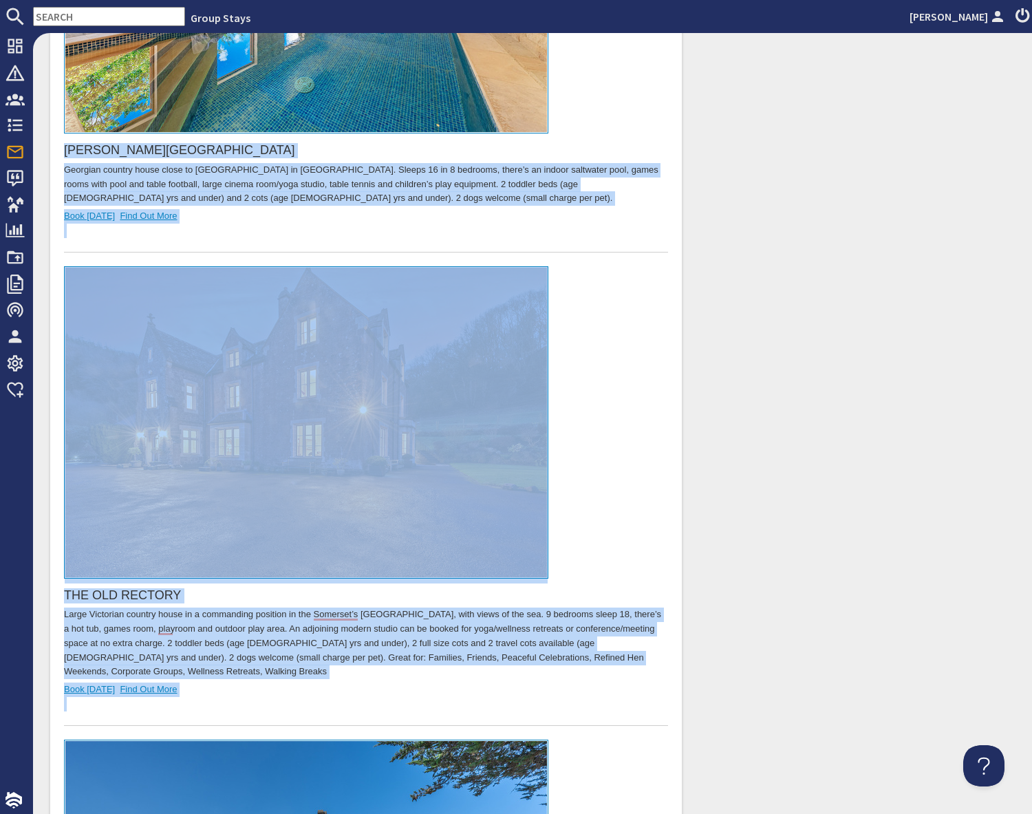
scroll to position [0, 0]
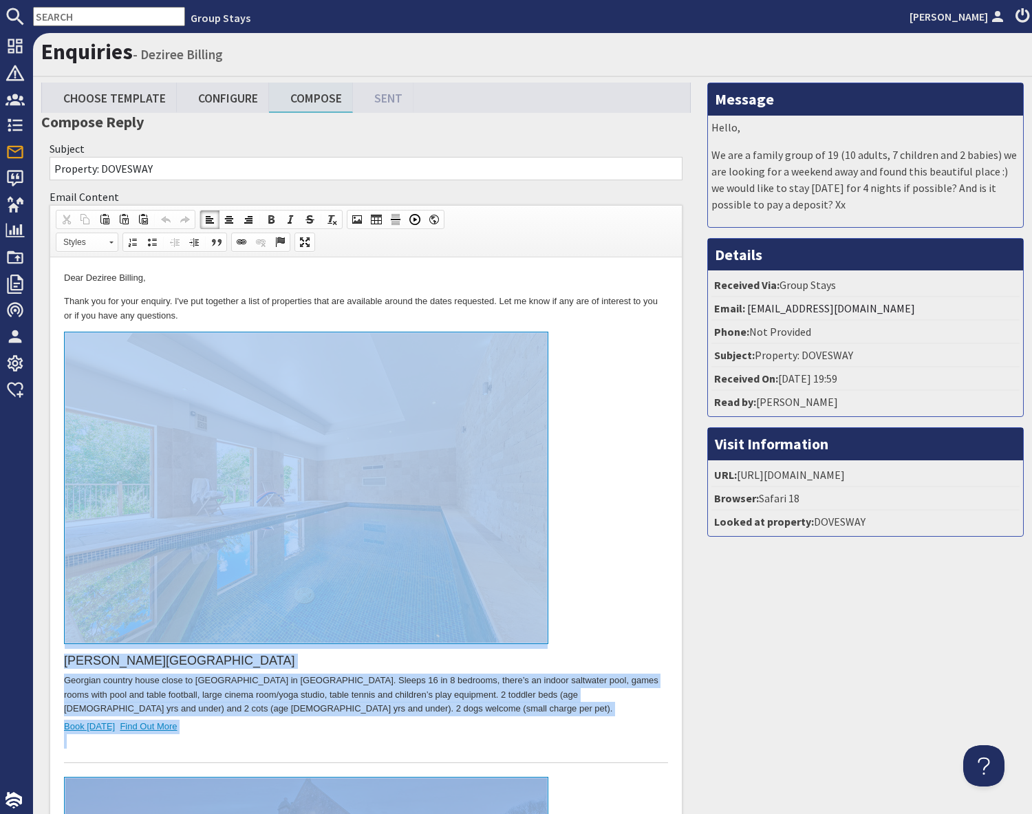
drag, startPoint x: 258, startPoint y: 1202, endPoint x: 269, endPoint y: 403, distance: 799.4
copy body "LOREM IPSUM Dolorsit ametcon adipi elits do Eiusmo Temporin Utla et Dolor. Magn…"
